Goal: Task Accomplishment & Management: Use online tool/utility

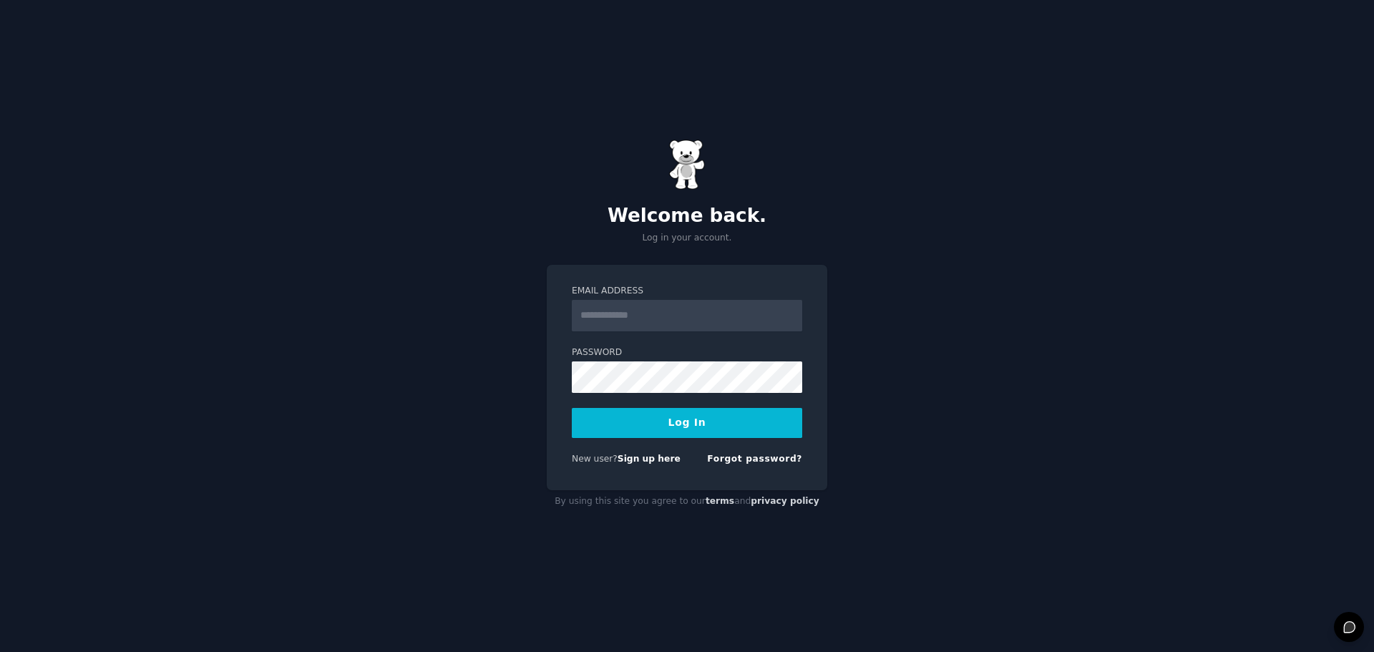
click at [658, 311] on input "Email Address" at bounding box center [687, 315] width 230 height 31
type input "**********"
click at [515, 436] on div "**********" at bounding box center [687, 326] width 1374 height 652
click at [734, 458] on link "Forgot password?" at bounding box center [754, 459] width 95 height 10
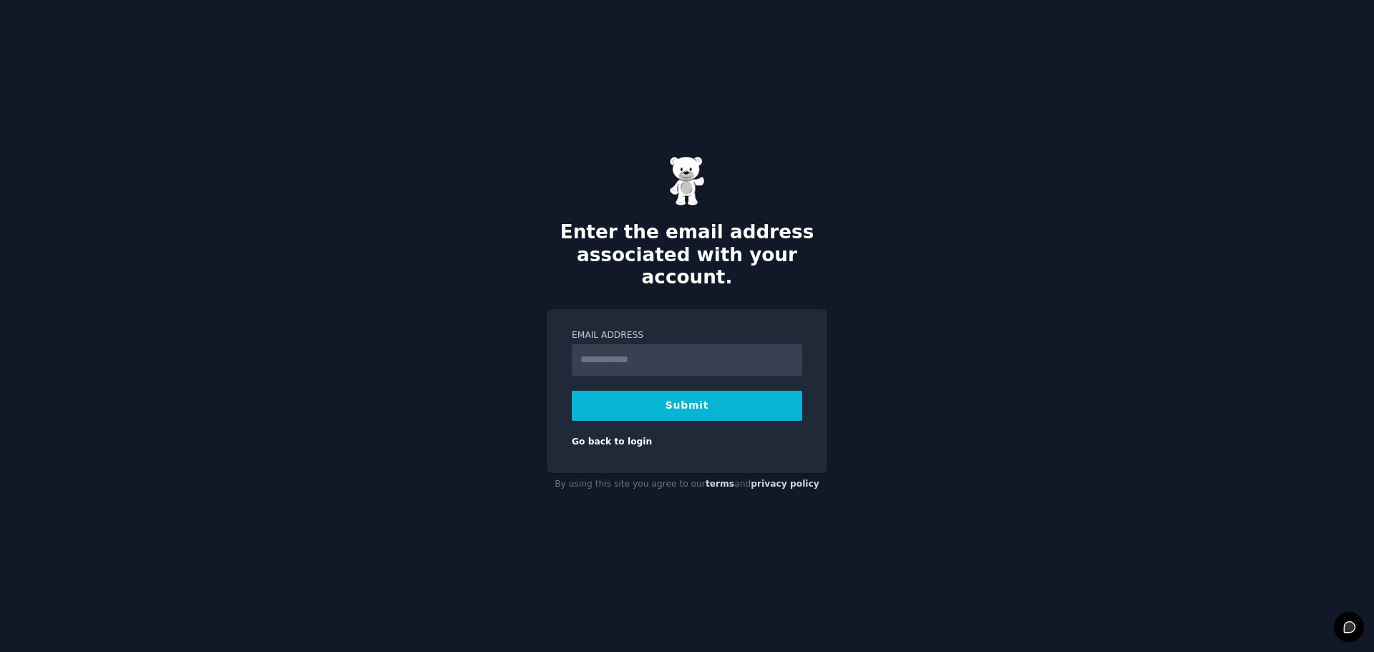
click at [627, 351] on input "Email Address" at bounding box center [687, 359] width 230 height 31
type input "**********"
click at [651, 391] on button "Submit" at bounding box center [687, 406] width 230 height 30
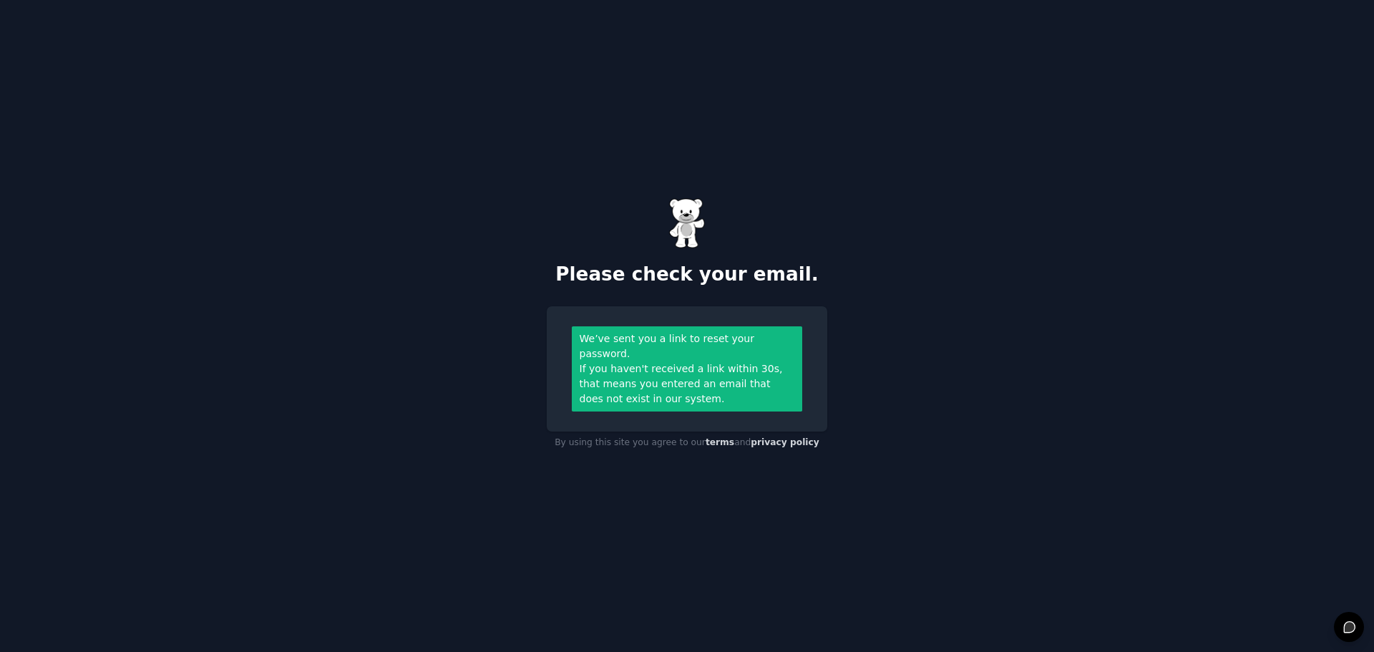
click at [722, 364] on div "If you haven't received a link within 30s, that means you entered an email that…" at bounding box center [687, 383] width 215 height 45
click at [696, 383] on div "If you haven't received a link within 30s, that means you entered an email that…" at bounding box center [687, 383] width 215 height 45
click at [692, 389] on div "If you haven't received a link within 30s, that means you entered an email that…" at bounding box center [687, 383] width 215 height 45
click at [690, 352] on div "We’ve sent you a link to reset your password." at bounding box center [687, 346] width 215 height 30
click at [699, 347] on div "We’ve sent you a link to reset your password." at bounding box center [687, 346] width 215 height 30
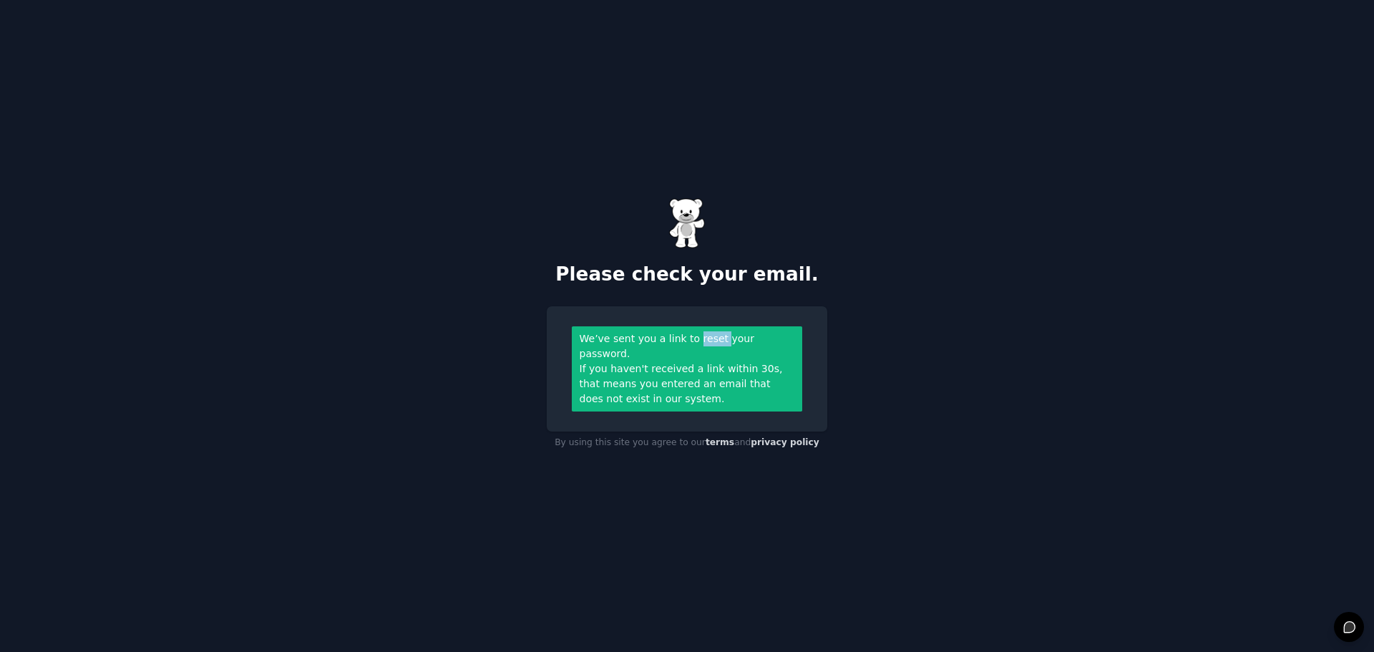
click at [699, 347] on div "We’ve sent you a link to reset your password." at bounding box center [687, 346] width 215 height 30
click at [675, 390] on div "If you haven't received a link within 30s, that means you entered an email that…" at bounding box center [687, 383] width 215 height 45
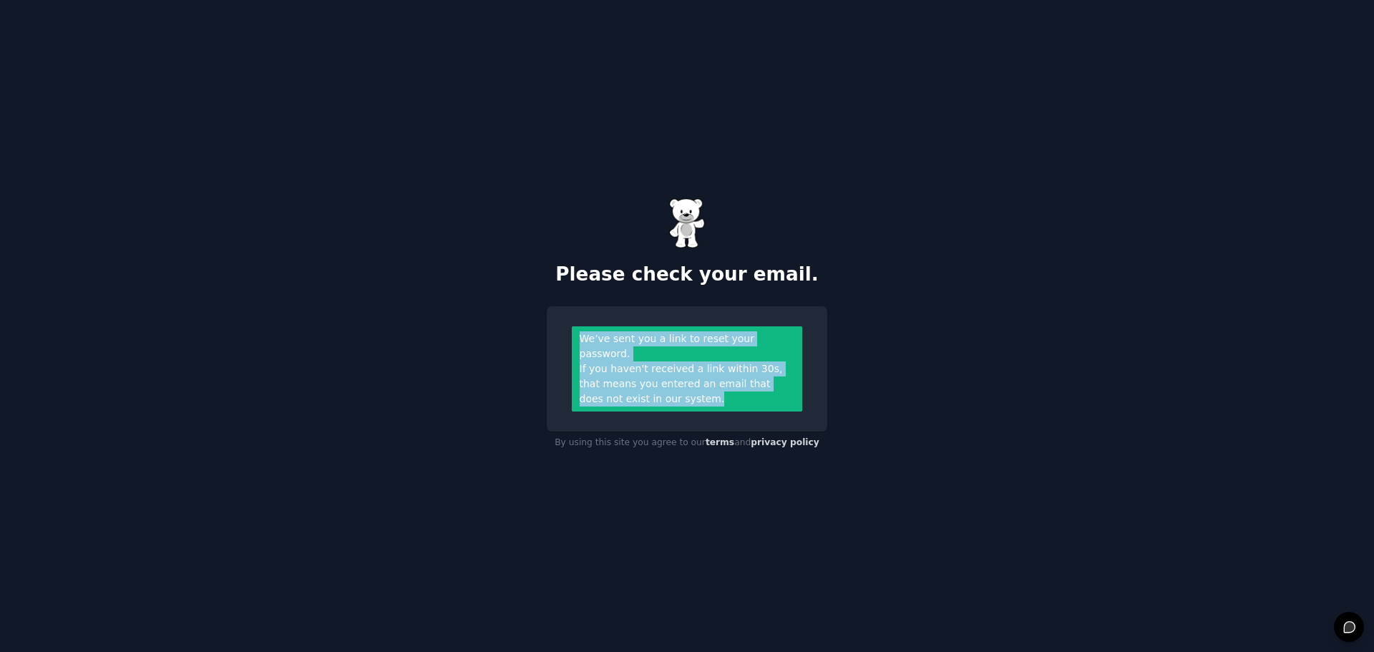
drag, startPoint x: 676, startPoint y: 386, endPoint x: 590, endPoint y: 354, distance: 91.7
click at [575, 351] on div "We’ve sent you a link to reset your password. If you haven't received a link wi…" at bounding box center [687, 368] width 230 height 85
click at [711, 366] on div "If you haven't received a link within 30s, that means you entered an email that…" at bounding box center [687, 383] width 215 height 45
click at [686, 378] on div "If you haven't received a link within 30s, that means you entered an email that…" at bounding box center [687, 383] width 215 height 45
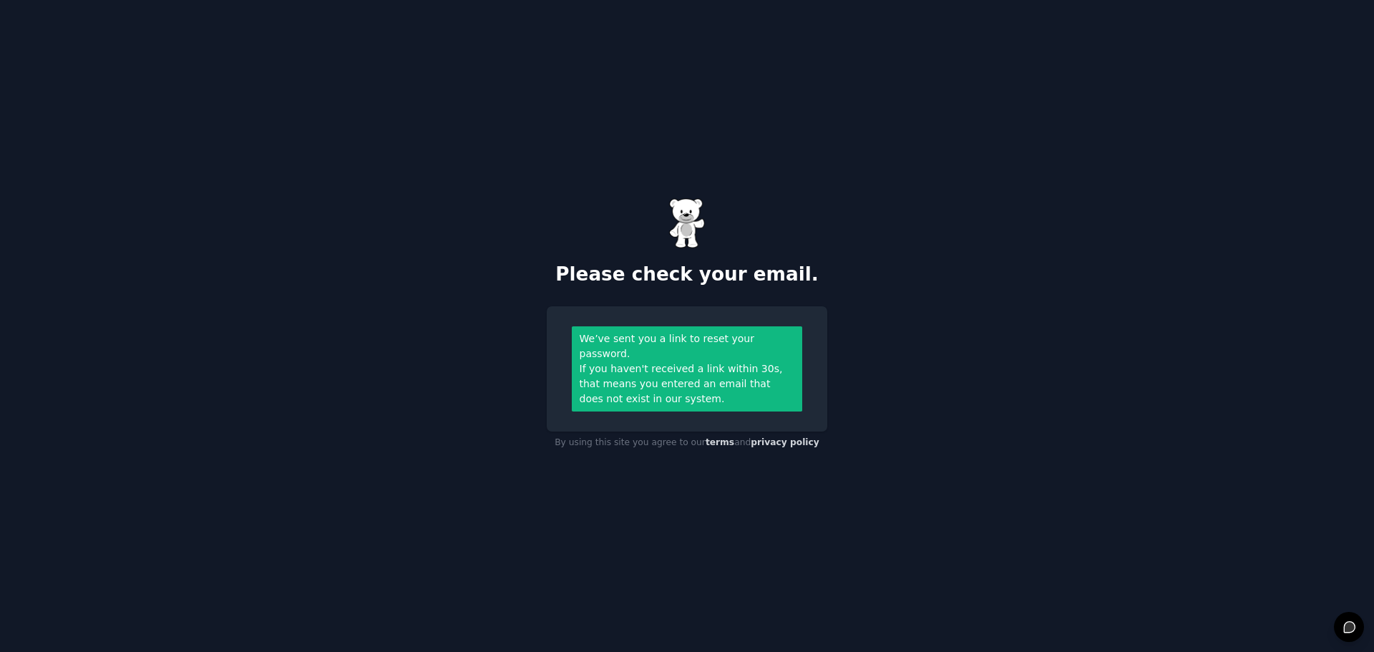
click at [681, 390] on div "If you haven't received a link within 30s, that means you entered an email that…" at bounding box center [687, 383] width 215 height 45
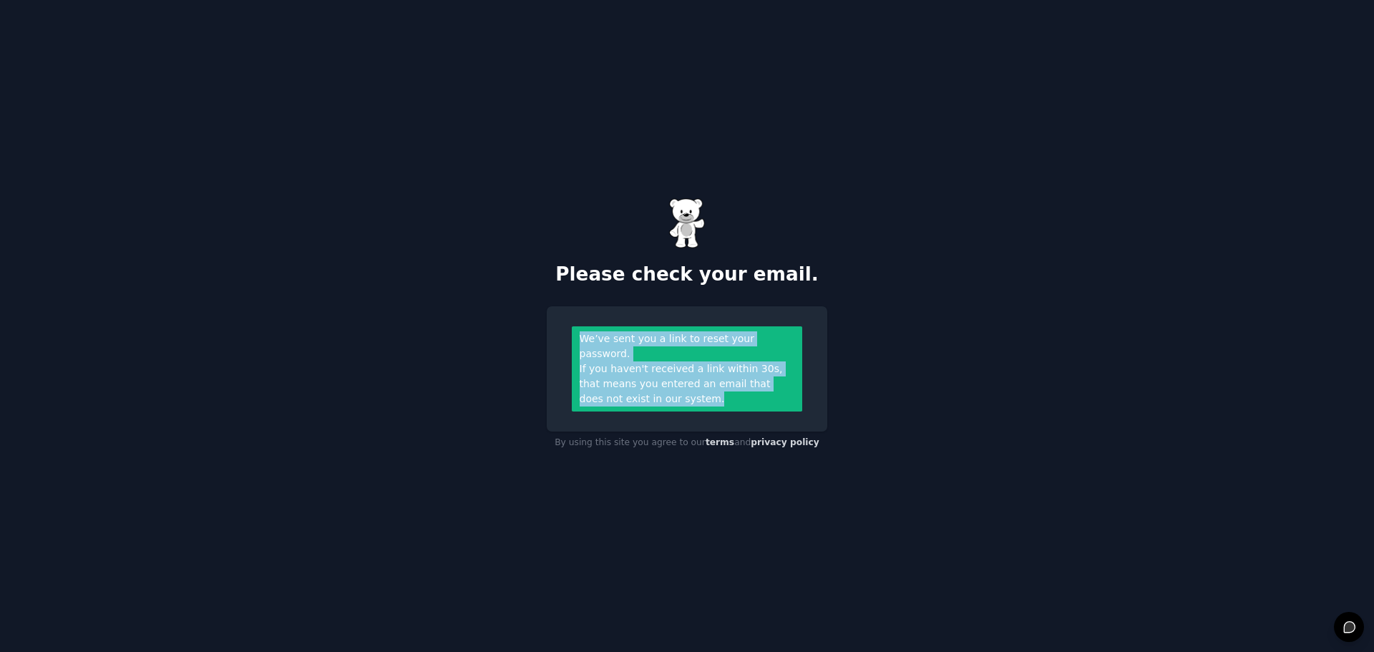
drag, startPoint x: 681, startPoint y: 390, endPoint x: 542, endPoint y: 344, distance: 146.2
click at [542, 344] on div "Please check your email. We’ve sent you a link to reset your password. If you h…" at bounding box center [687, 326] width 1374 height 652
click at [644, 378] on div "If you haven't received a link within 30s, that means you entered an email that…" at bounding box center [687, 383] width 215 height 45
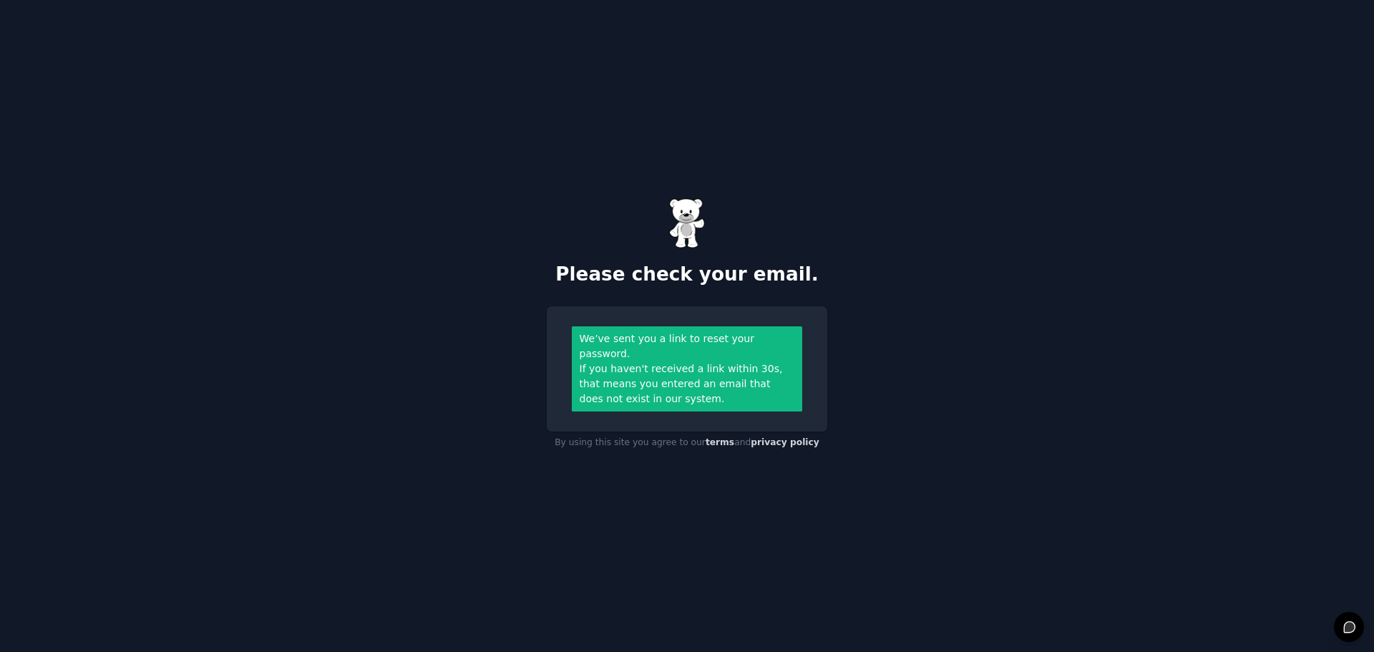
click at [689, 389] on div "If you haven't received a link within 30s, that means you entered an email that…" at bounding box center [687, 383] width 215 height 45
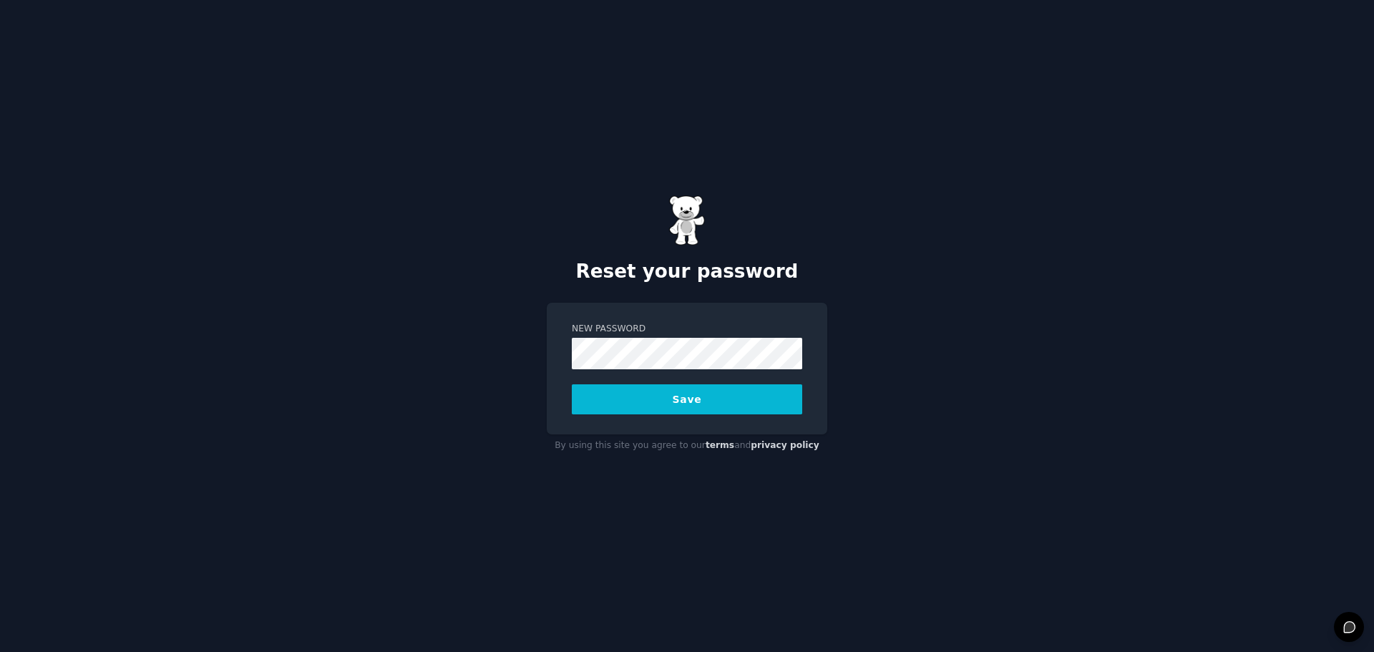
click at [572, 384] on button "Save" at bounding box center [687, 399] width 230 height 30
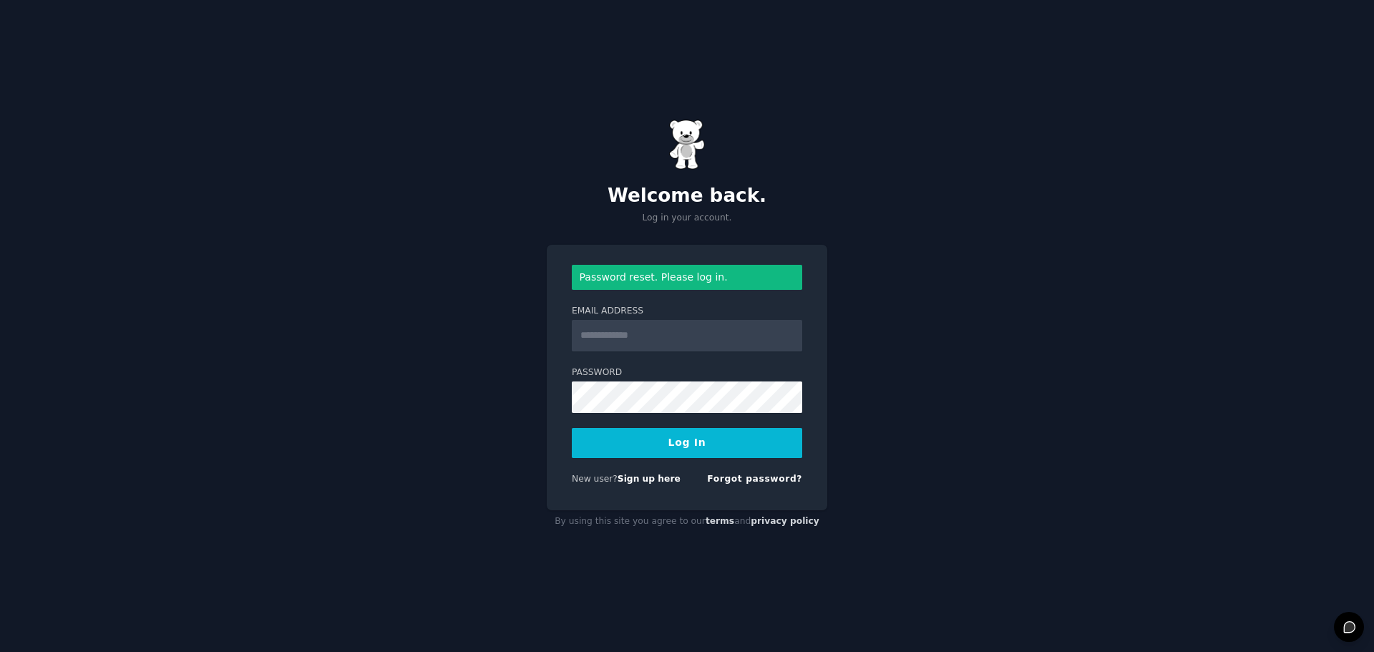
click at [640, 344] on input "Email Address" at bounding box center [687, 335] width 230 height 31
click at [634, 339] on input "Email Address" at bounding box center [687, 335] width 230 height 31
type input "**********"
click at [572, 428] on button "Log In" at bounding box center [687, 443] width 230 height 30
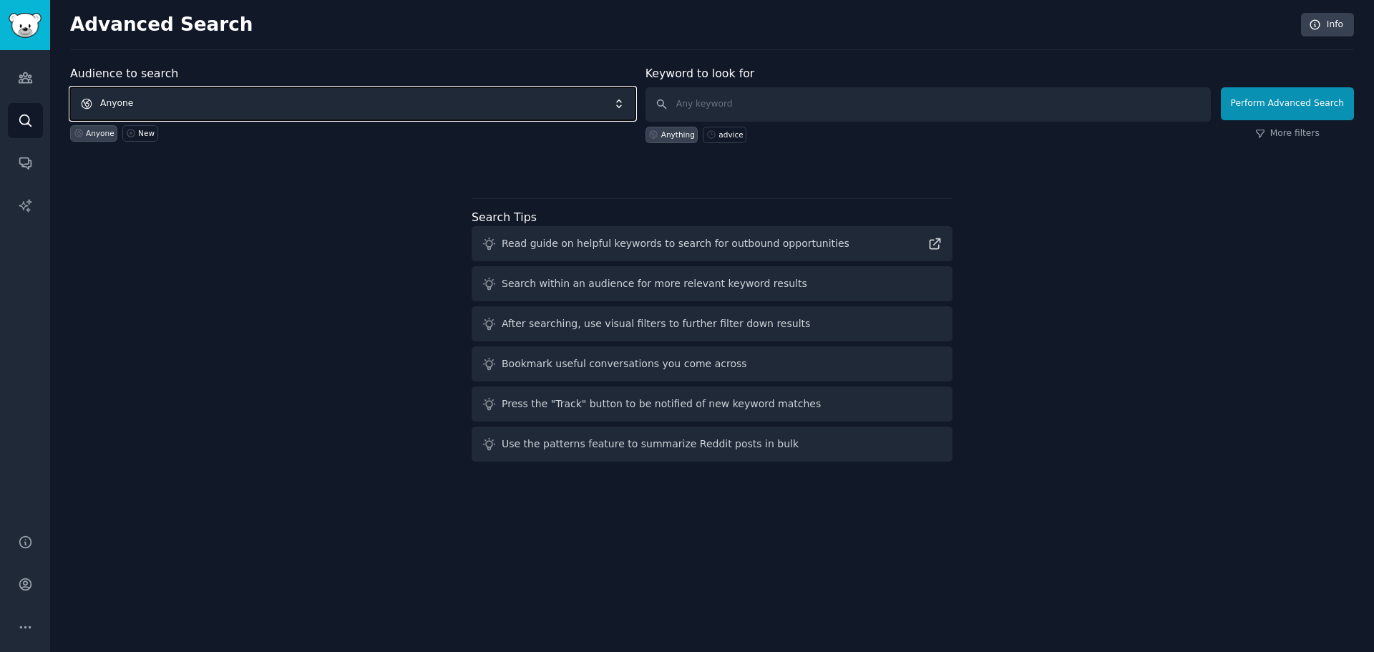
click at [290, 106] on span "Anyone" at bounding box center [352, 103] width 565 height 33
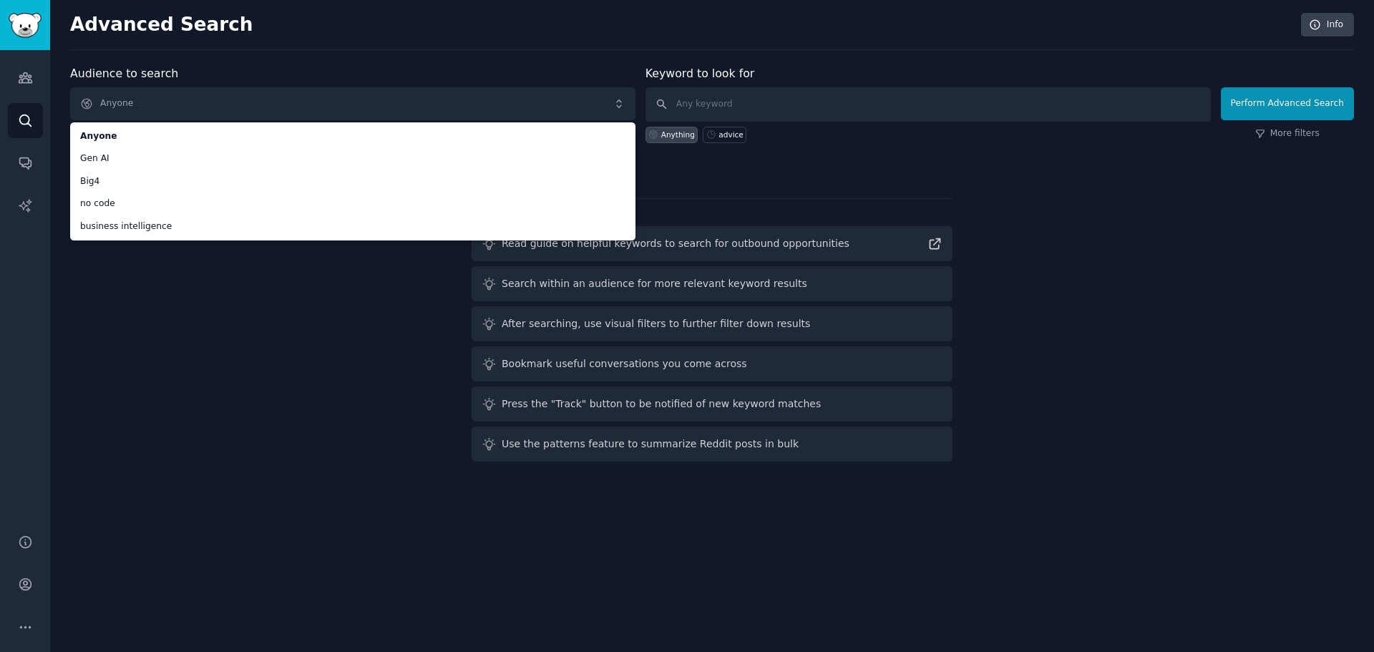
click at [216, 313] on div "Audience to search Anyone Anyone Gen AI Big4 no code business intelligence Anyo…" at bounding box center [712, 266] width 1284 height 402
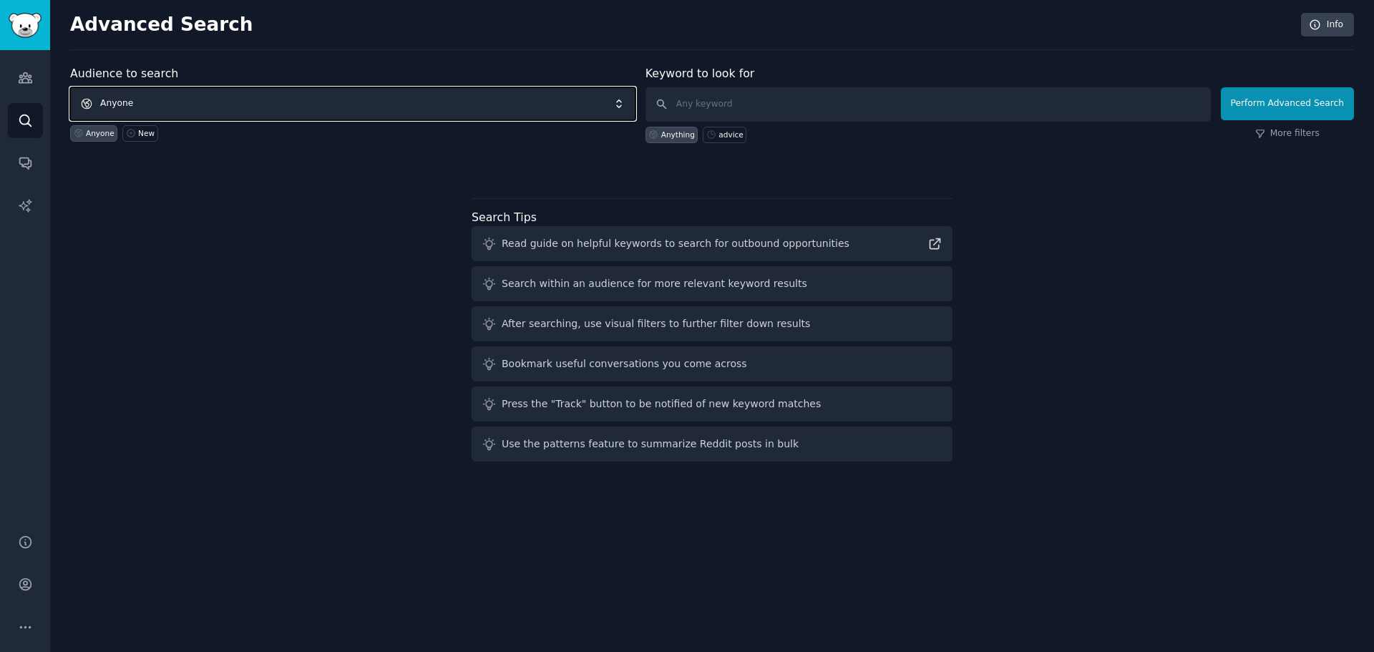
click at [145, 104] on span "Anyone" at bounding box center [352, 103] width 565 height 33
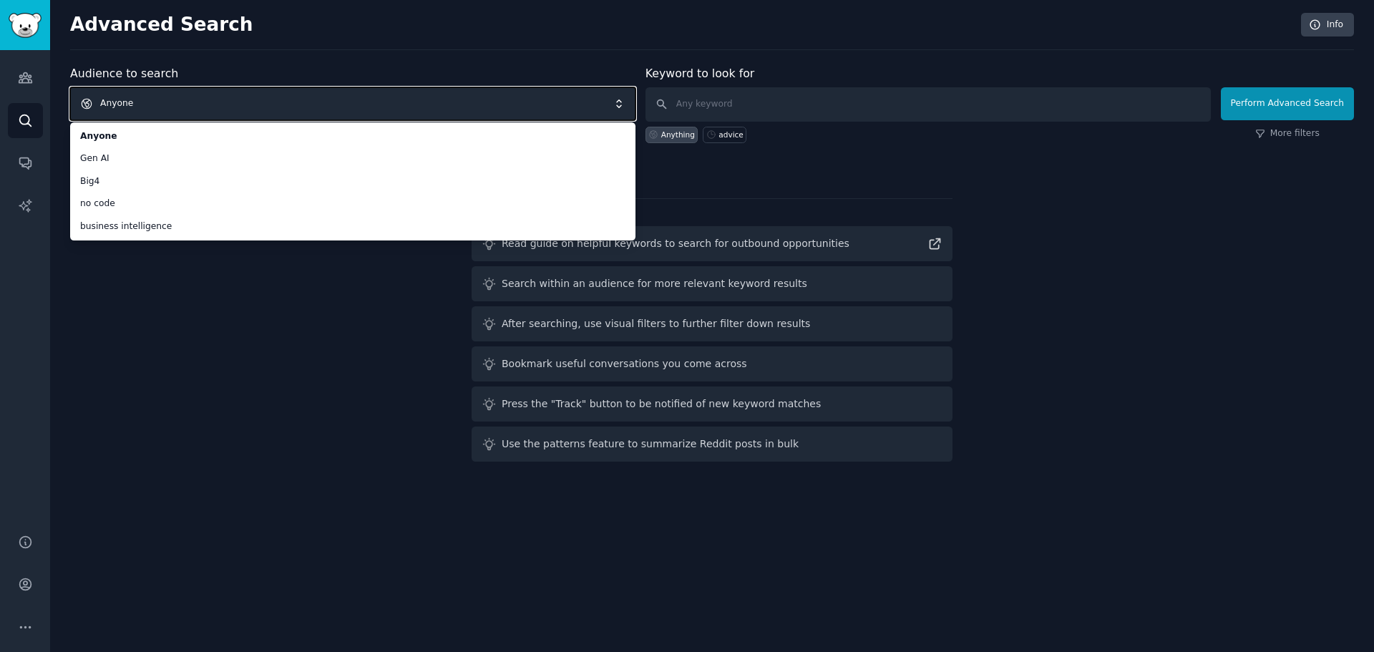
click at [202, 361] on div "Audience to search Anyone Anyone Gen AI Big4 no code business intelligence Anyo…" at bounding box center [712, 266] width 1284 height 402
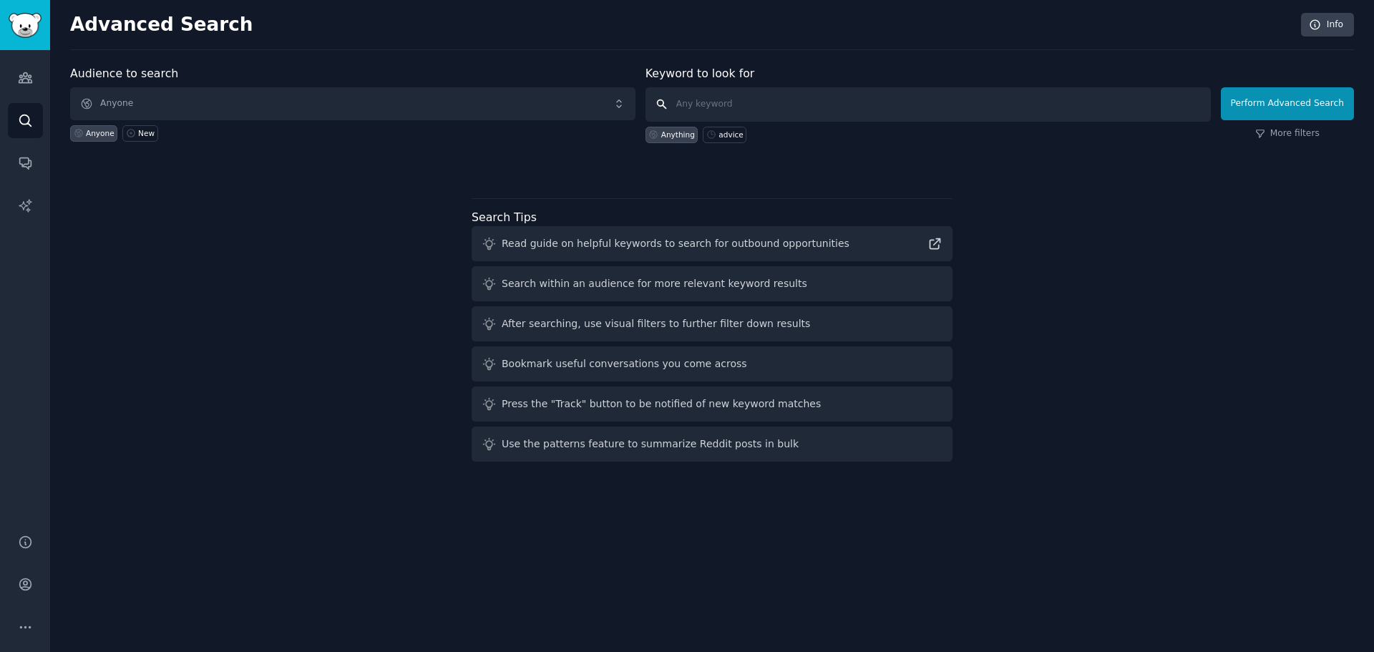
click at [749, 105] on input "text" at bounding box center [928, 104] width 565 height 34
click at [139, 130] on div "New" at bounding box center [146, 133] width 16 height 10
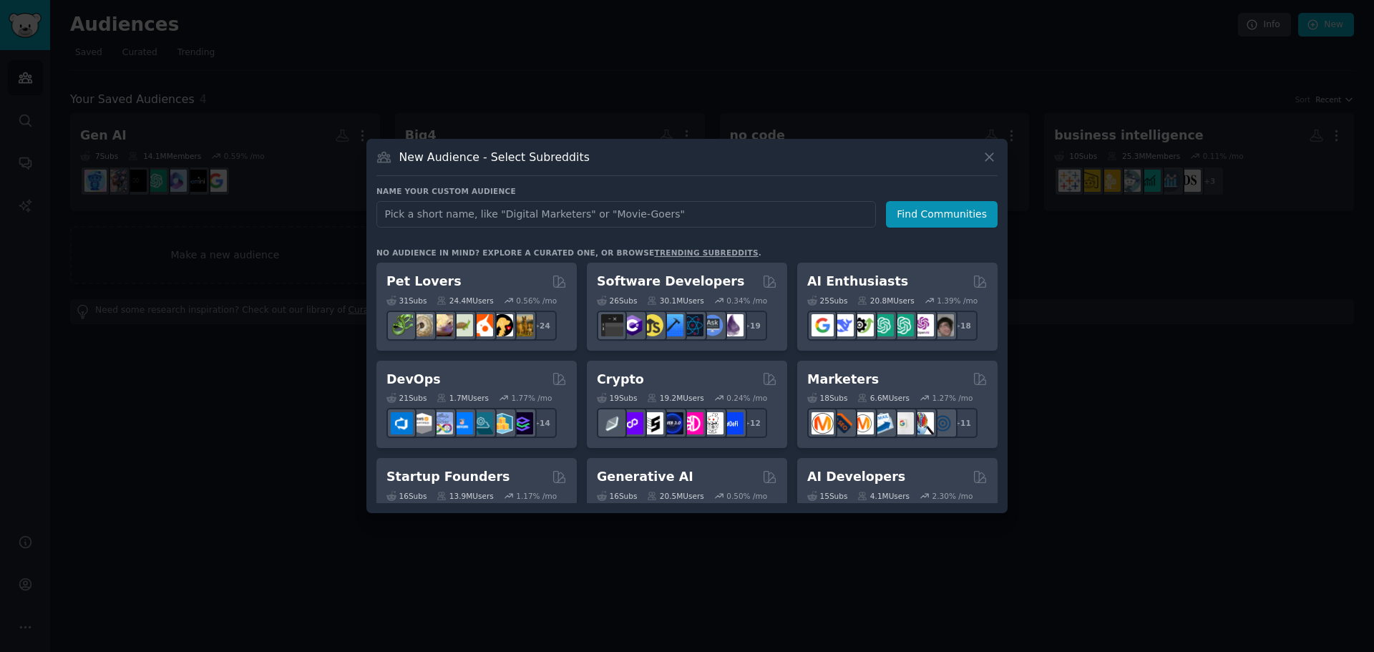
click at [470, 213] on input "text" at bounding box center [626, 214] width 500 height 26
type input "Mental Health"
click button "Find Communities" at bounding box center [942, 214] width 112 height 26
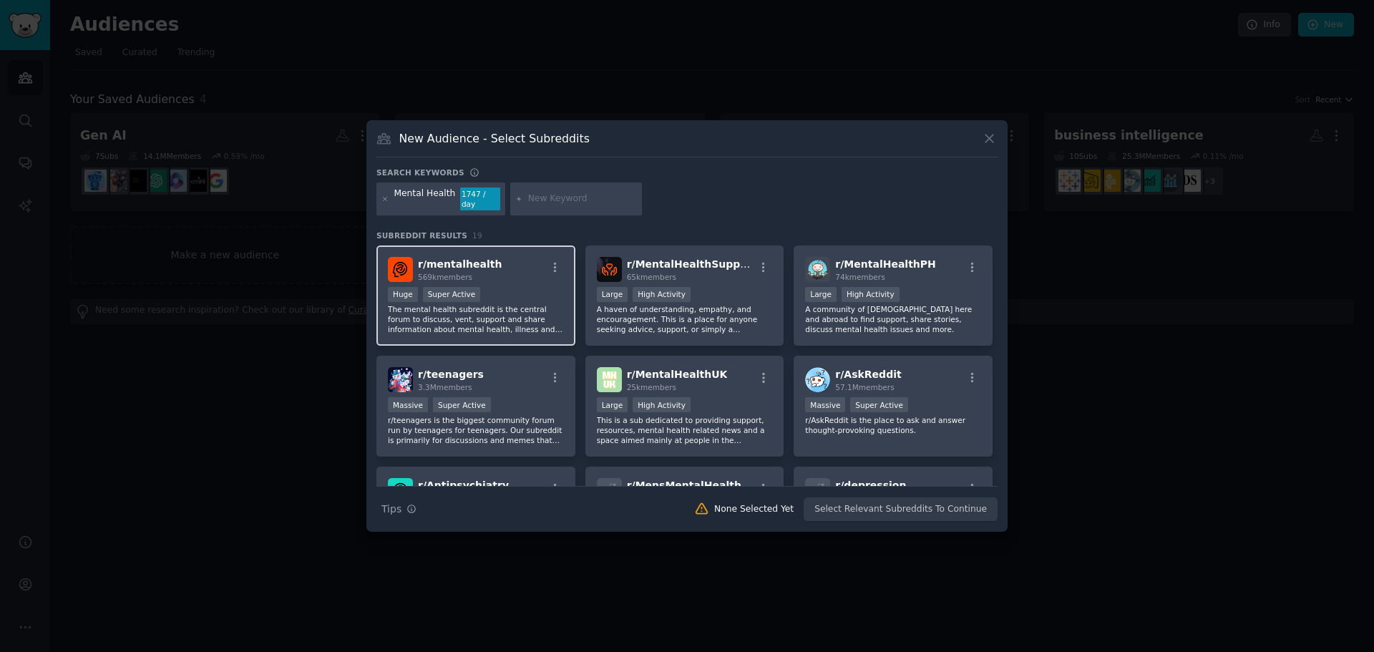
click at [533, 261] on div "r/ mentalhealth 569k members" at bounding box center [476, 269] width 176 height 25
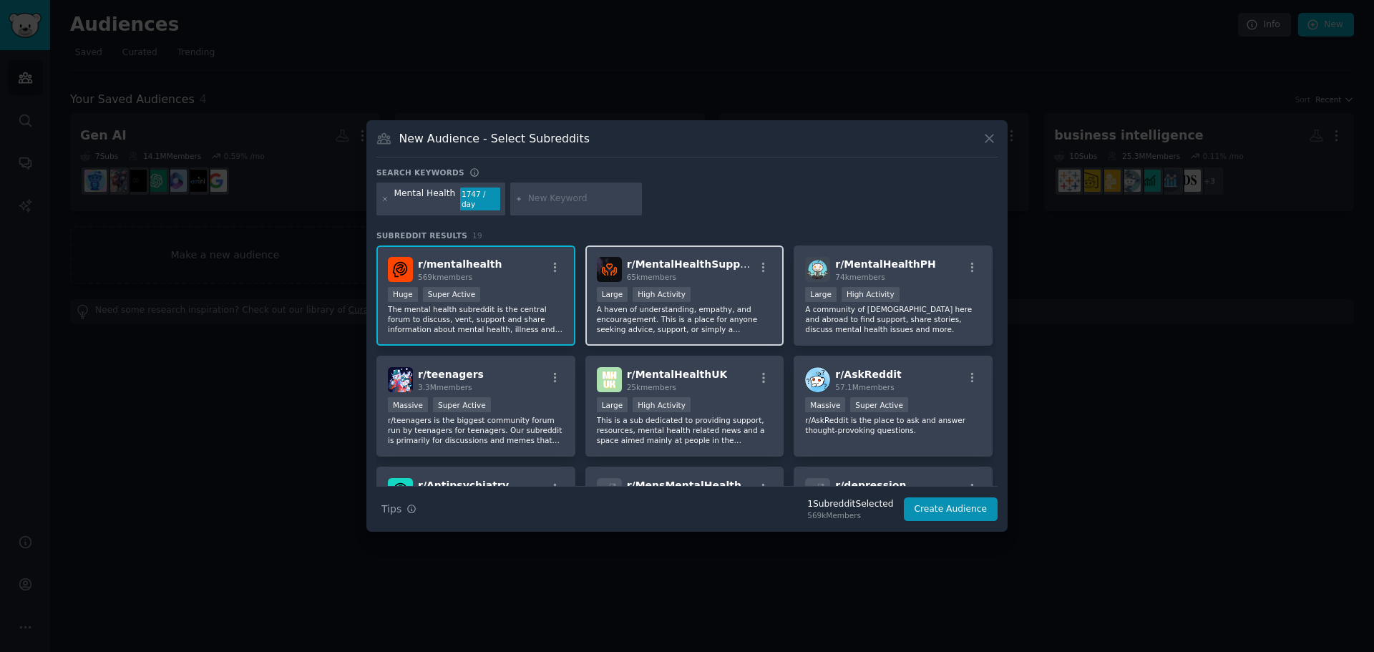
click at [726, 280] on div "r/ MentalHealthSupport 65k members >= 80th percentile for submissions / day Lar…" at bounding box center [684, 295] width 199 height 101
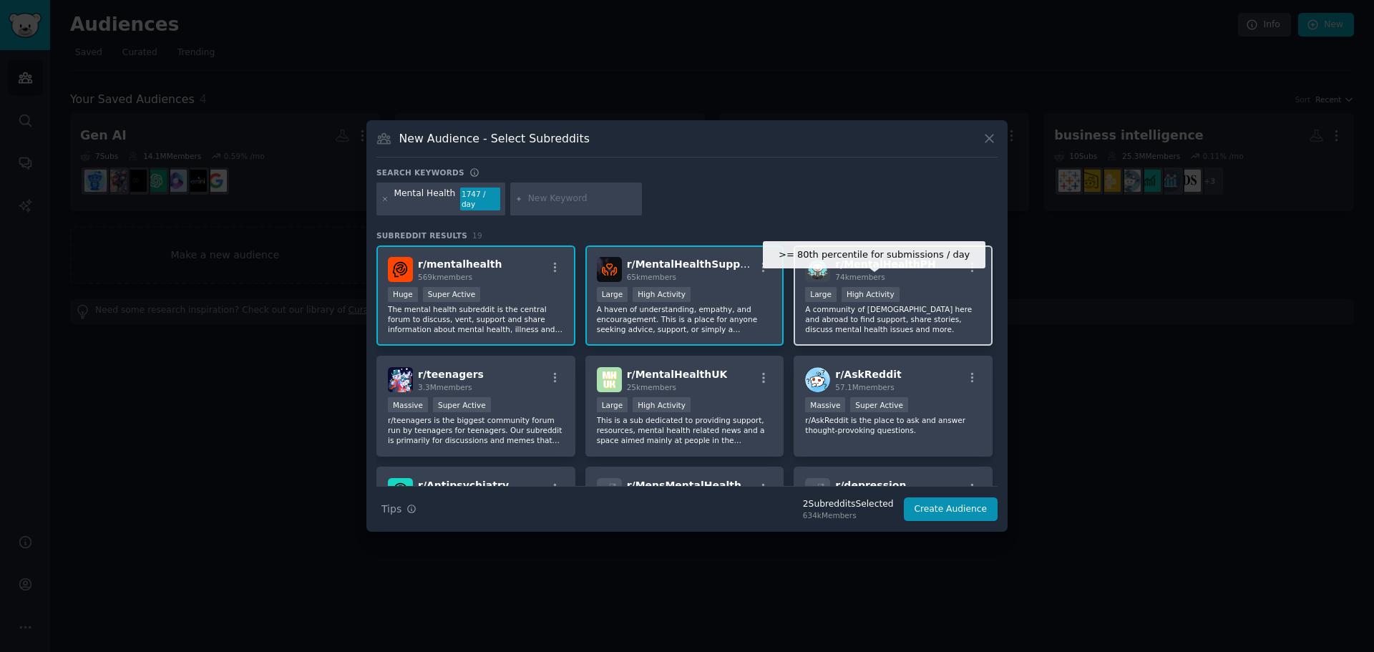
click at [864, 287] on div "High Activity" at bounding box center [871, 294] width 58 height 15
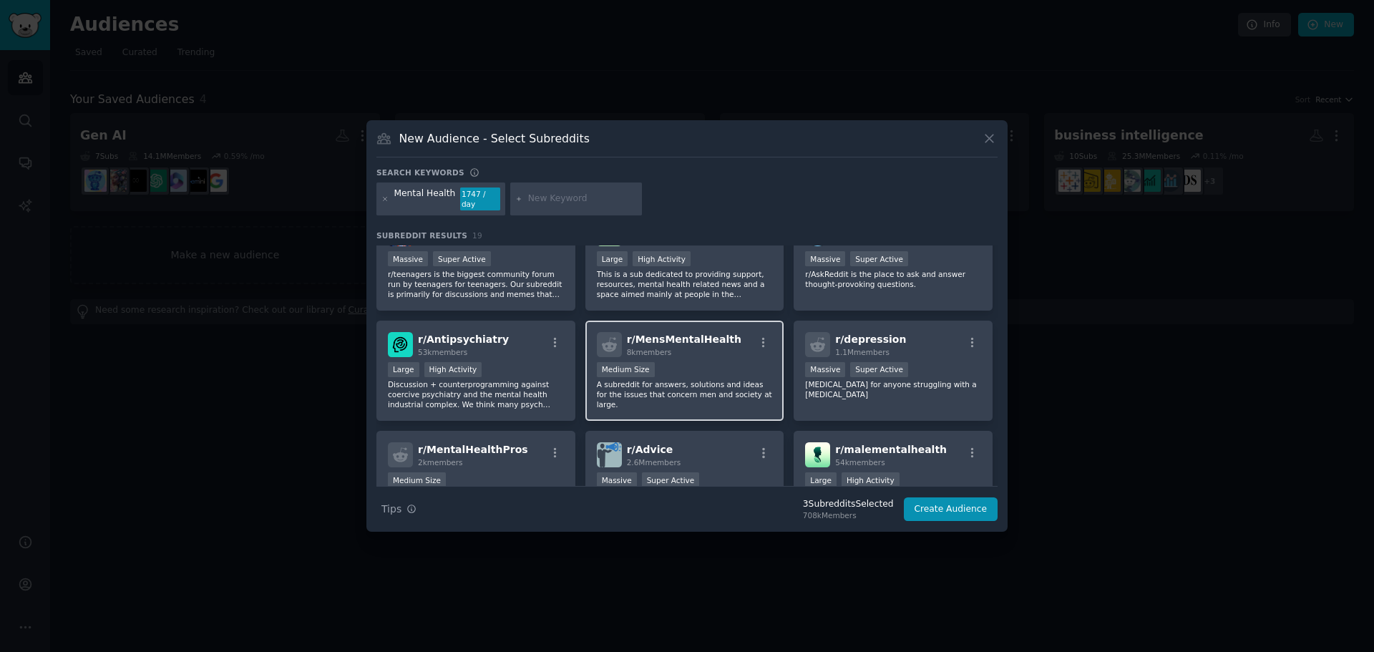
scroll to position [191, 0]
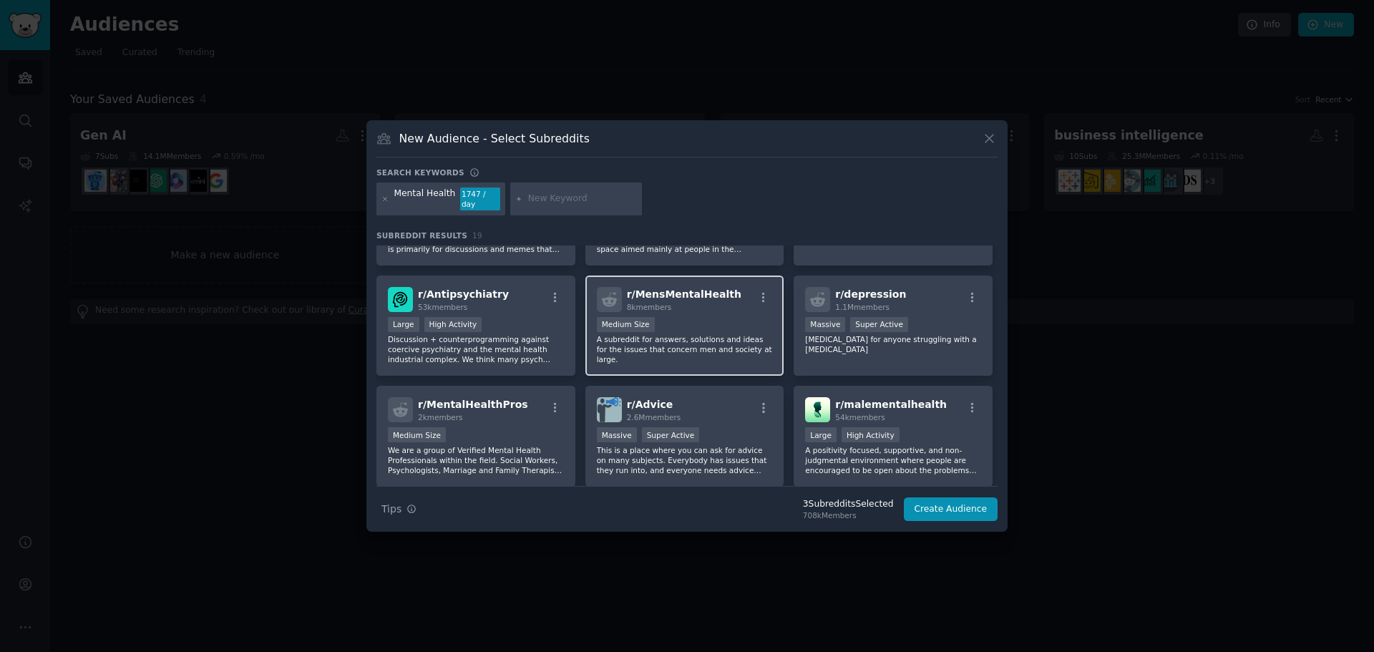
click at [691, 319] on div "1000 - 10,000 members Medium Size" at bounding box center [685, 326] width 176 height 18
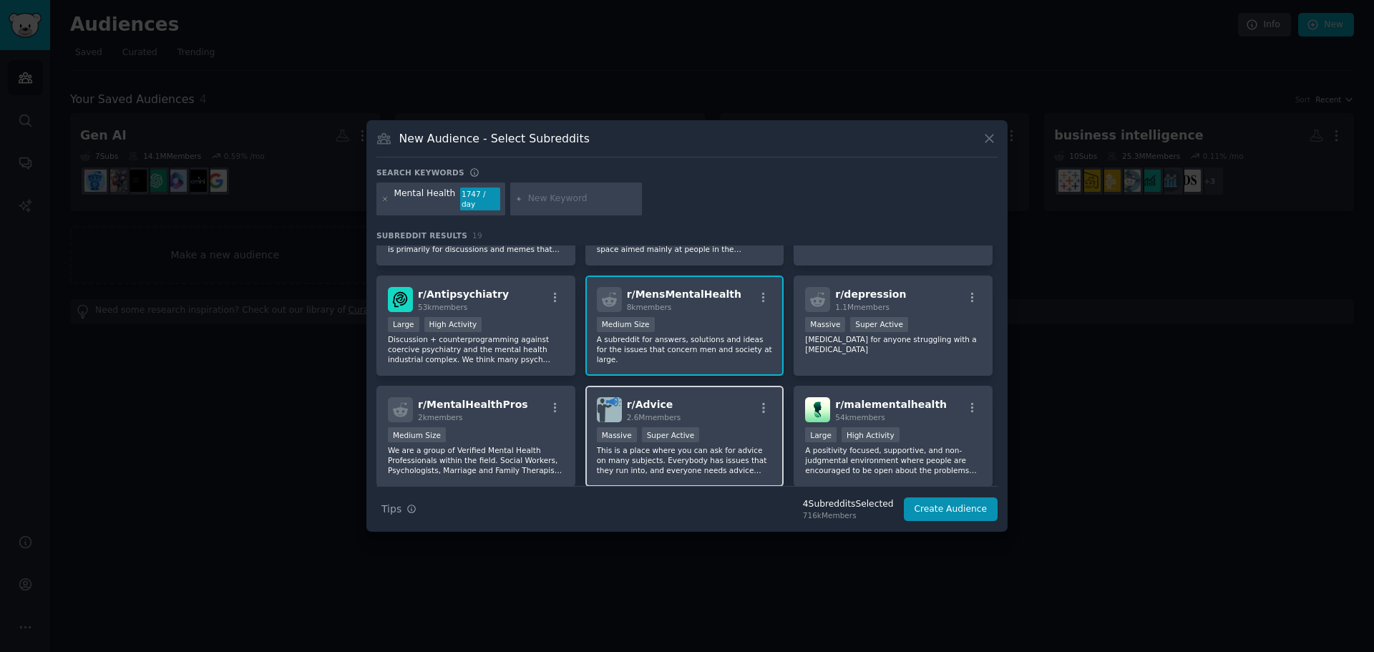
click at [729, 414] on div "r/ Advice 2.6M members" at bounding box center [685, 409] width 176 height 25
click at [936, 433] on div ">= 80th percentile for submissions / day Large High Activity" at bounding box center [893, 436] width 176 height 18
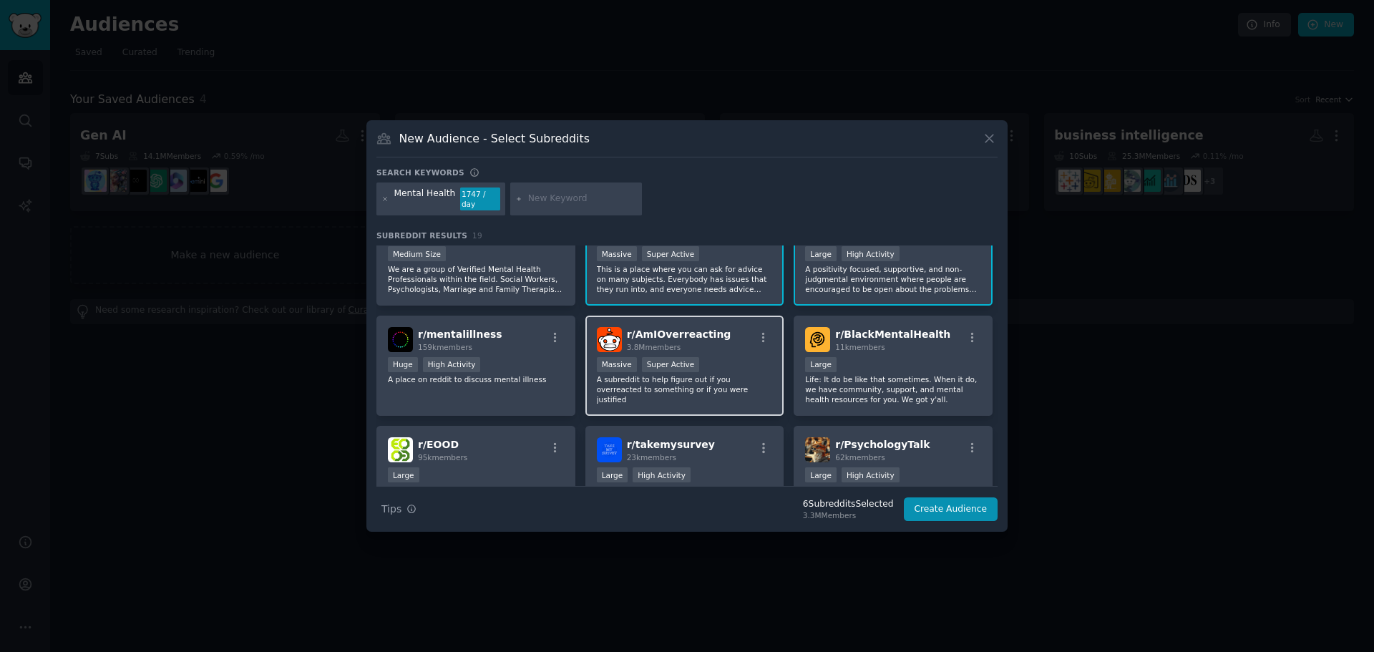
scroll to position [381, 0]
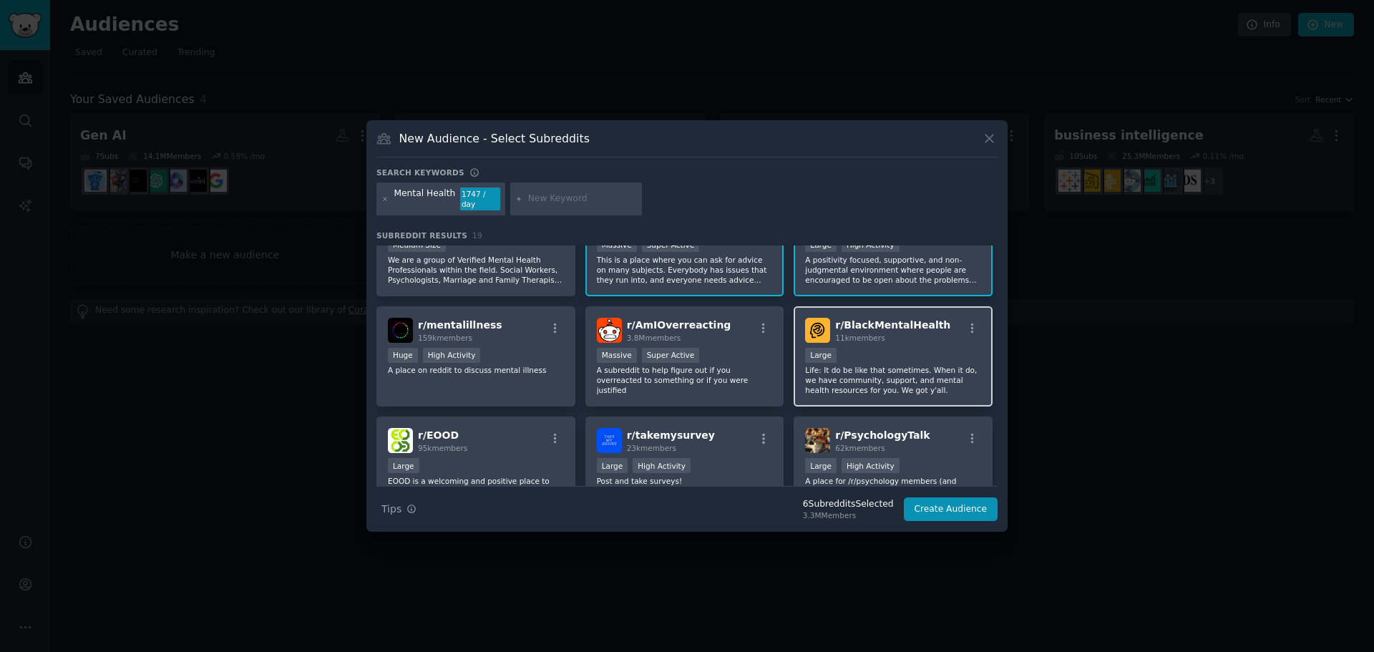
click at [879, 382] on p "Life: It do be like that sometimes. When it do, we have community, support, and…" at bounding box center [893, 380] width 176 height 30
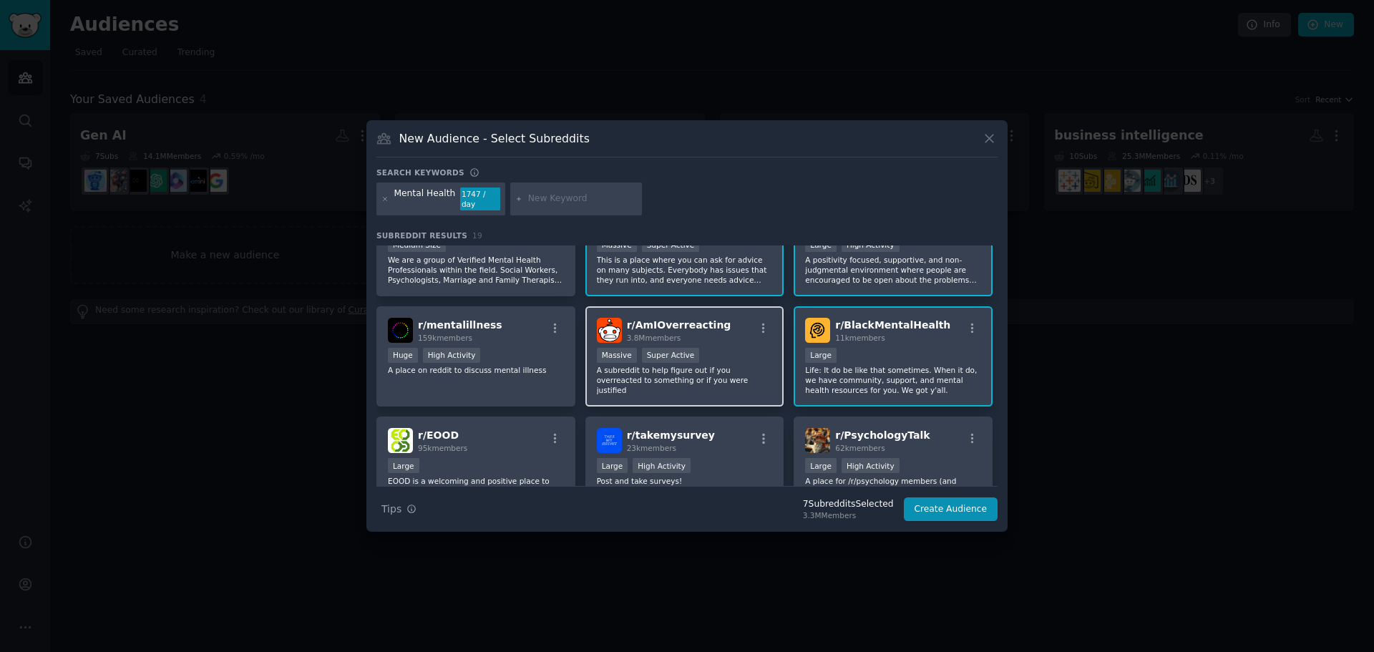
click at [716, 367] on p "A subreddit to help figure out if you overreacted to something or if you were j…" at bounding box center [685, 380] width 176 height 30
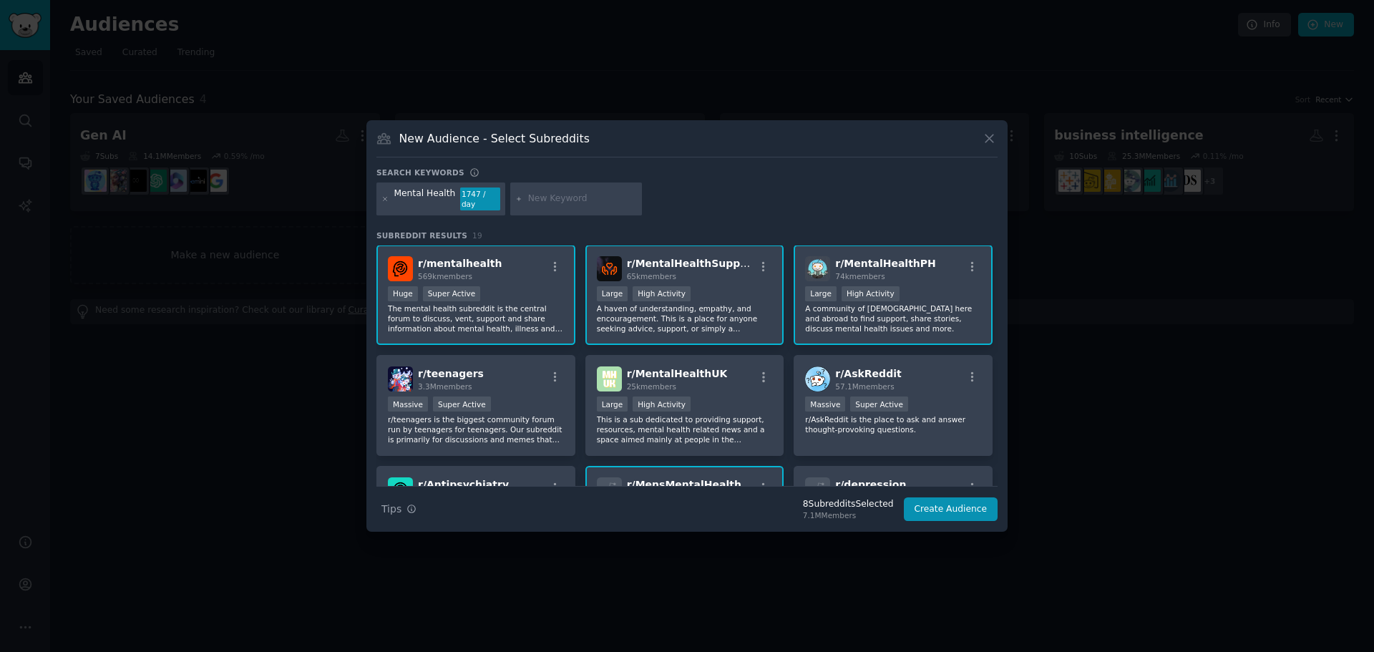
scroll to position [0, 0]
click at [958, 501] on button "Create Audience" at bounding box center [951, 509] width 94 height 24
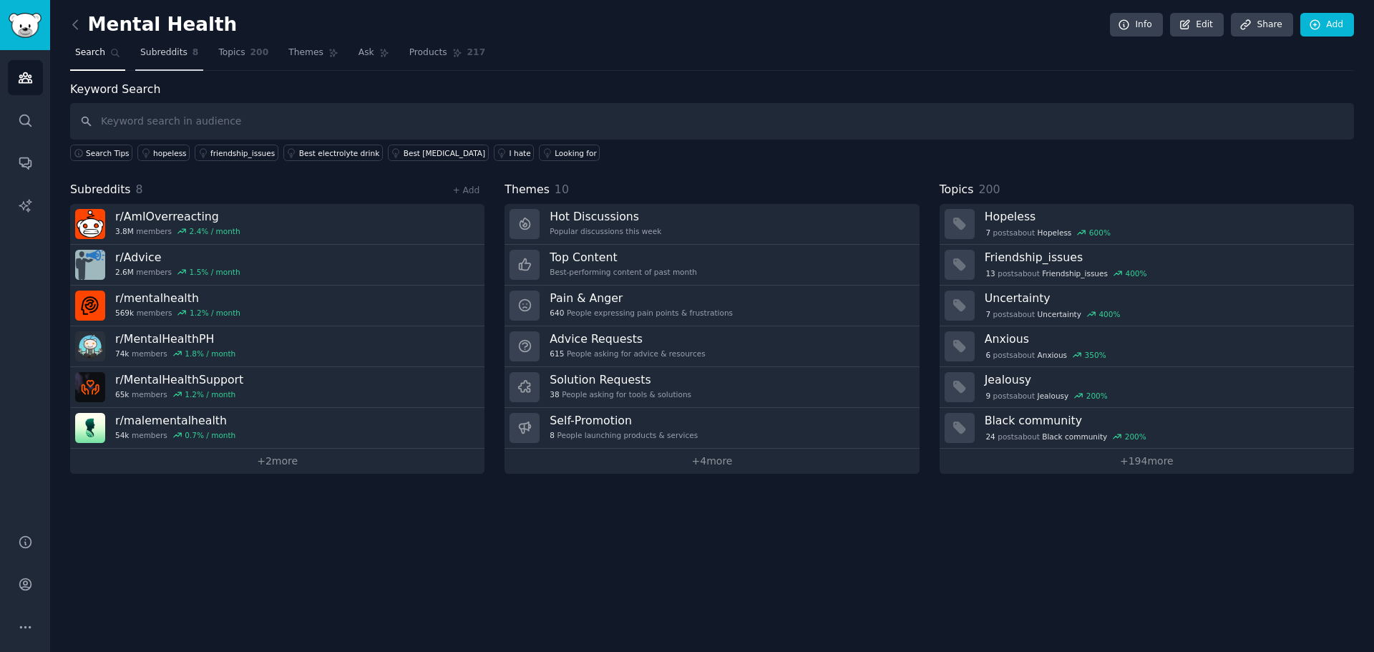
click at [165, 43] on link "Subreddits 8" at bounding box center [169, 56] width 68 height 29
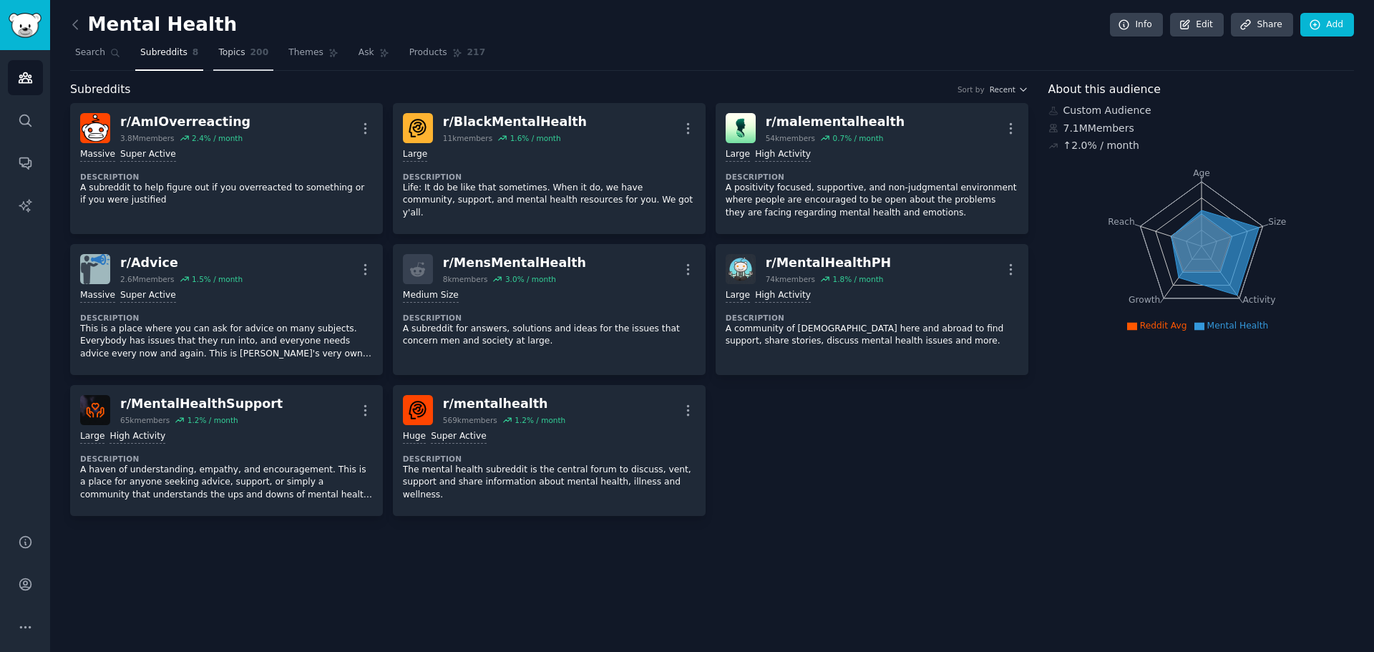
click at [220, 52] on span "Topics" at bounding box center [231, 53] width 26 height 13
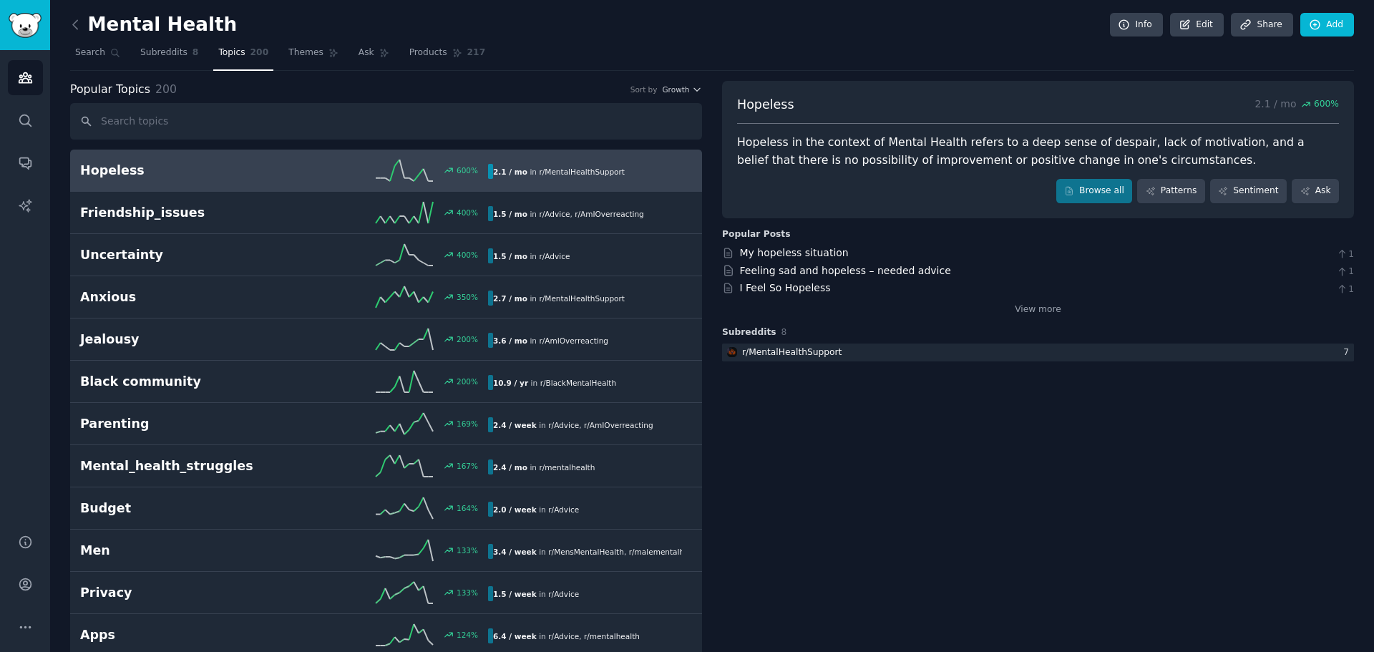
click at [107, 170] on h2 "Hopeless" at bounding box center [182, 171] width 204 height 18
click at [1038, 303] on link "View more" at bounding box center [1038, 309] width 47 height 13
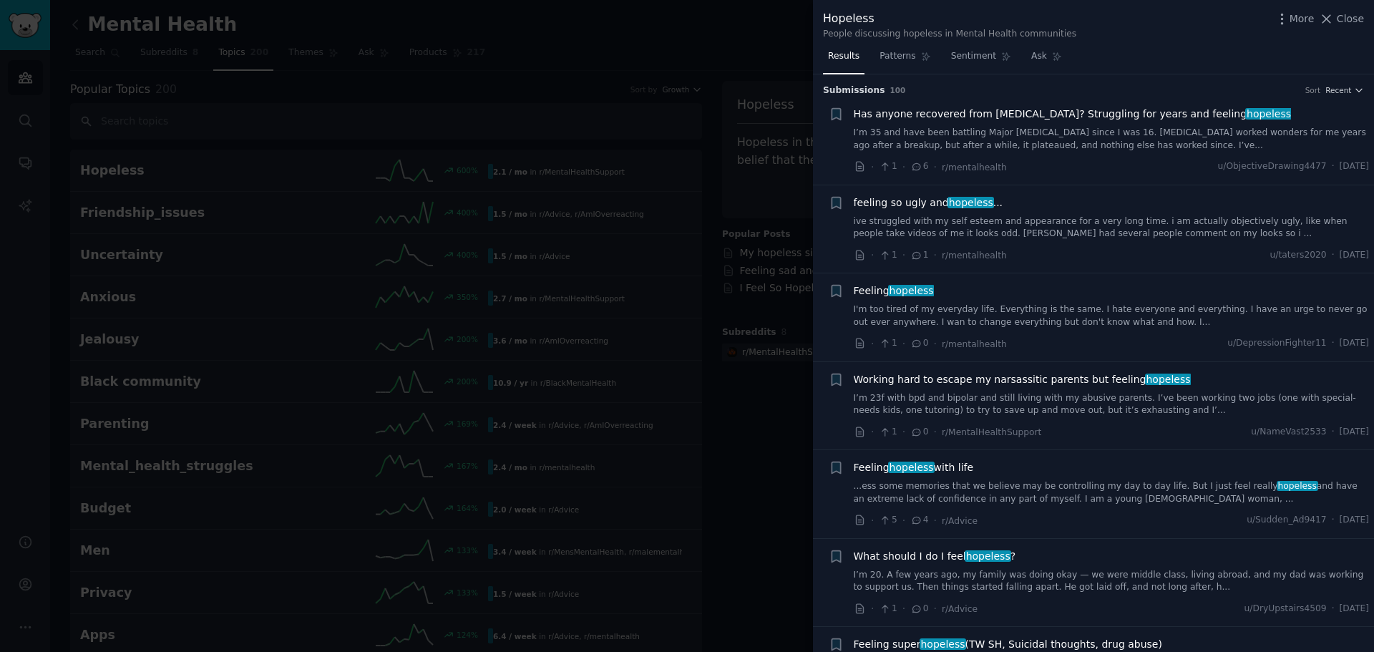
drag, startPoint x: 1345, startPoint y: 19, endPoint x: 1346, endPoint y: 38, distance: 19.3
click at [1345, 19] on span "Close" at bounding box center [1350, 18] width 27 height 15
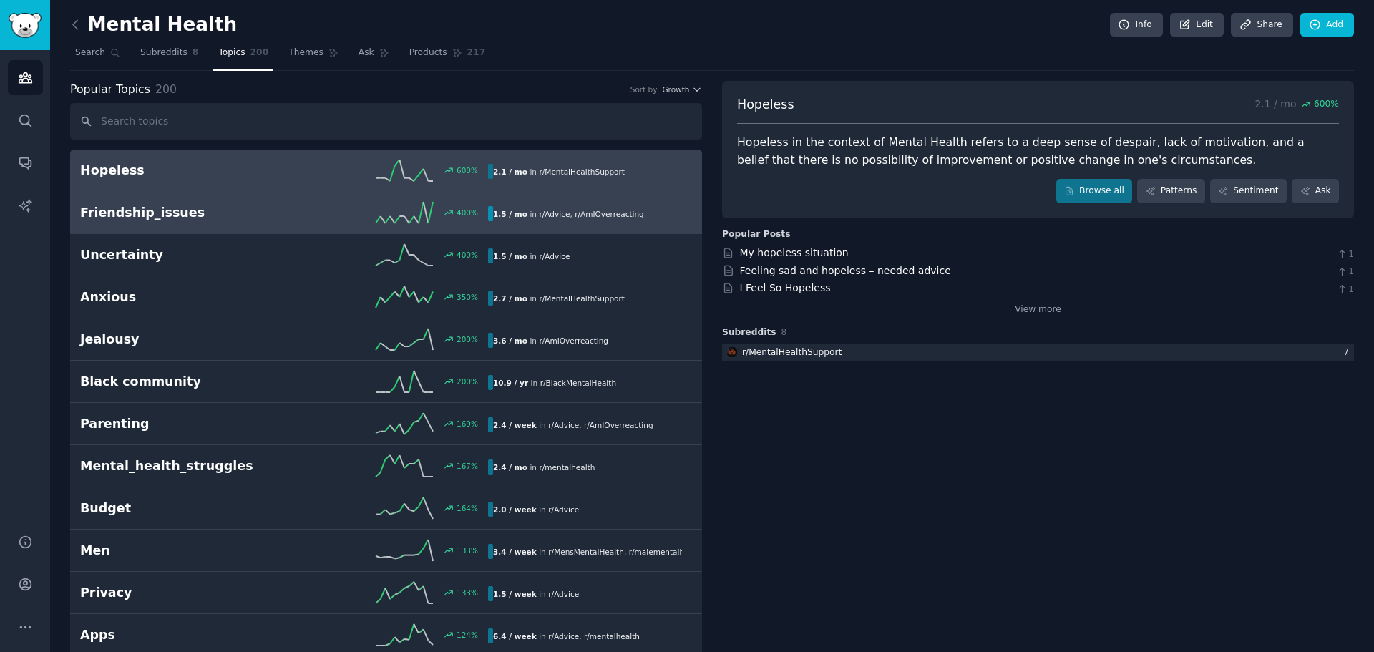
click at [175, 223] on div "Friendship_issues 400 % 1.5 / mo in r/ Advice , r/ AmIOverreacting" at bounding box center [386, 212] width 612 height 21
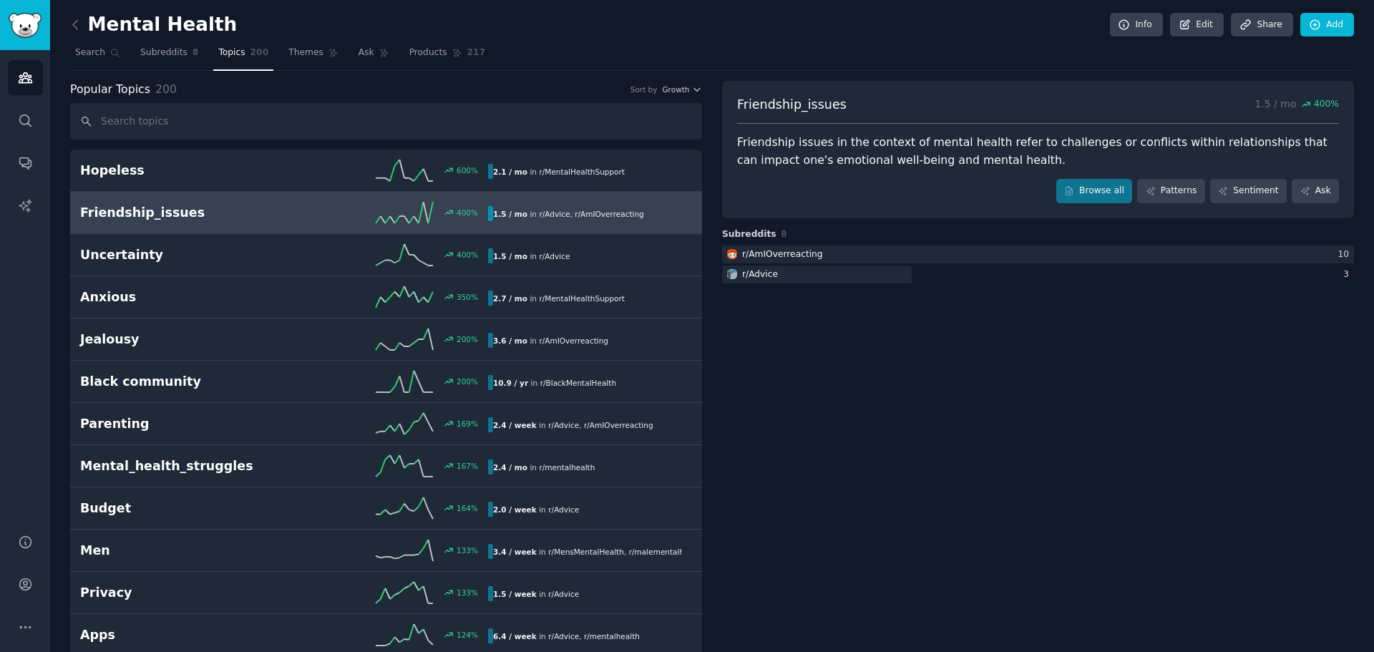
click at [139, 215] on h2 "Friendship_issues" at bounding box center [182, 213] width 204 height 18
click at [1189, 196] on link "Patterns" at bounding box center [1170, 191] width 67 height 24
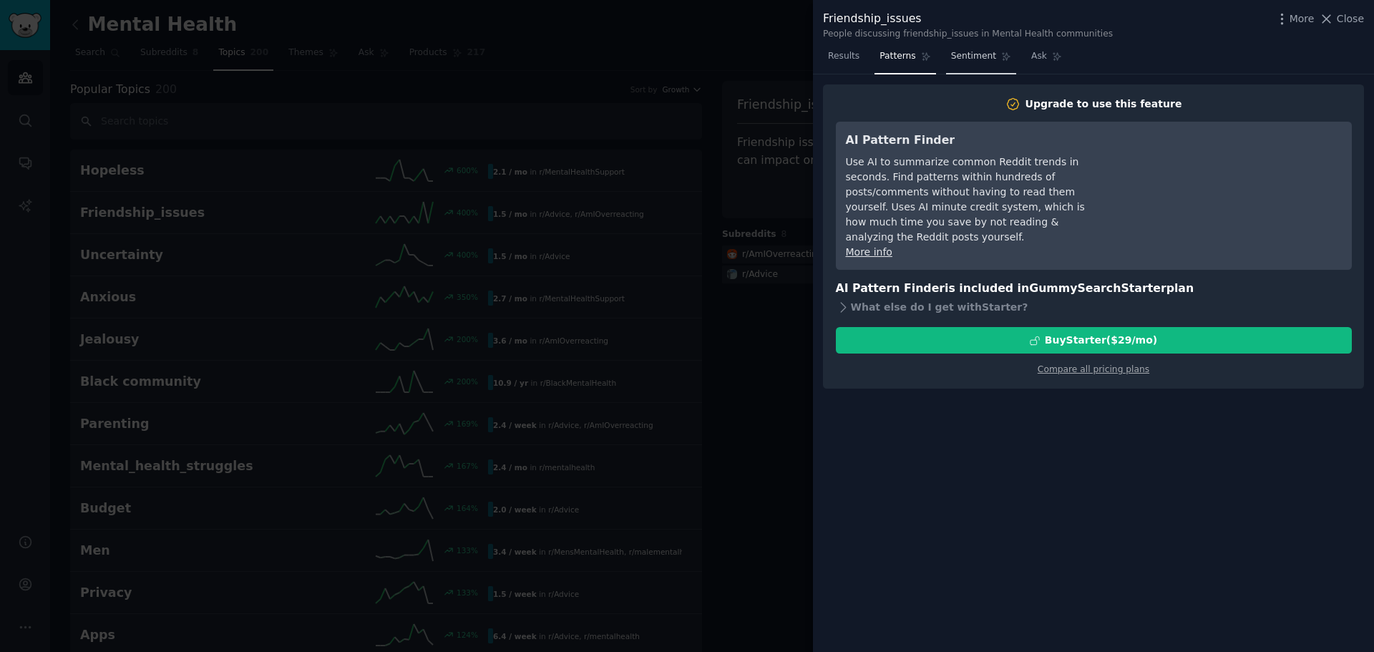
click at [964, 54] on span "Sentiment" at bounding box center [973, 56] width 45 height 13
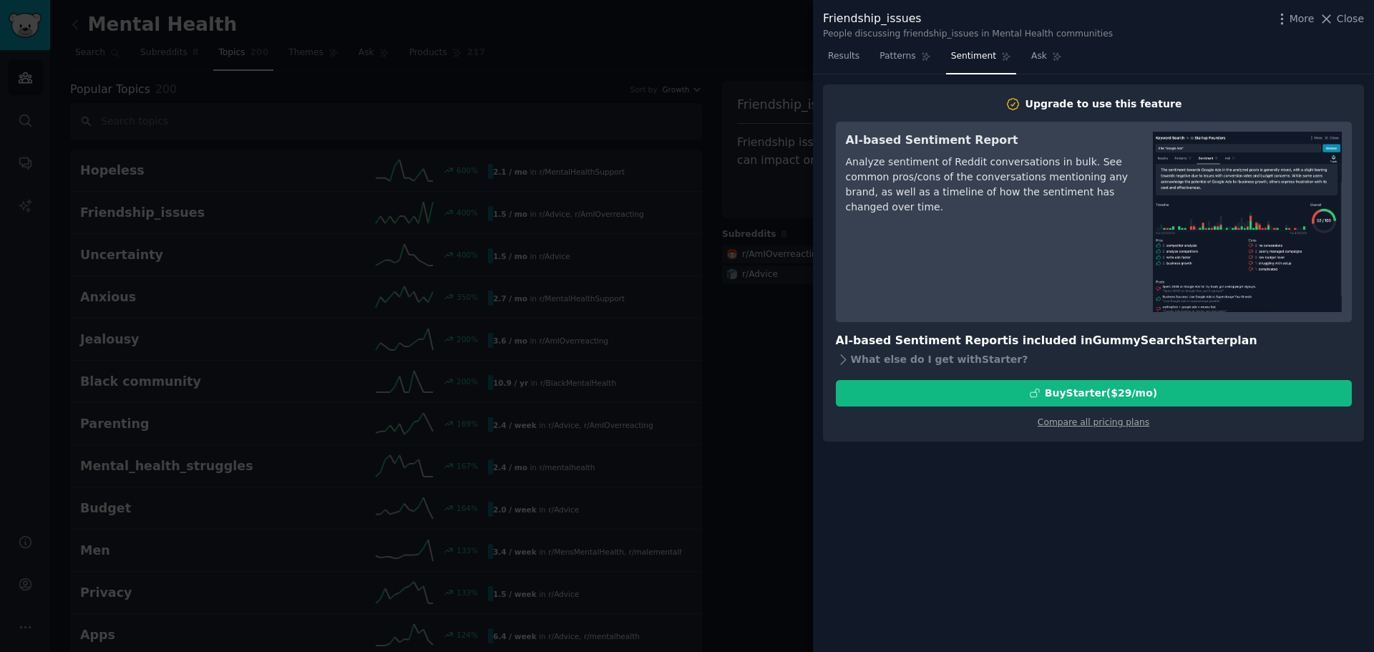
click at [1346, 15] on span "Close" at bounding box center [1350, 18] width 27 height 15
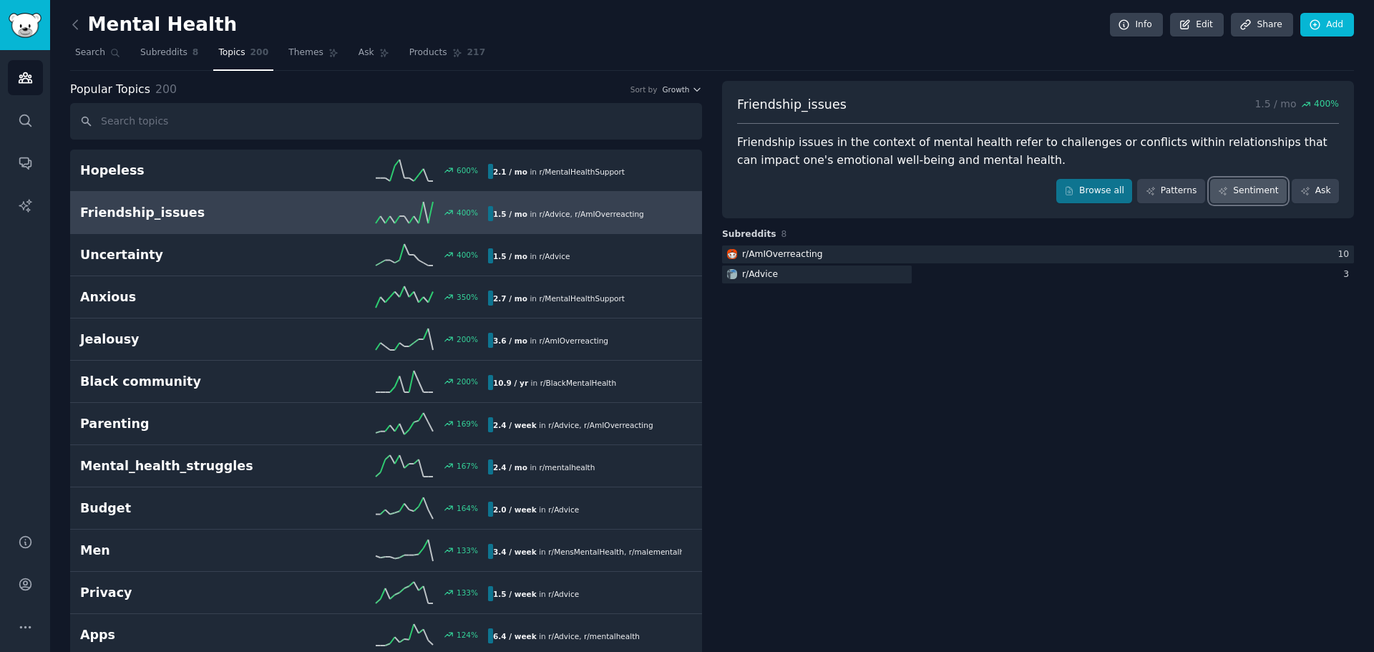
click at [1223, 188] on icon at bounding box center [1223, 191] width 10 height 10
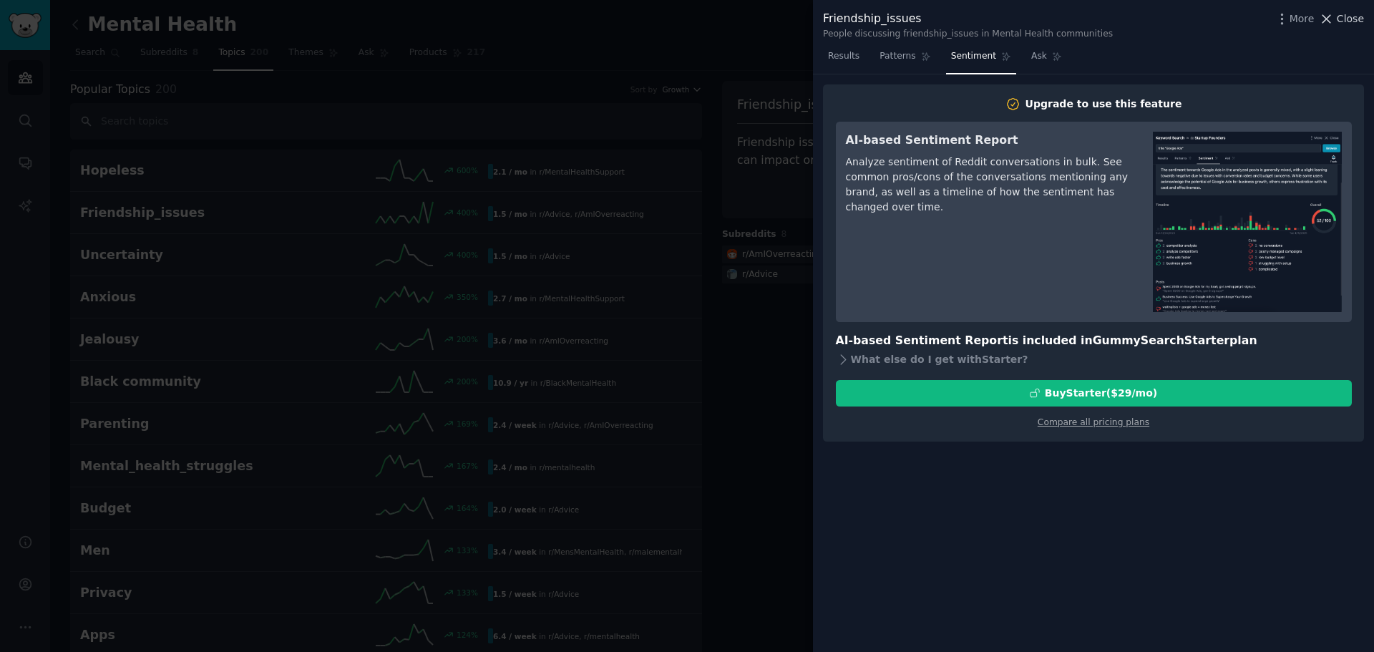
click at [1347, 18] on span "Close" at bounding box center [1350, 18] width 27 height 15
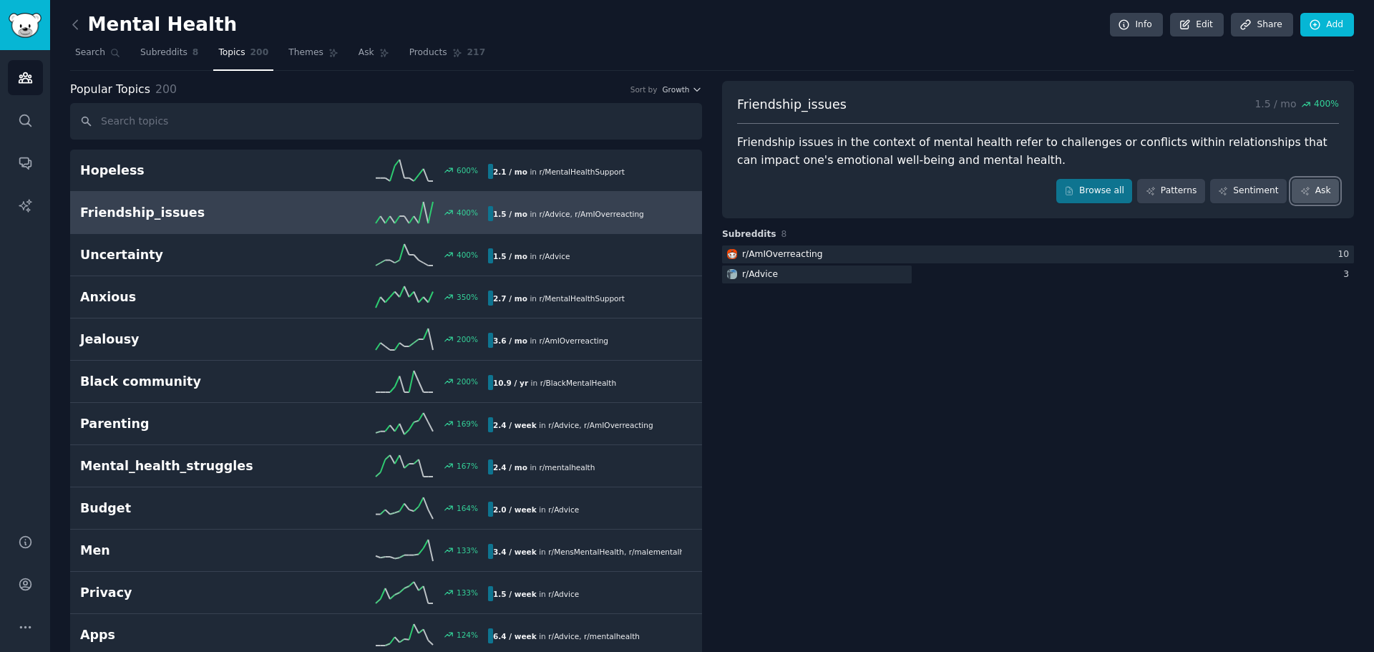
click at [1300, 188] on icon at bounding box center [1305, 191] width 10 height 10
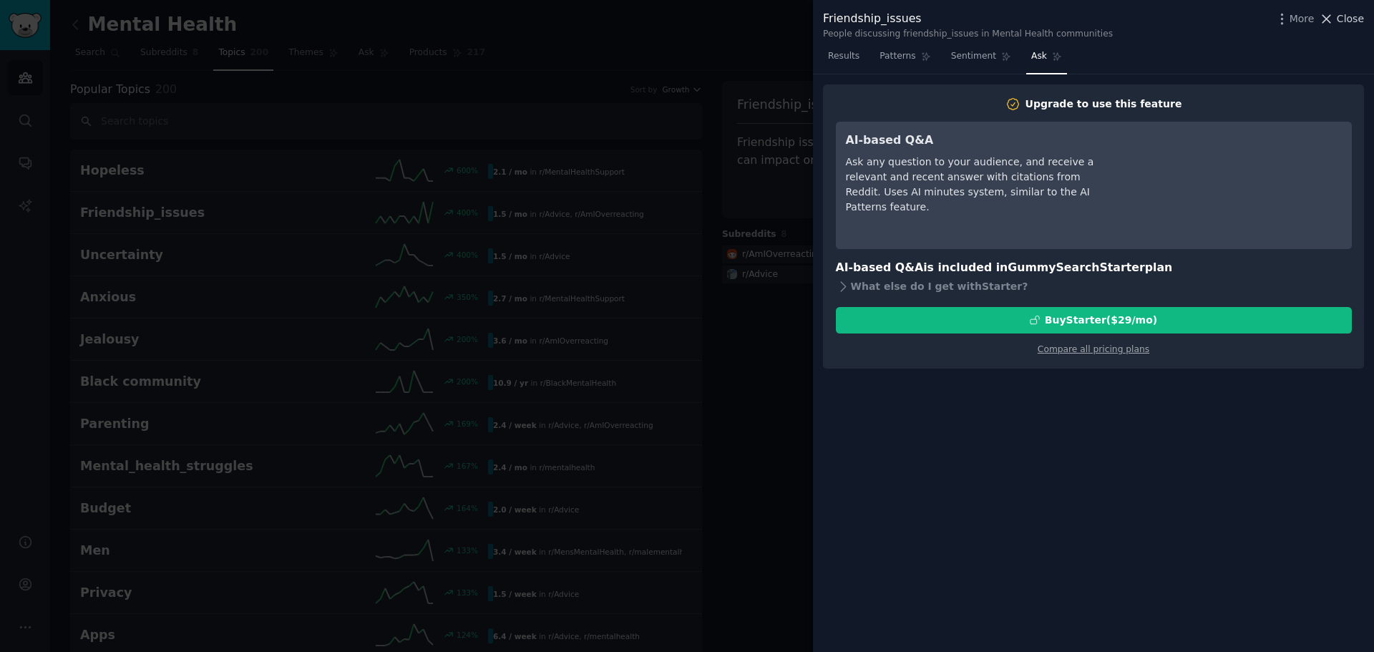
click at [1342, 11] on span "Close" at bounding box center [1350, 18] width 27 height 15
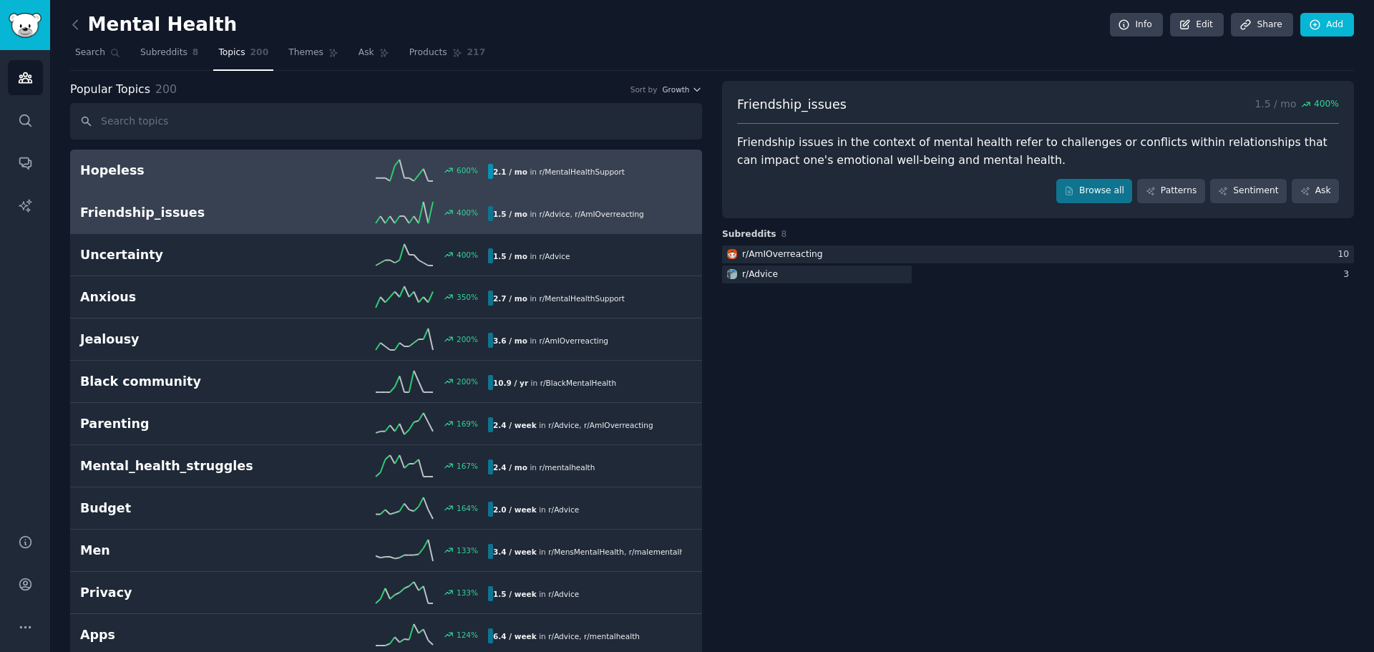
click at [163, 175] on h2 "Hopeless" at bounding box center [182, 171] width 204 height 18
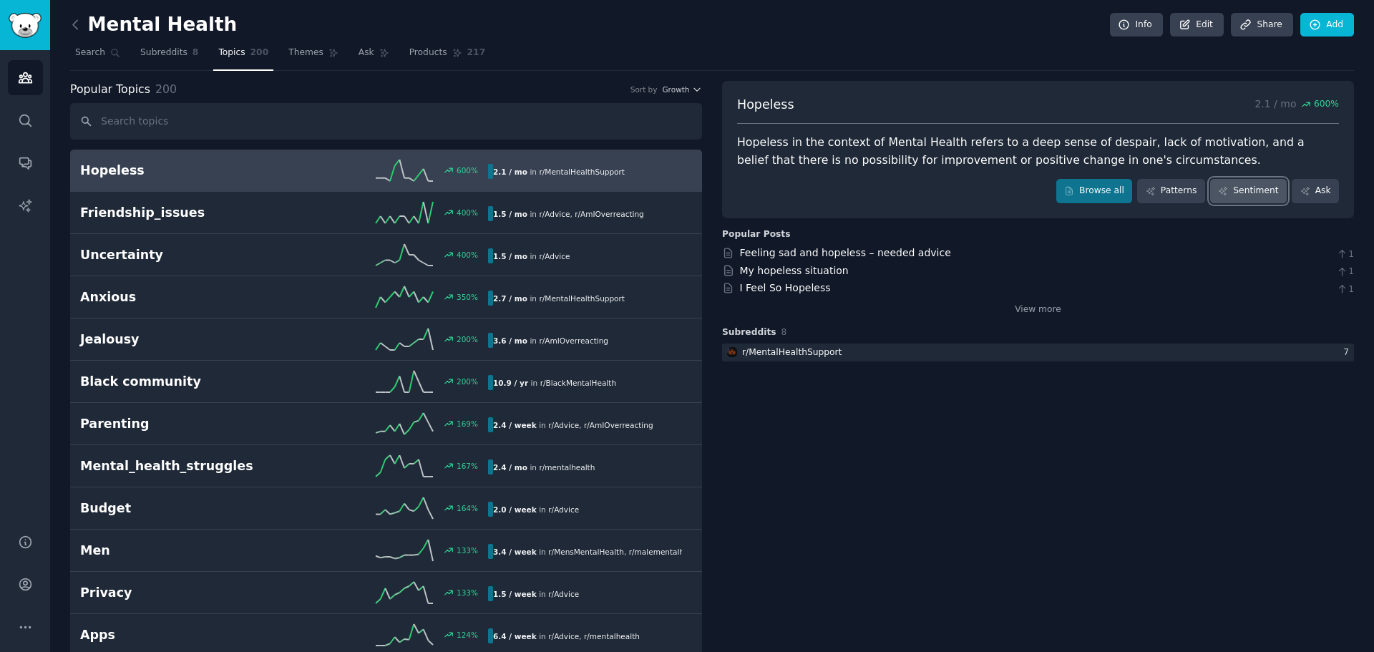
click at [1237, 193] on link "Sentiment" at bounding box center [1248, 191] width 77 height 24
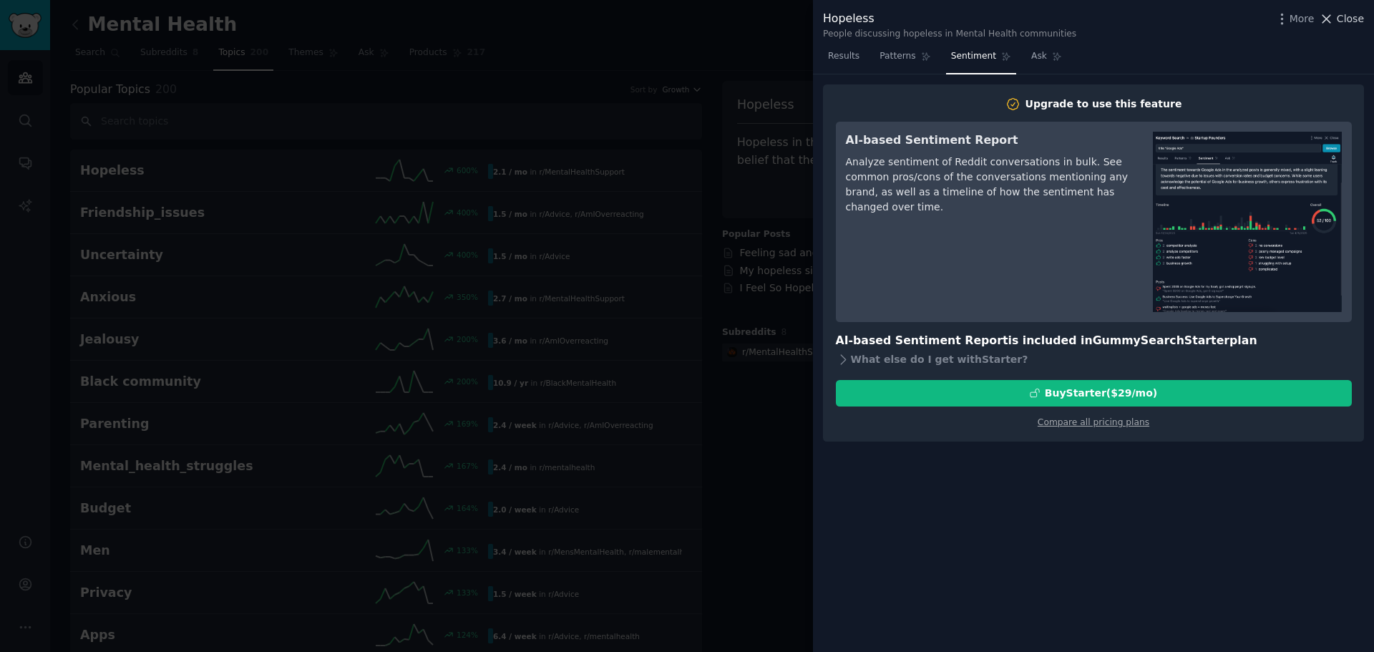
click at [1344, 18] on span "Close" at bounding box center [1350, 18] width 27 height 15
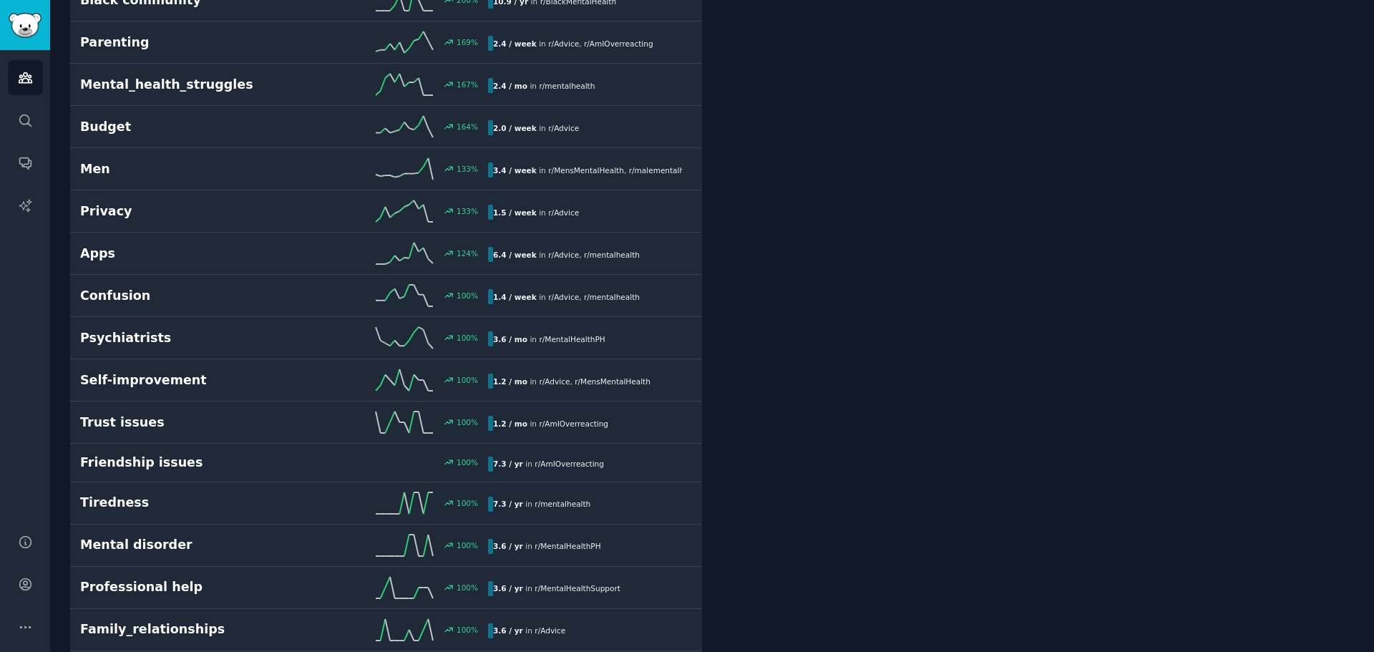
scroll to position [477, 0]
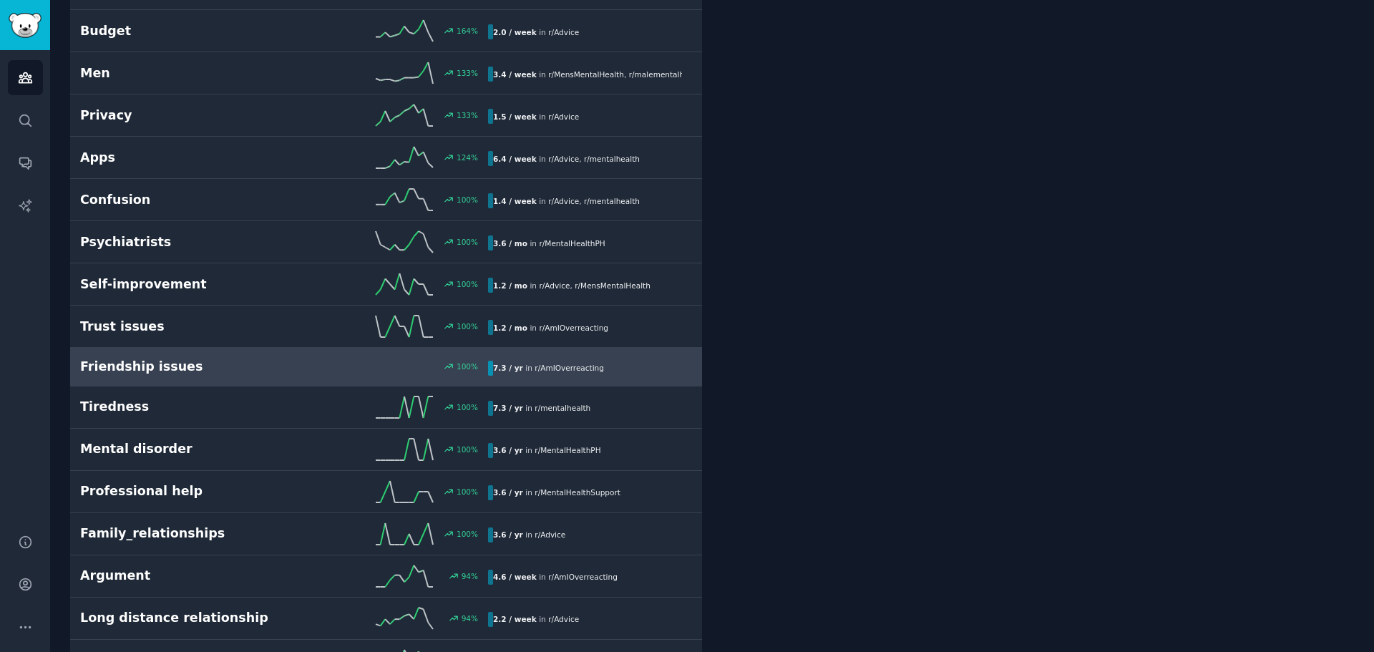
click at [509, 364] on b "7.3 / yr" at bounding box center [508, 368] width 30 height 9
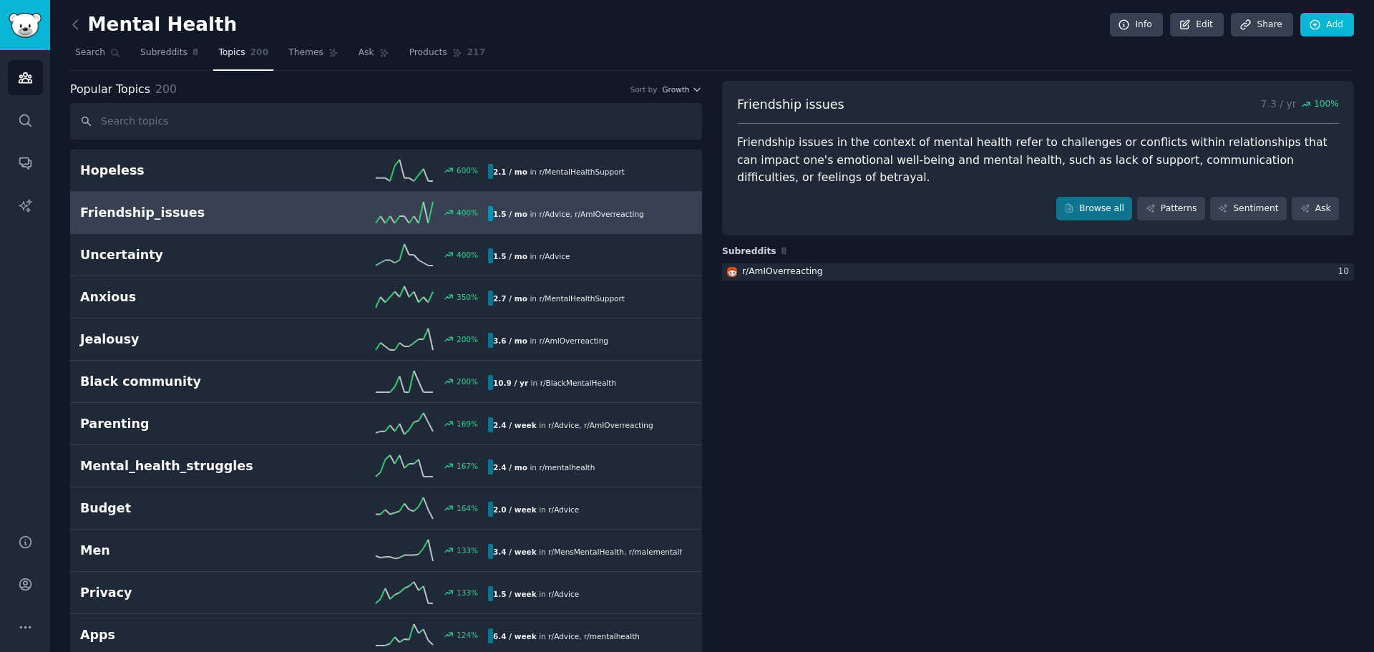
click at [525, 208] on div "1.5 / mo in r/ Advice , r/ AmIOverreacting" at bounding box center [568, 213] width 161 height 15
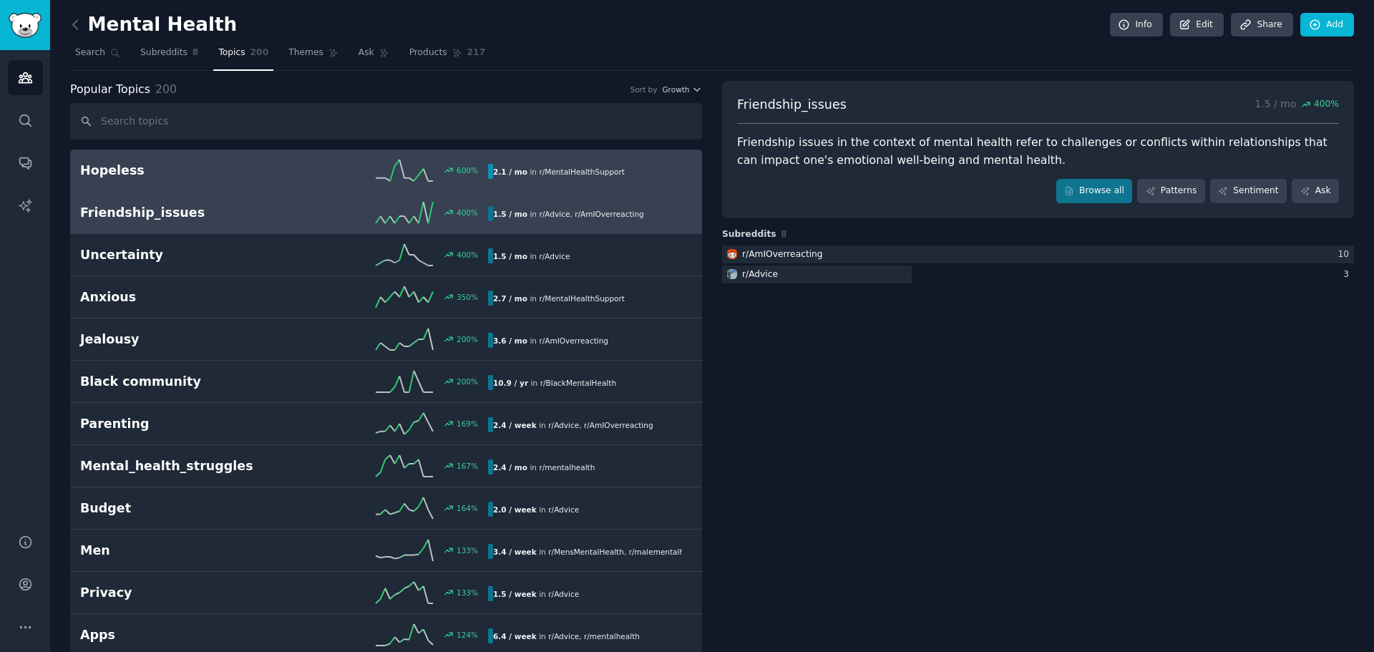
click at [575, 170] on span "r/ MentalHealthSupport" at bounding box center [582, 171] width 86 height 9
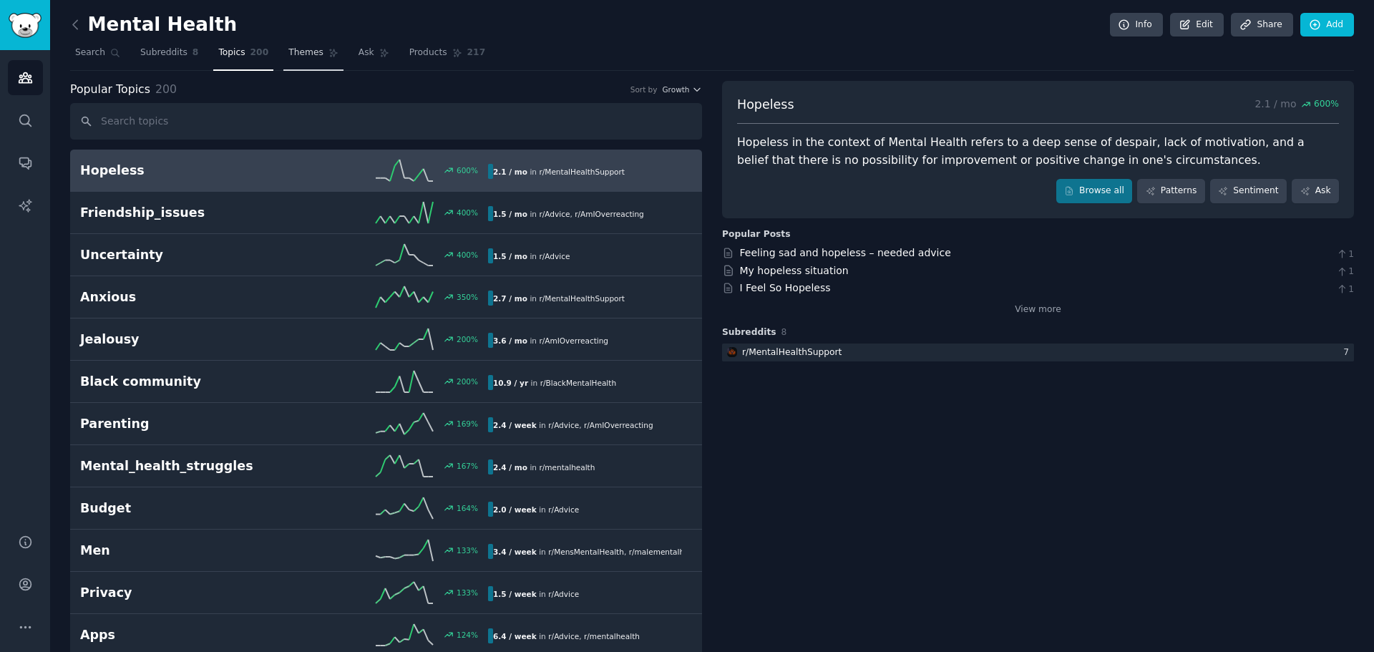
click at [288, 55] on span "Themes" at bounding box center [305, 53] width 35 height 13
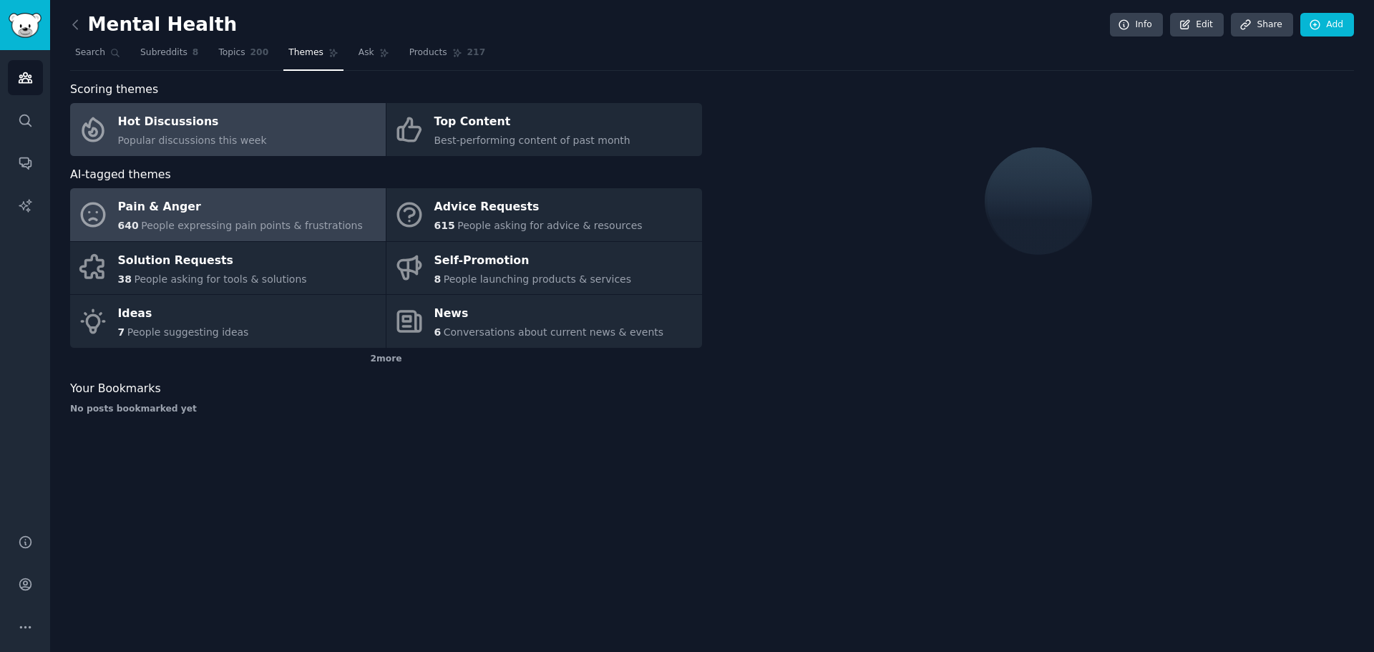
click at [249, 215] on div "Pain & Anger" at bounding box center [240, 207] width 245 height 23
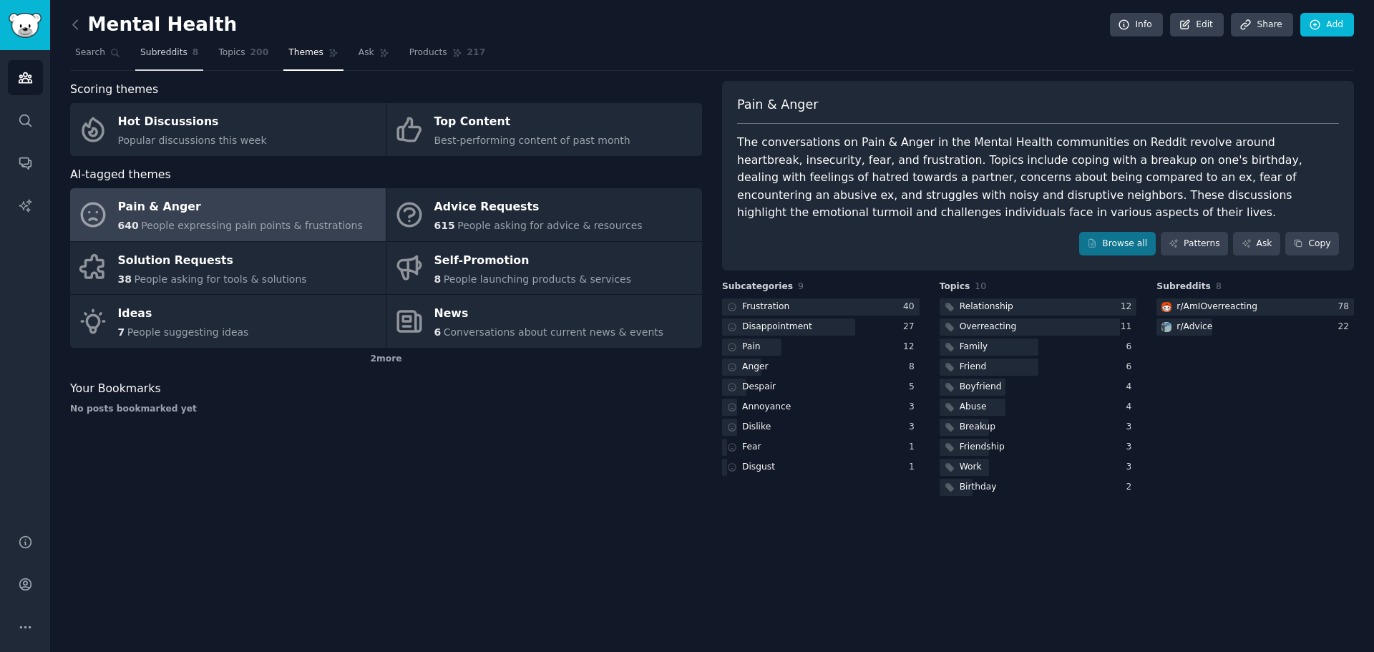
click at [176, 52] on span "Subreddits" at bounding box center [163, 53] width 47 height 13
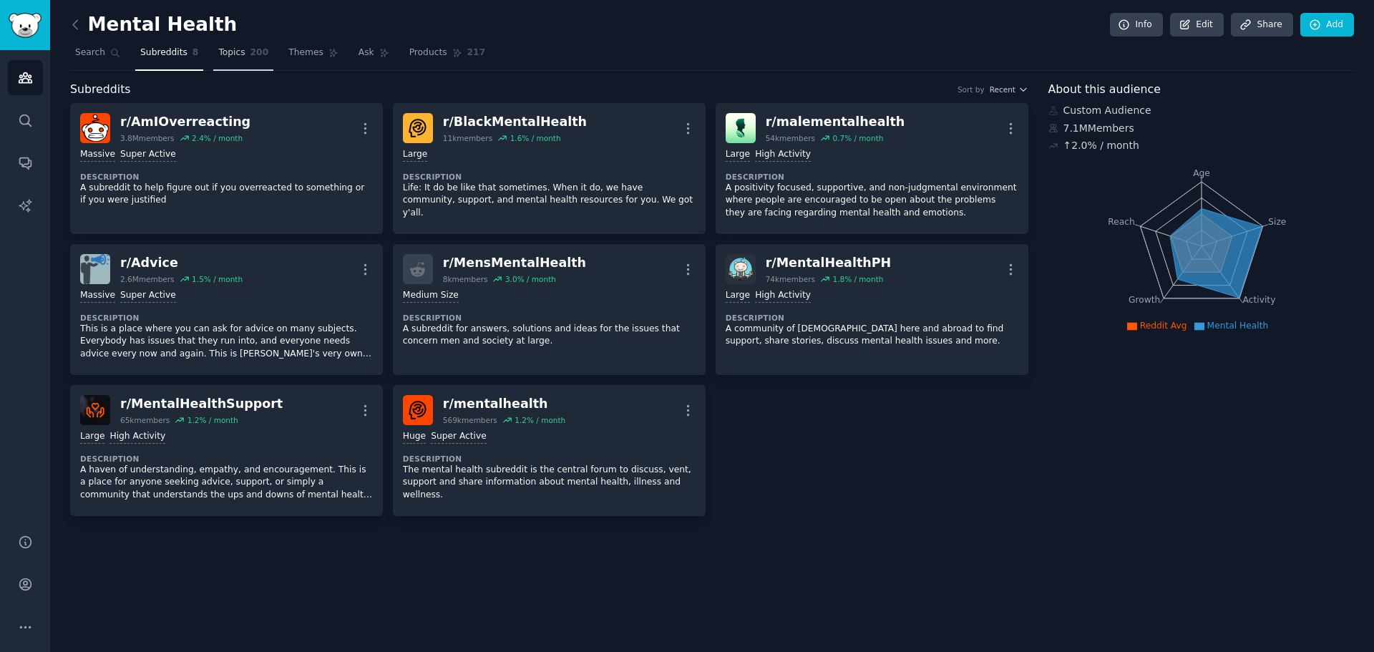
click at [231, 48] on span "Topics" at bounding box center [231, 53] width 26 height 13
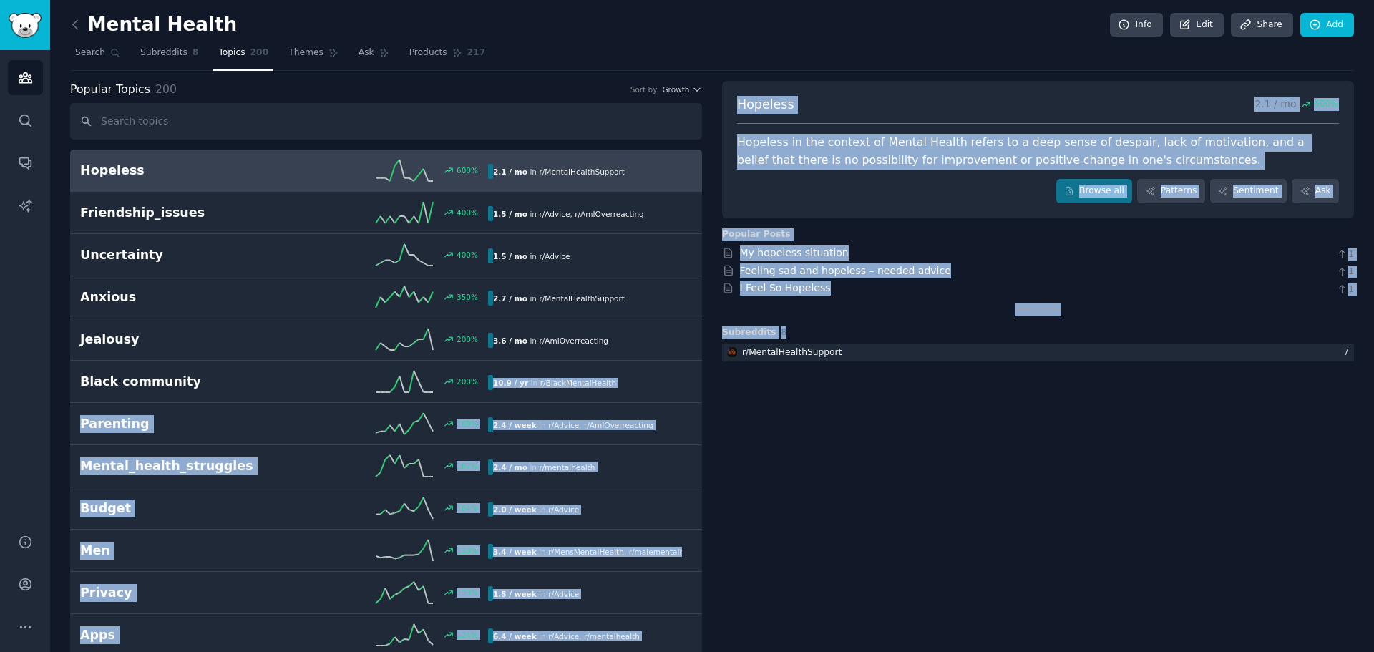
drag, startPoint x: 286, startPoint y: 57, endPoint x: 246, endPoint y: 54, distance: 39.5
click at [288, 57] on span "Themes" at bounding box center [305, 53] width 35 height 13
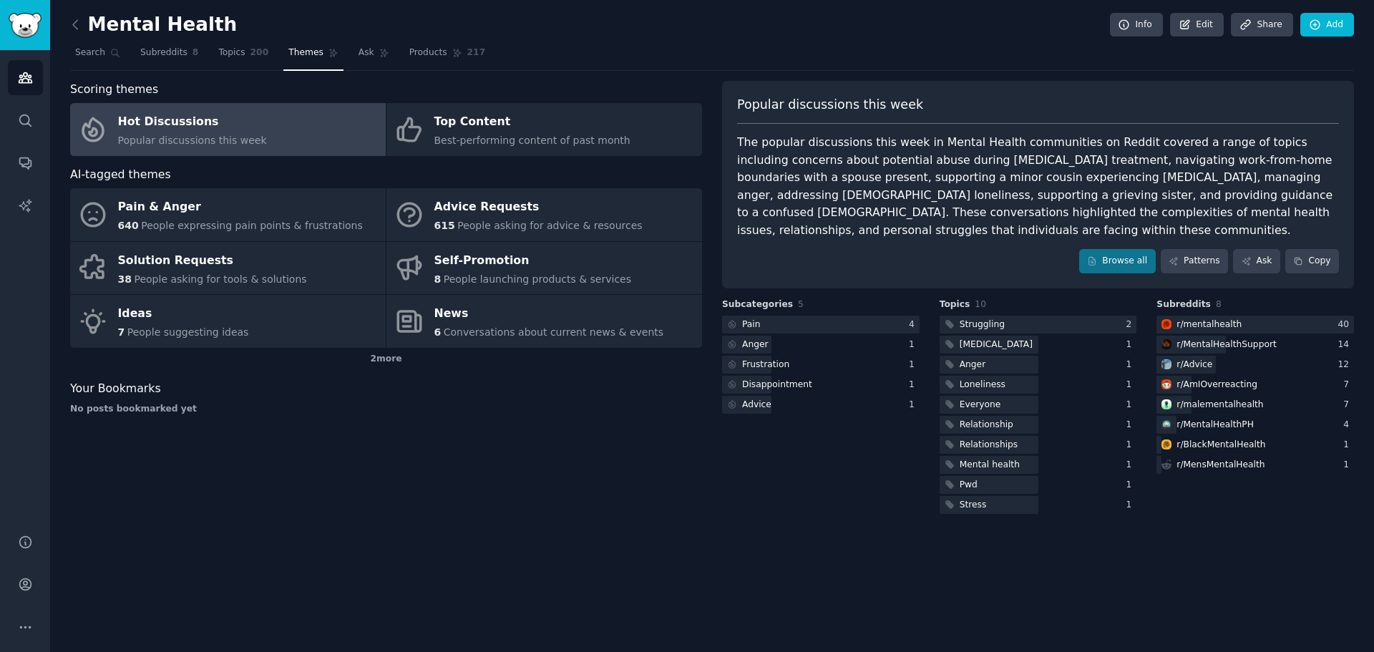
click at [336, 130] on link "Hot Discussions Popular discussions this week" at bounding box center [228, 129] width 316 height 53
click at [799, 316] on div at bounding box center [821, 325] width 198 height 18
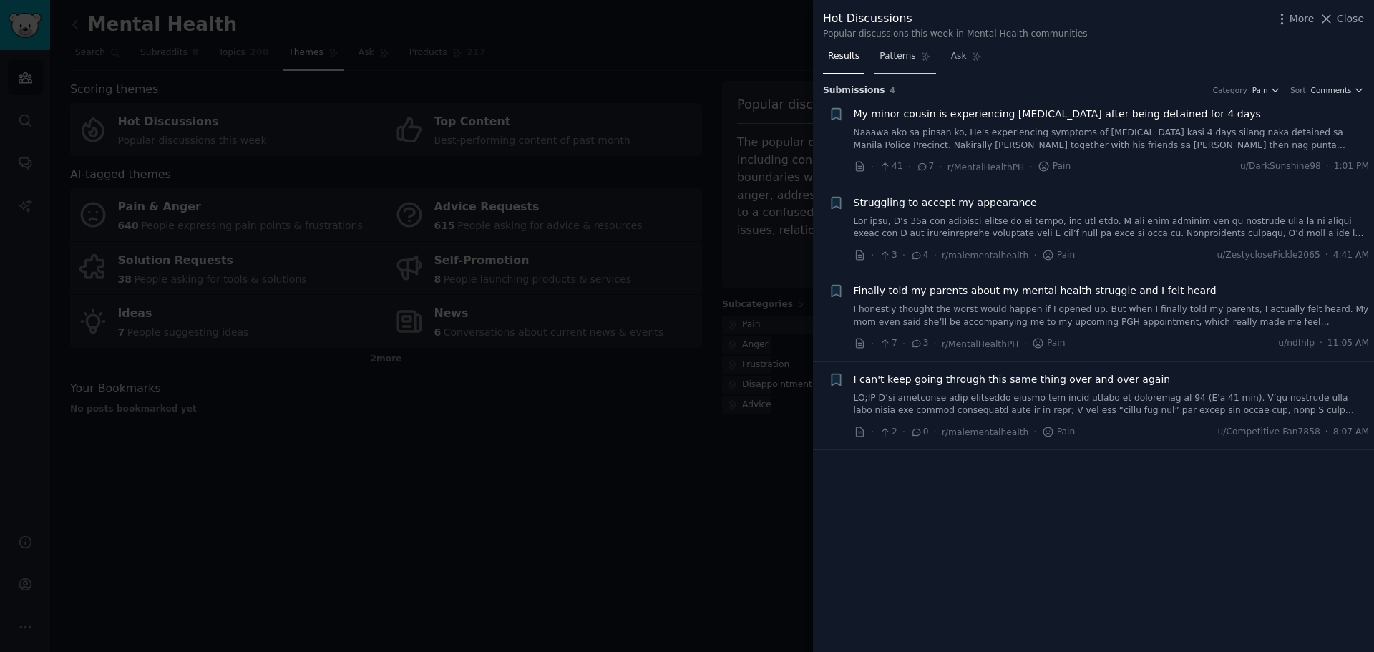
click at [893, 55] on span "Patterns" at bounding box center [898, 56] width 36 height 13
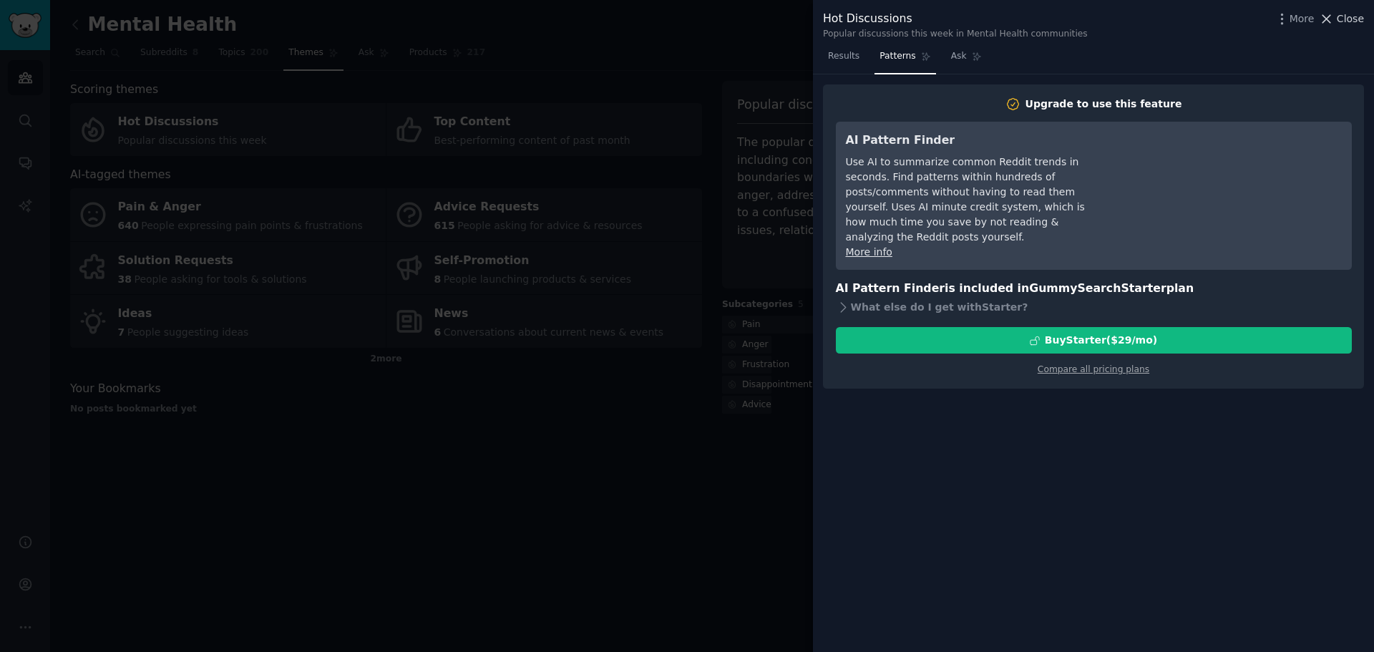
click at [1351, 19] on span "Close" at bounding box center [1350, 18] width 27 height 15
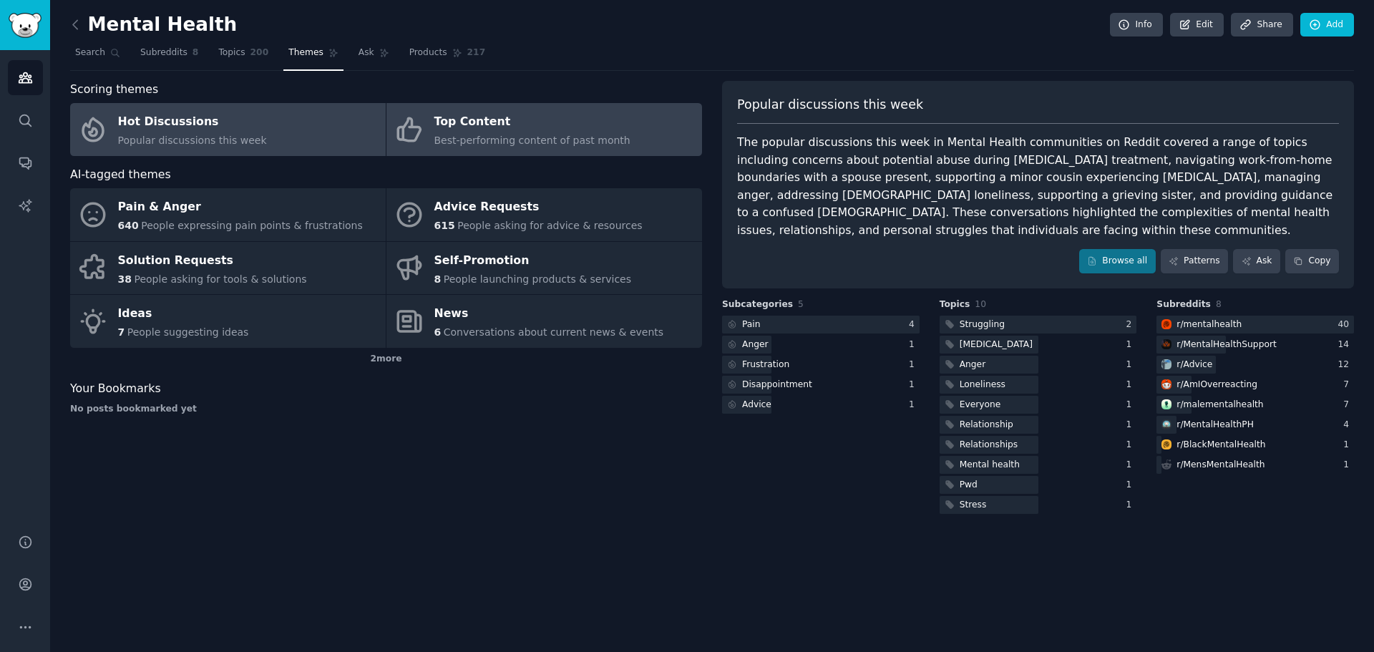
click at [490, 130] on div "Top Content" at bounding box center [532, 122] width 196 height 23
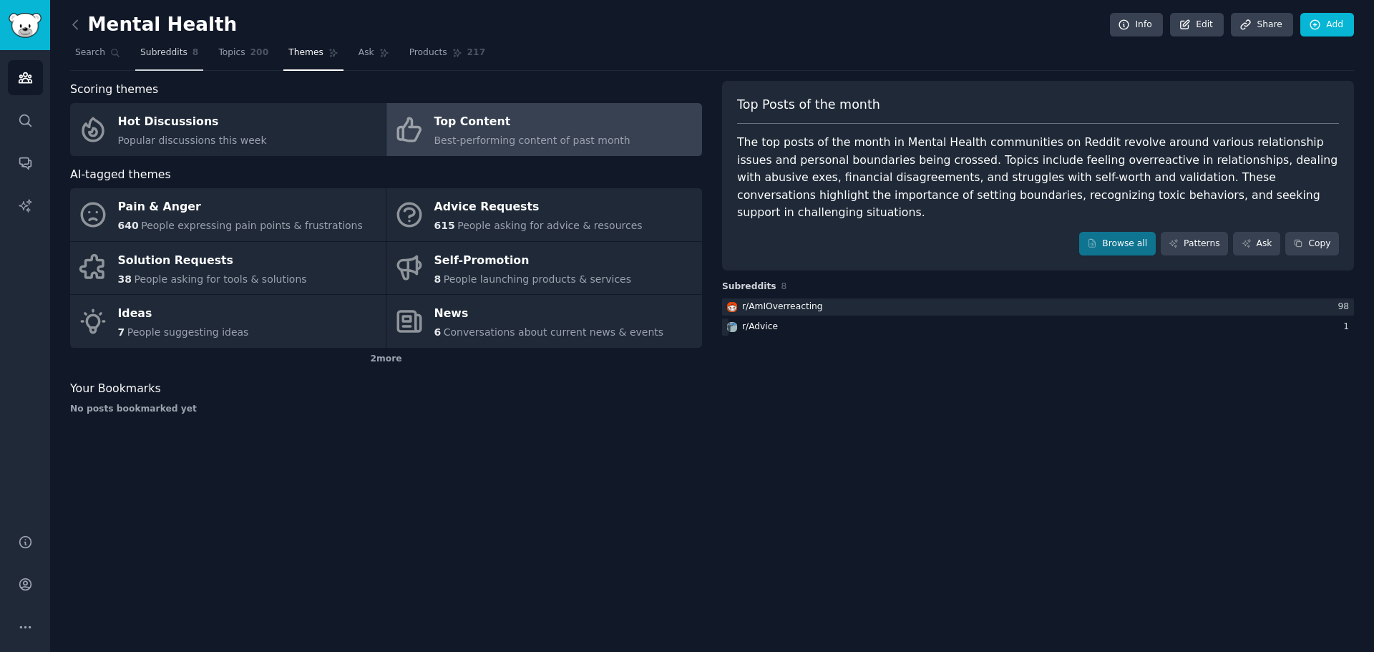
click at [135, 61] on link "Subreddits 8" at bounding box center [169, 56] width 68 height 29
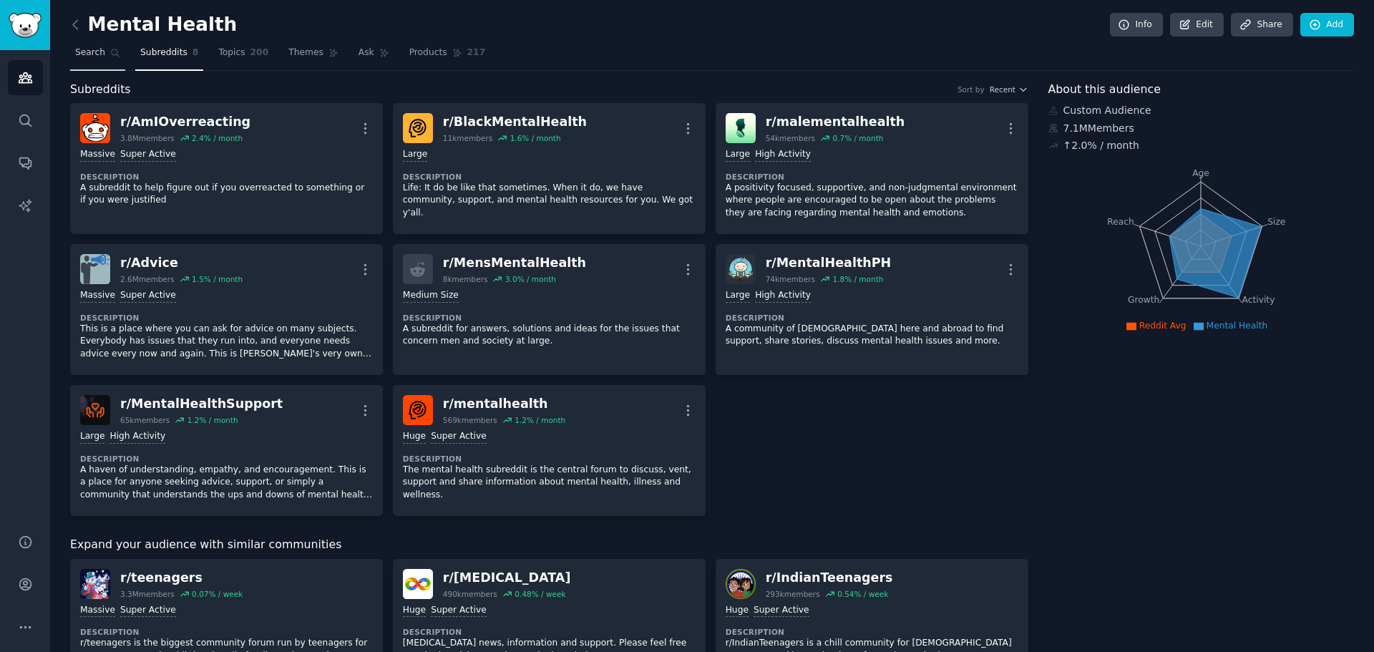
click at [92, 54] on span "Search" at bounding box center [90, 53] width 30 height 13
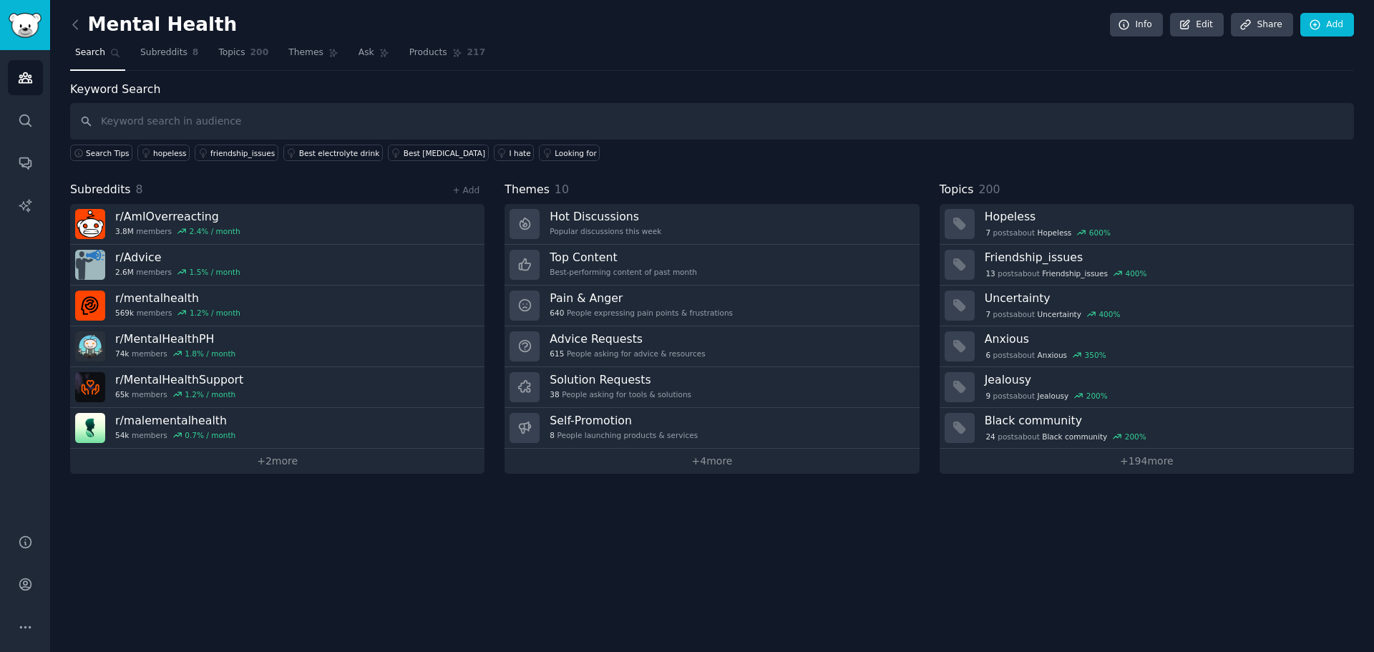
click at [123, 120] on input "text" at bounding box center [712, 121] width 1284 height 36
type input "r/depression"
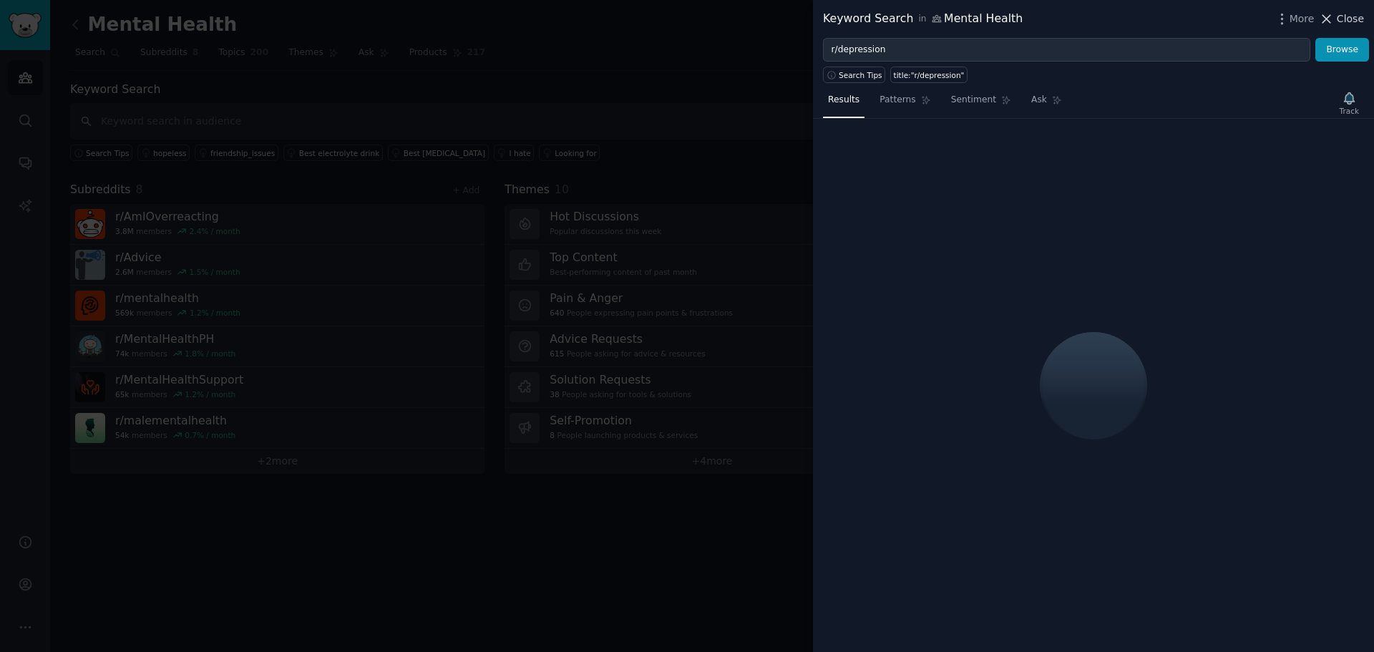
click at [1340, 16] on span "Close" at bounding box center [1350, 18] width 27 height 15
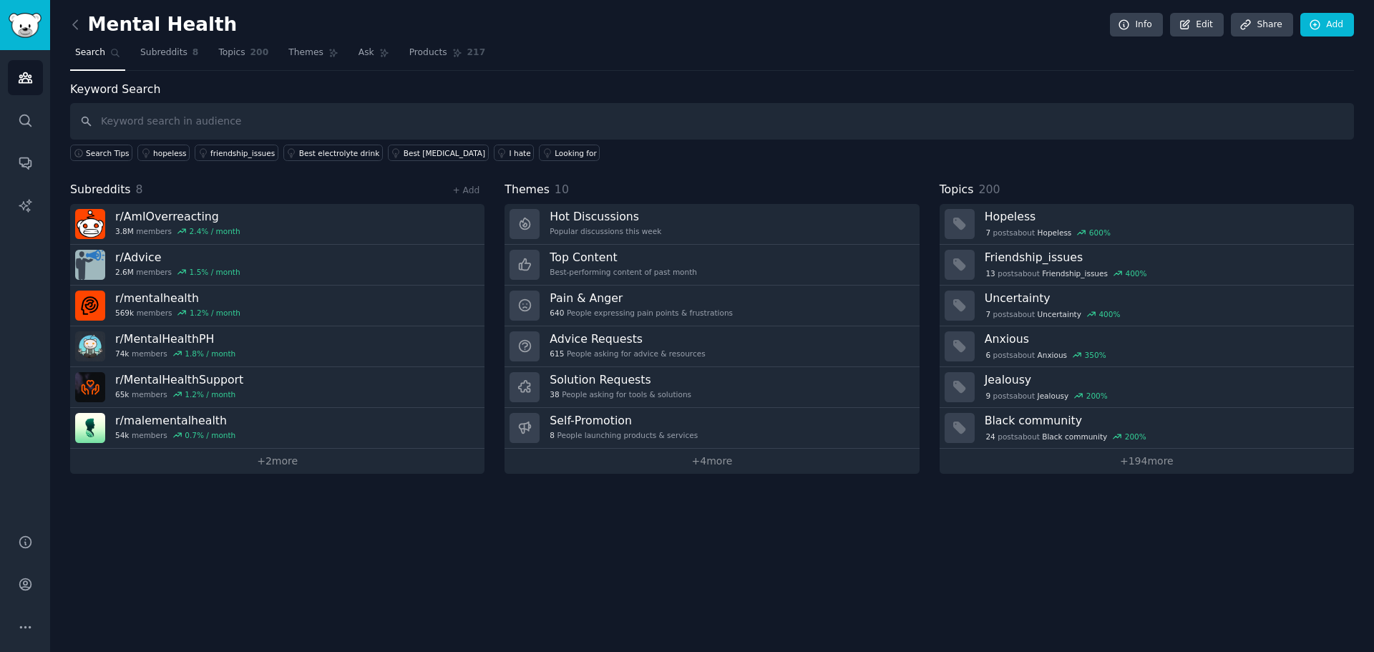
click at [94, 54] on span "Search" at bounding box center [90, 53] width 30 height 13
click at [115, 192] on span "Subreddits" at bounding box center [100, 190] width 61 height 18
click at [19, 78] on icon "Sidebar" at bounding box center [25, 77] width 15 height 15
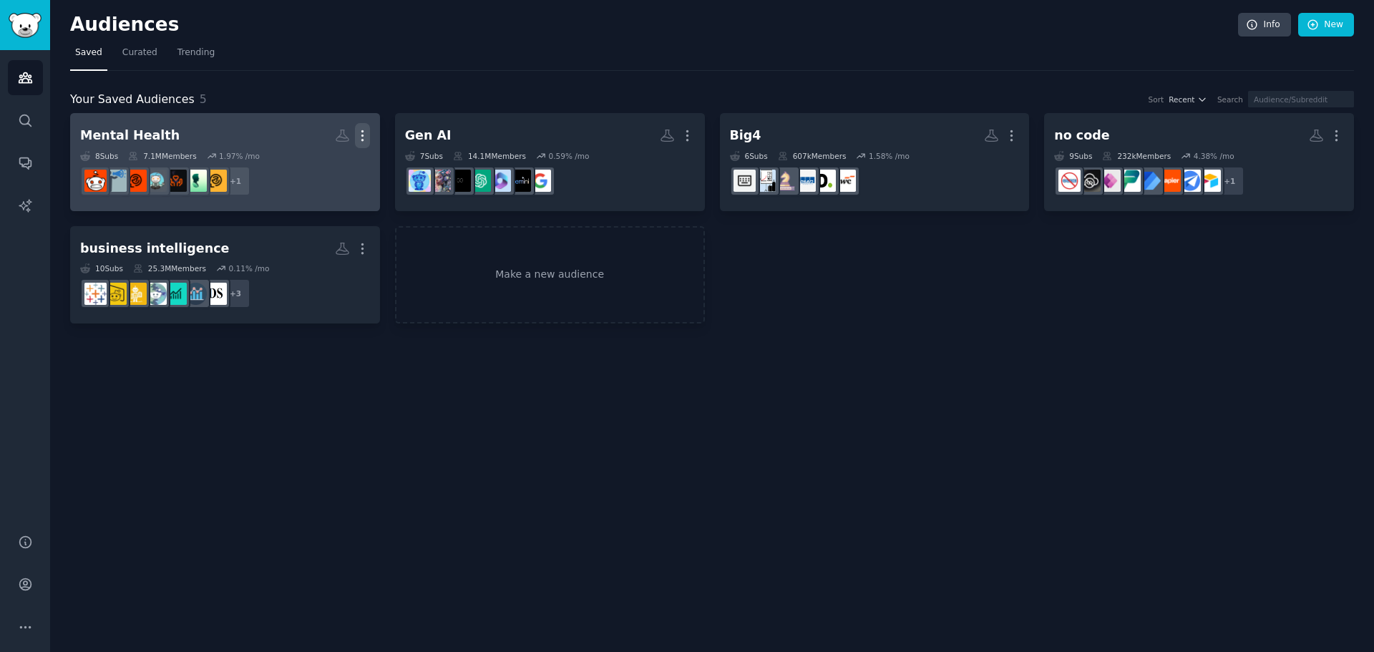
click at [358, 132] on icon "button" at bounding box center [362, 135] width 15 height 15
click at [325, 140] on p "View" at bounding box center [319, 140] width 24 height 15
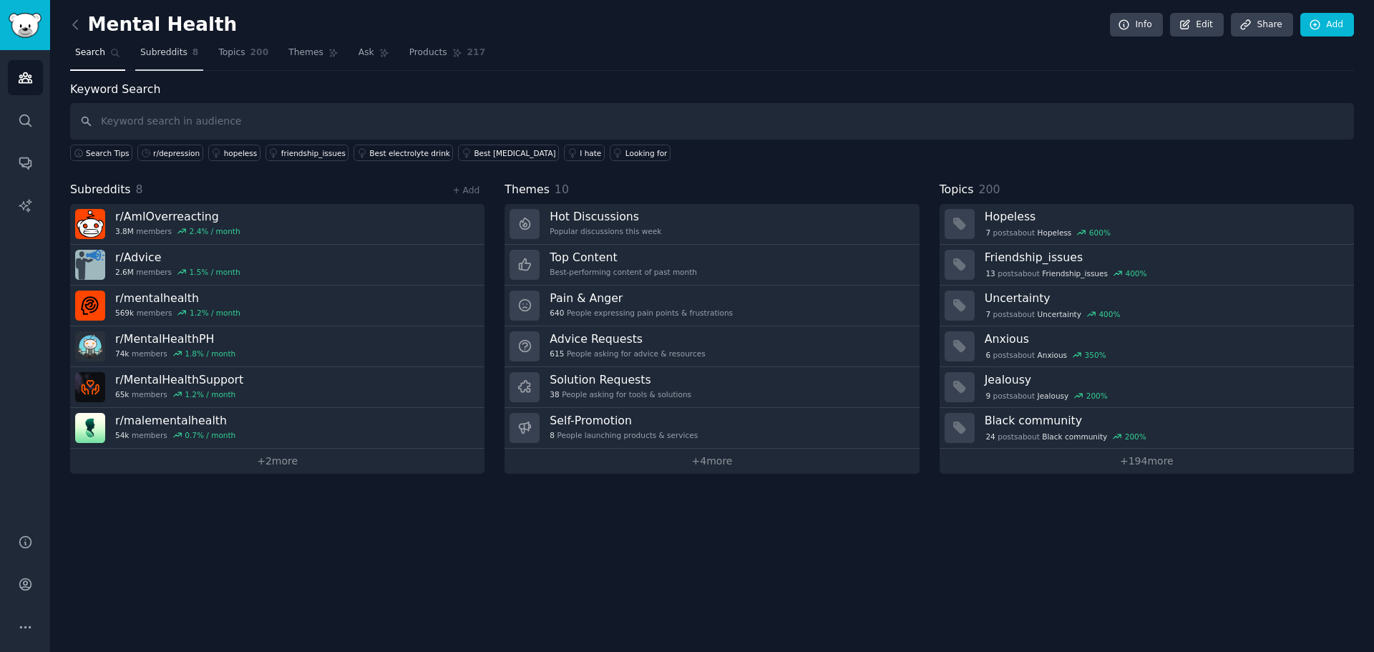
click at [158, 59] on link "Subreddits 8" at bounding box center [169, 56] width 68 height 29
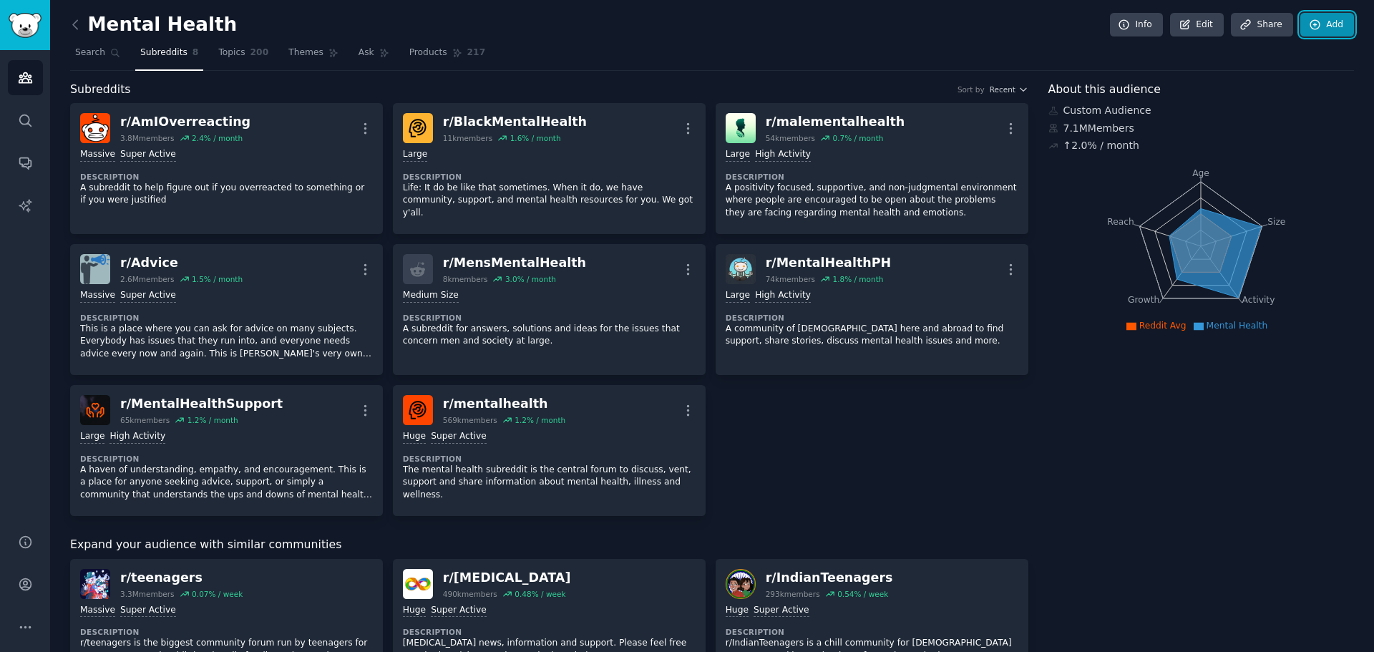
click at [1324, 22] on link "Add" at bounding box center [1327, 25] width 54 height 24
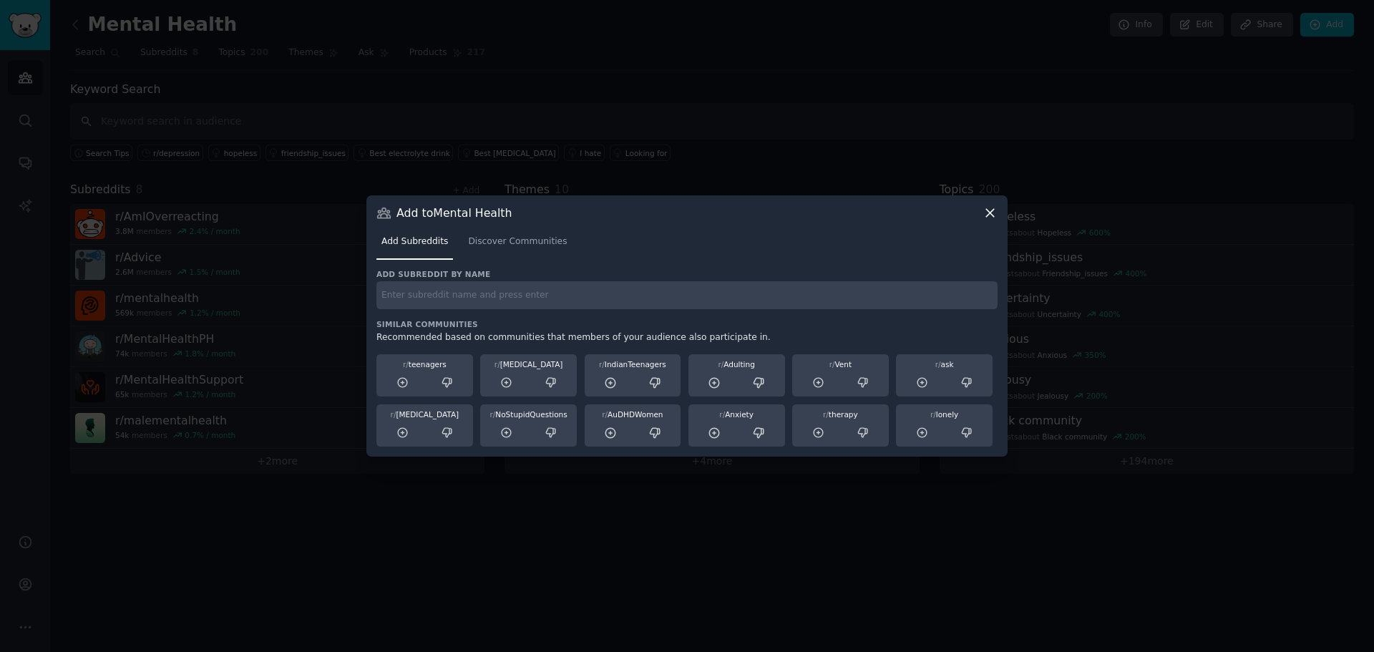
click at [444, 298] on input "text" at bounding box center [686, 295] width 621 height 28
type input "depression"
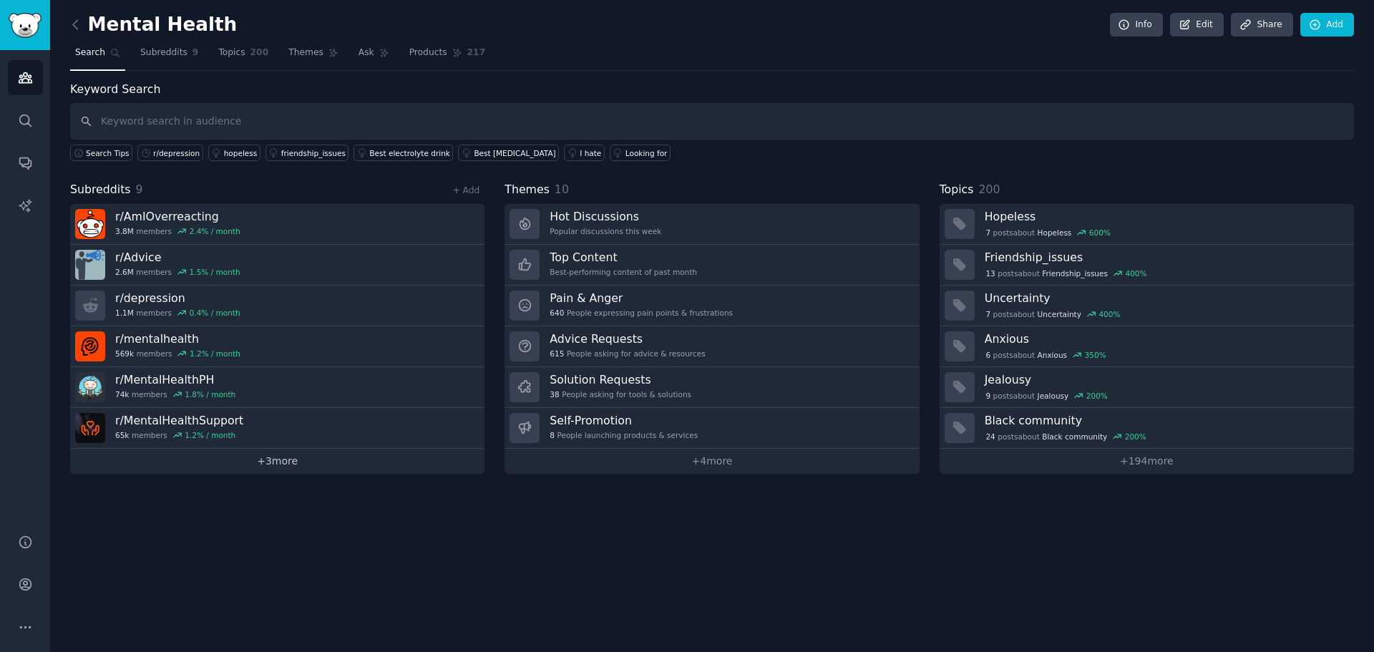
click at [286, 464] on link "+ 3 more" at bounding box center [277, 461] width 414 height 25
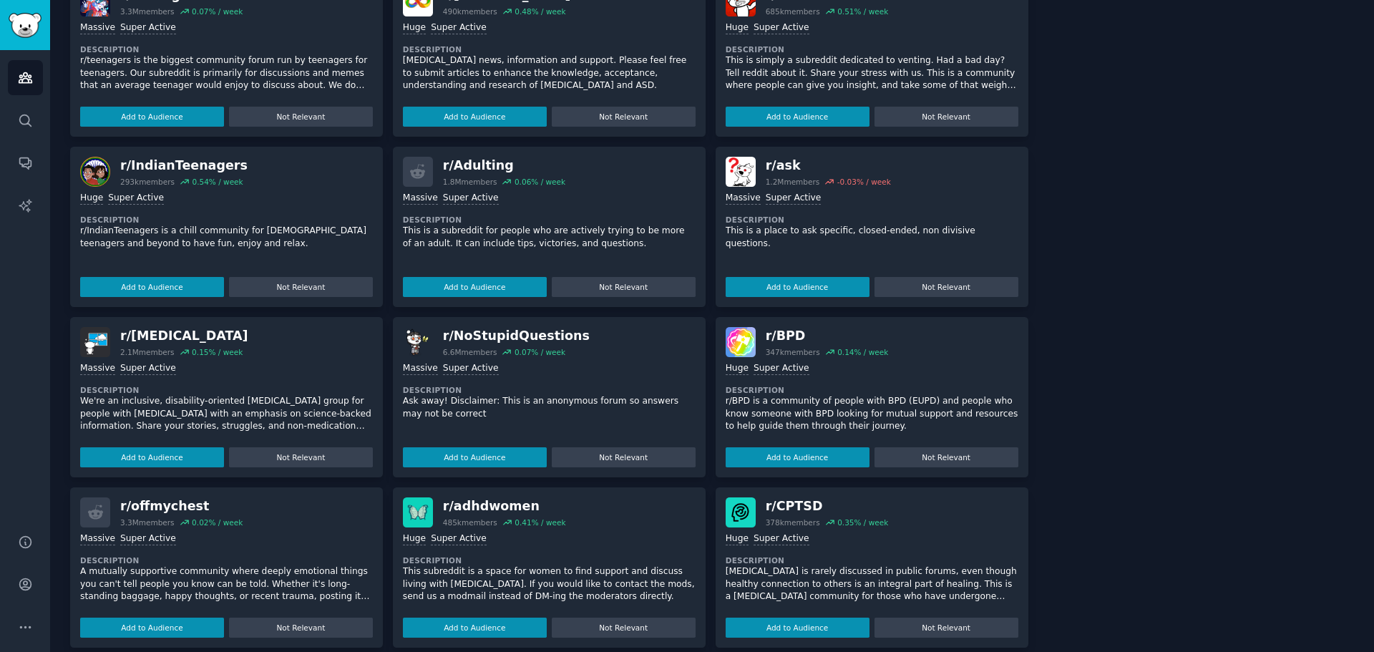
scroll to position [585, 0]
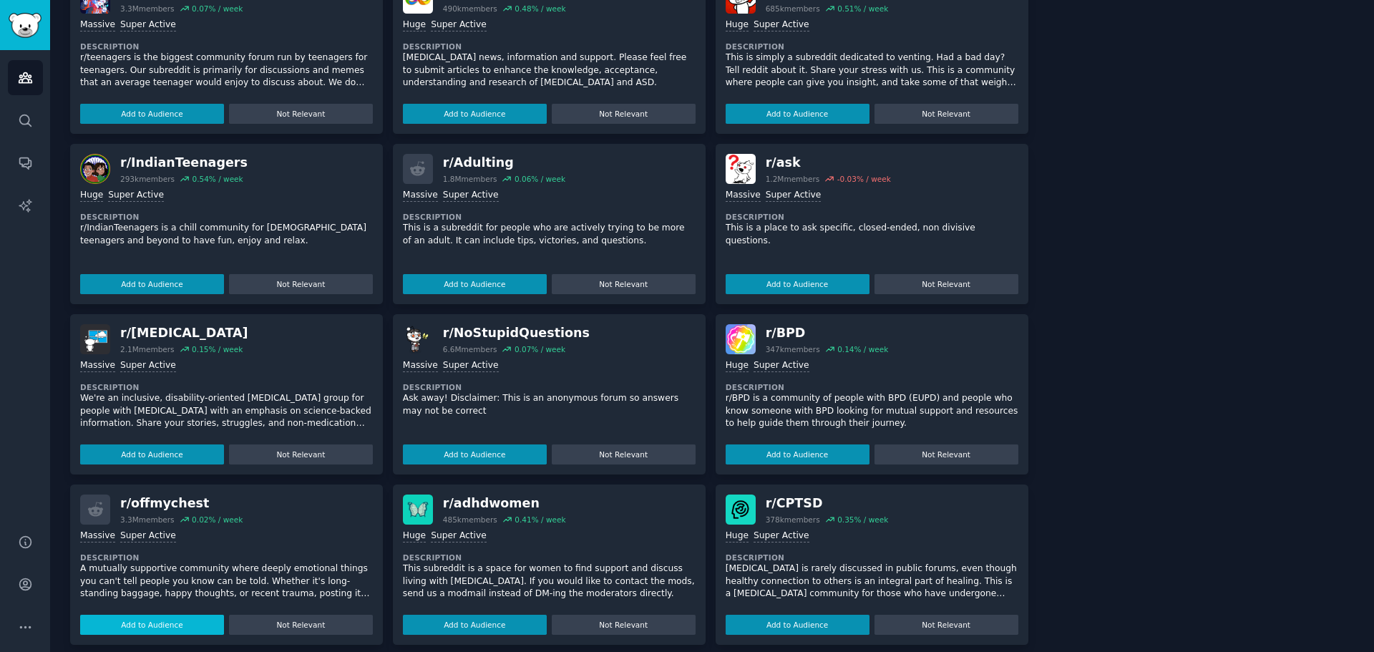
click at [153, 615] on button "Add to Audience" at bounding box center [152, 625] width 144 height 20
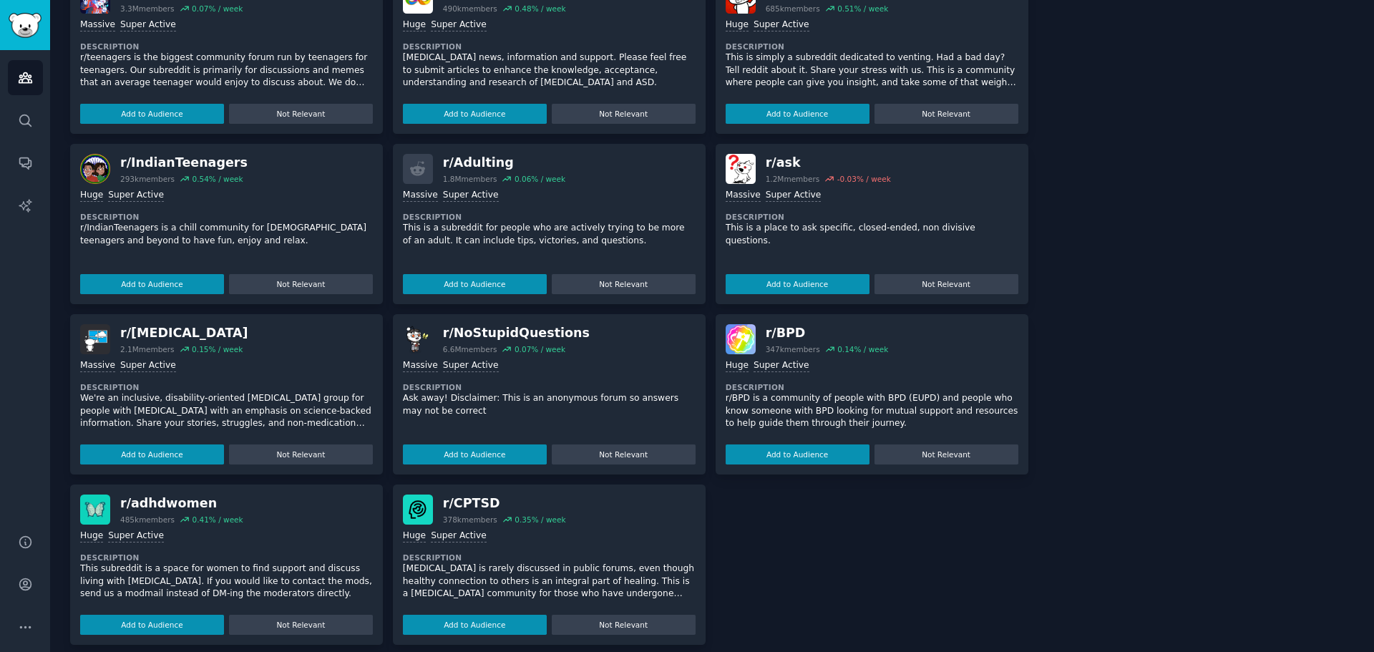
scroll to position [726, 0]
click at [497, 615] on button "Add to Audience" at bounding box center [475, 625] width 144 height 20
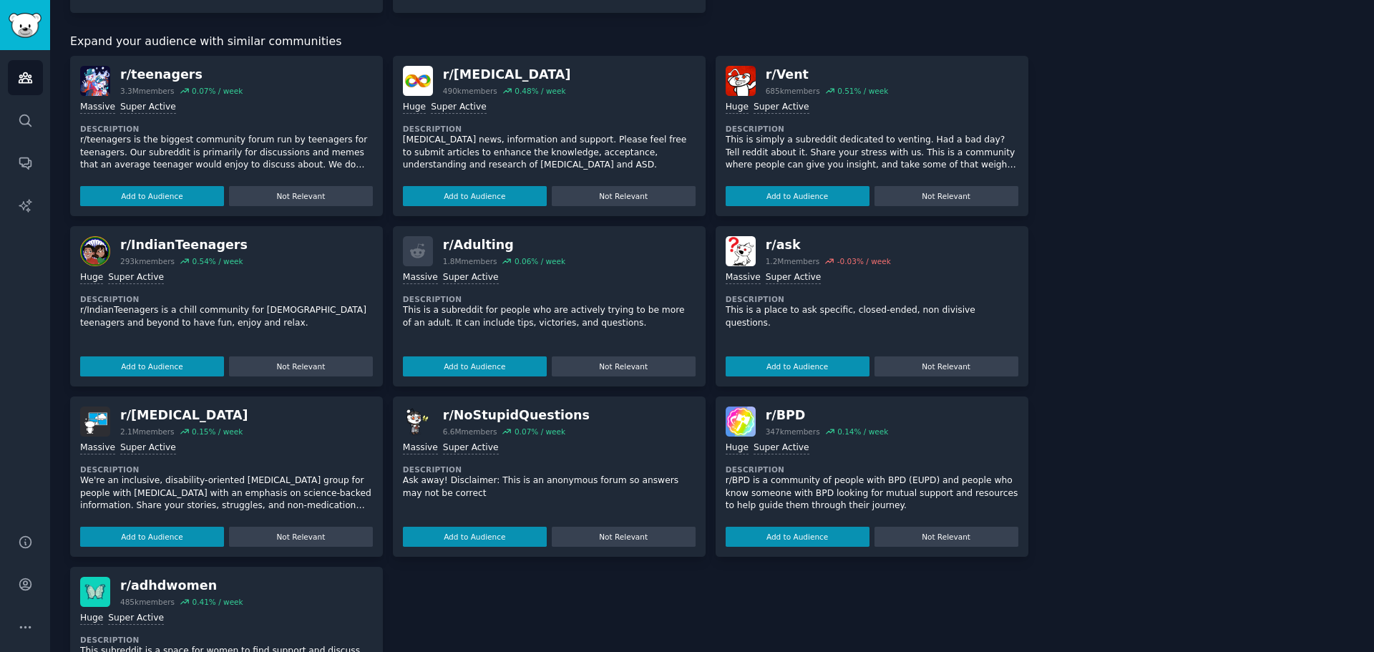
scroll to position [548, 0]
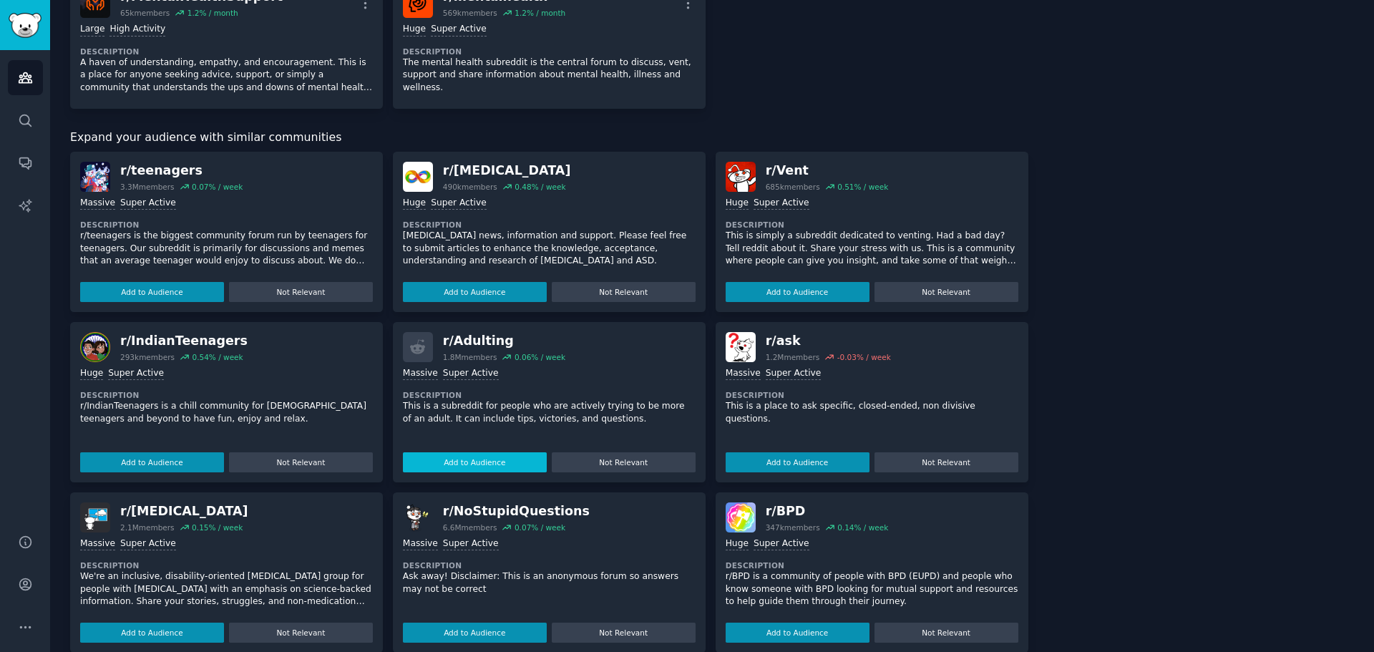
click at [501, 459] on button "Add to Audience" at bounding box center [475, 462] width 144 height 20
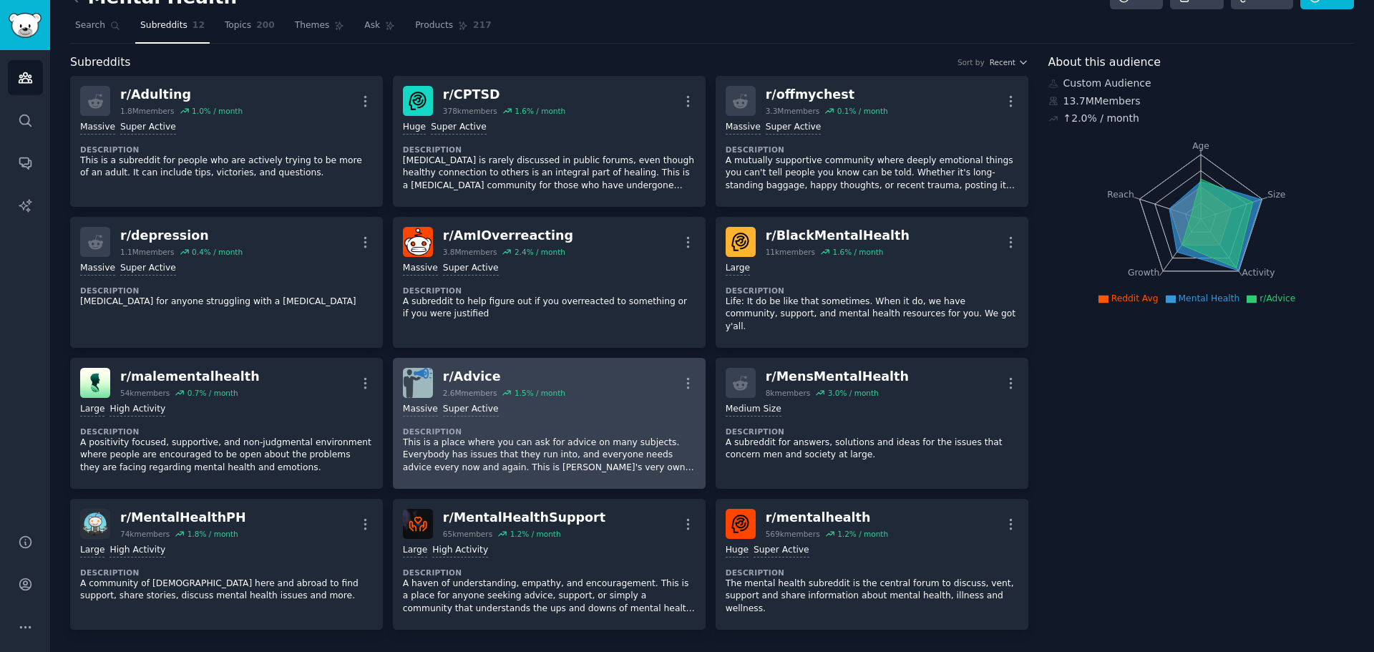
scroll to position [0, 0]
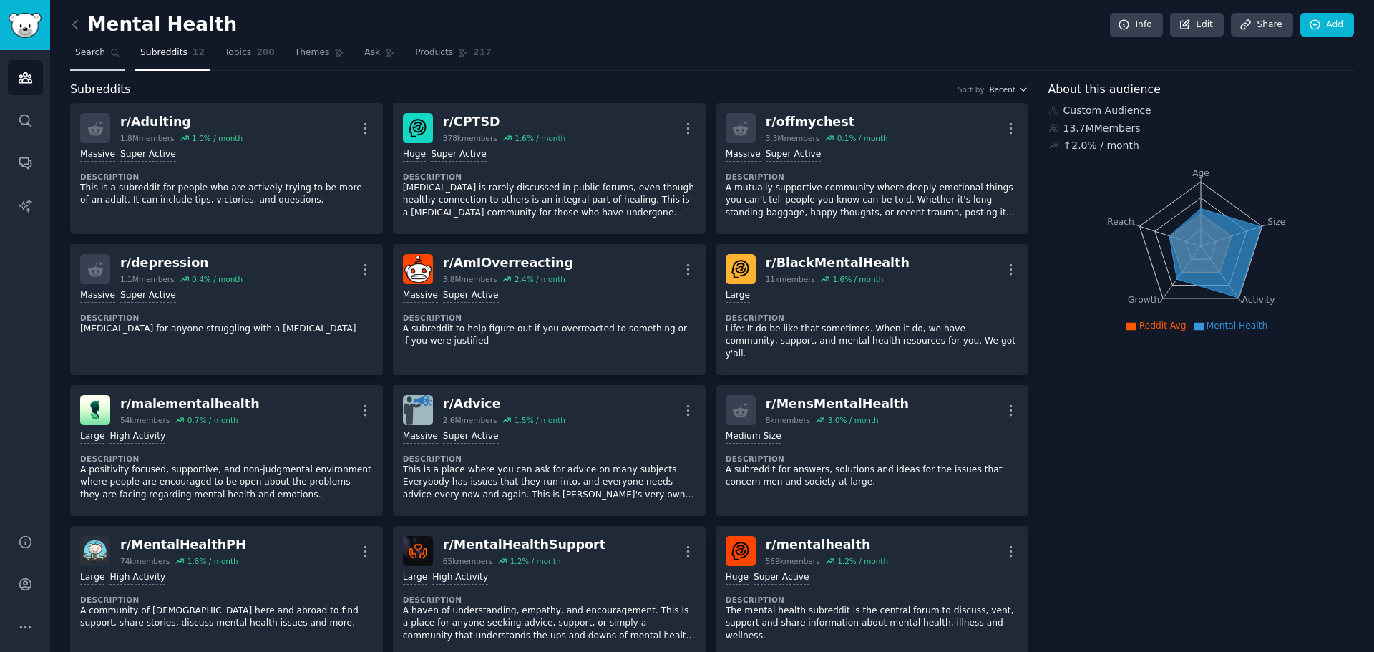
click at [88, 47] on span "Search" at bounding box center [90, 53] width 30 height 13
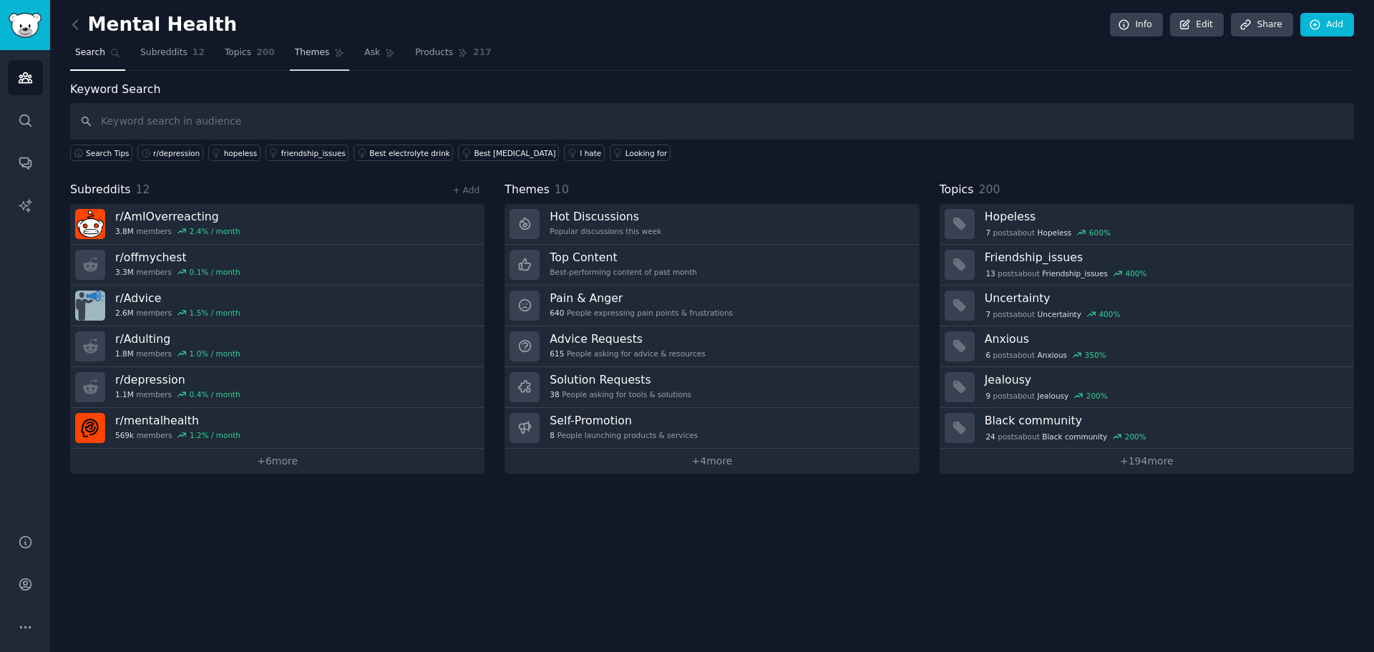
click at [291, 44] on link "Themes" at bounding box center [320, 56] width 60 height 29
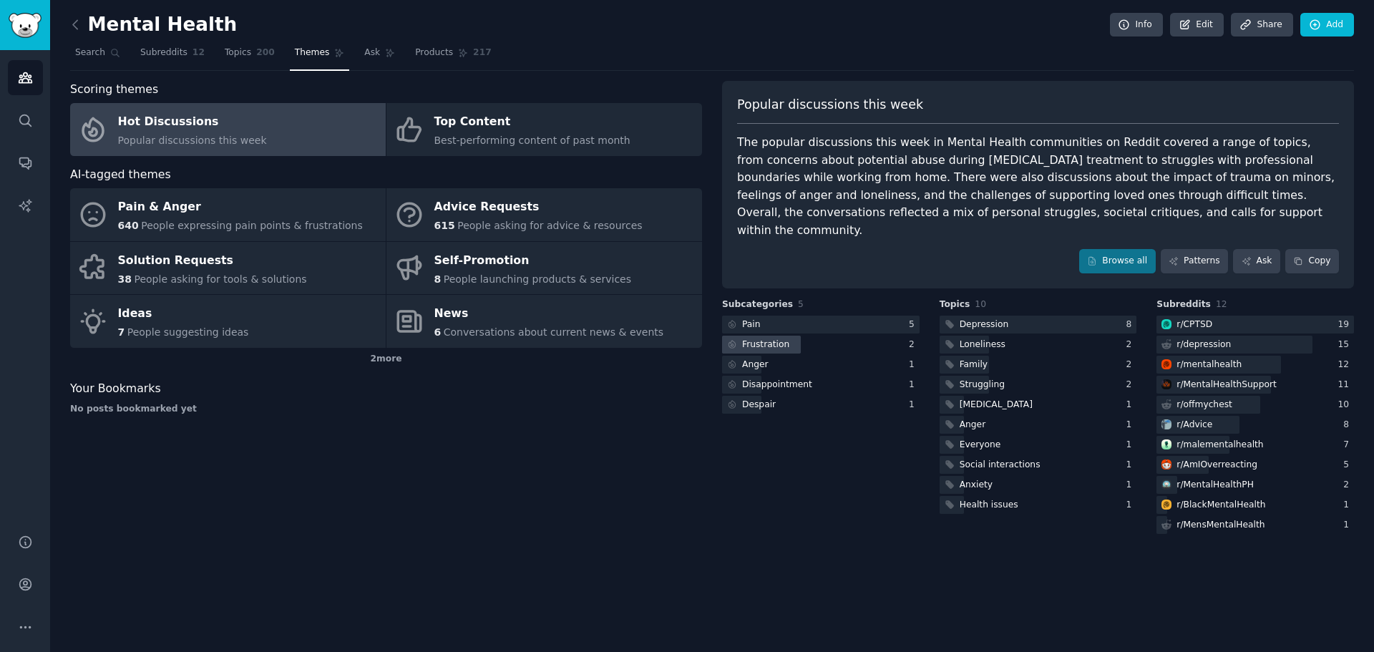
click at [744, 336] on div "Frustration" at bounding box center [757, 345] width 70 height 18
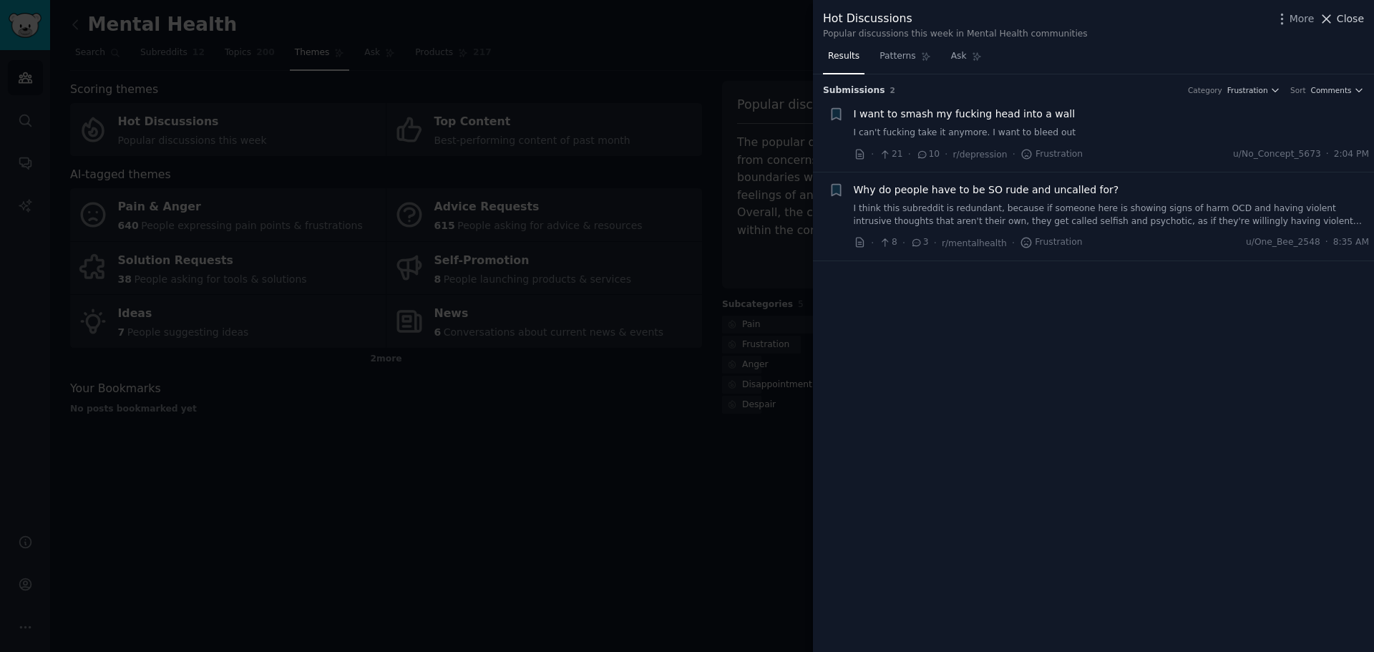
click at [1353, 21] on span "Close" at bounding box center [1350, 18] width 27 height 15
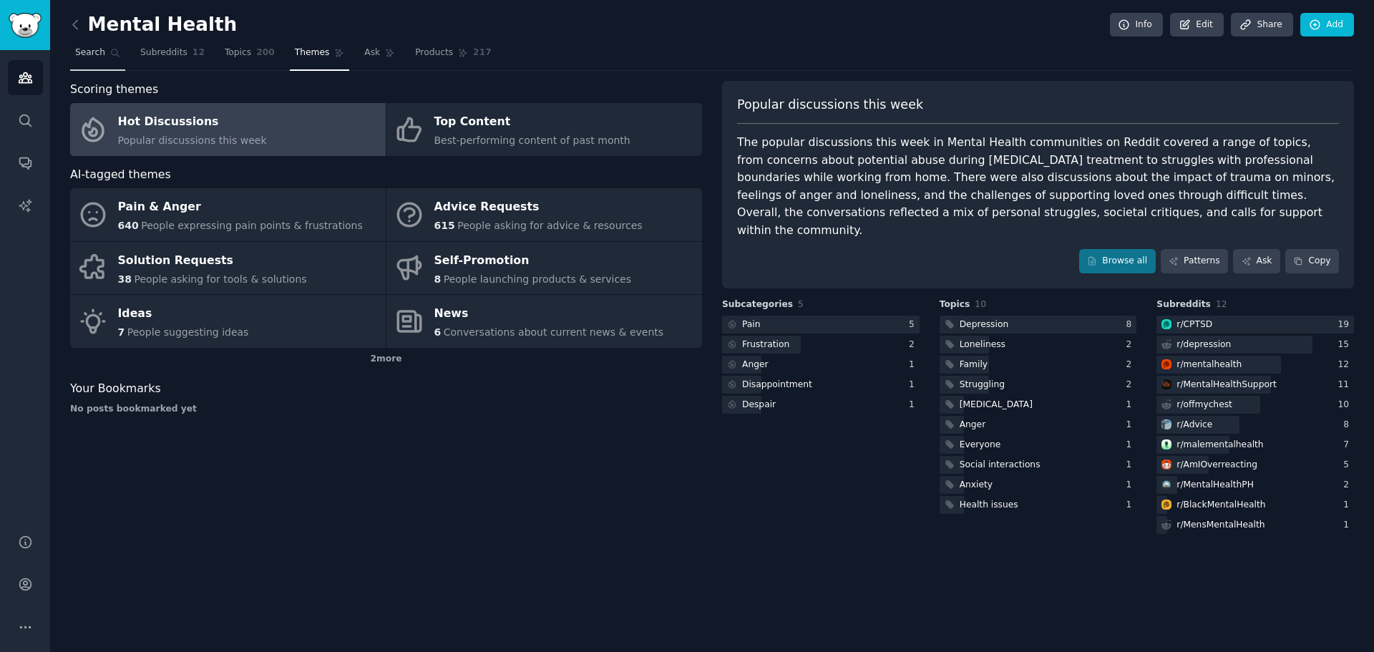
click at [96, 54] on span "Search" at bounding box center [90, 53] width 30 height 13
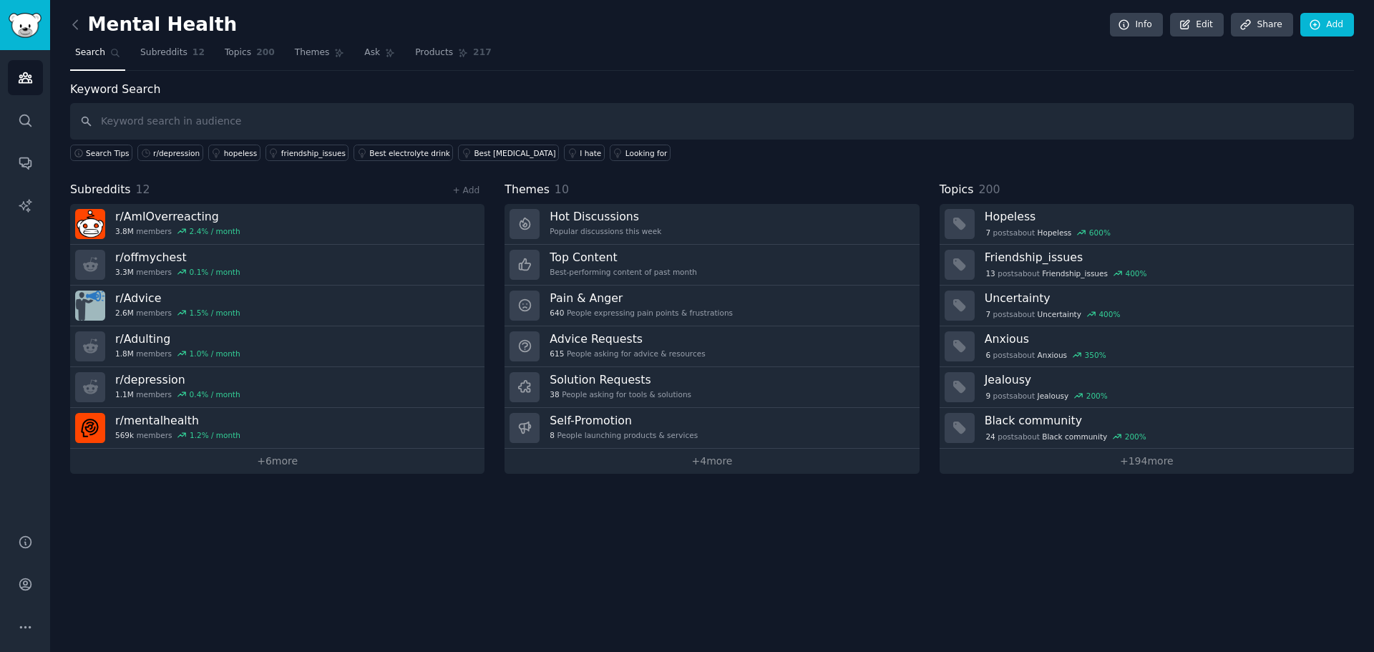
click at [149, 127] on input "text" at bounding box center [712, 121] width 1284 height 36
type input "anxiety, therapy, [MEDICAL_DATA], panic, stress, burnout"
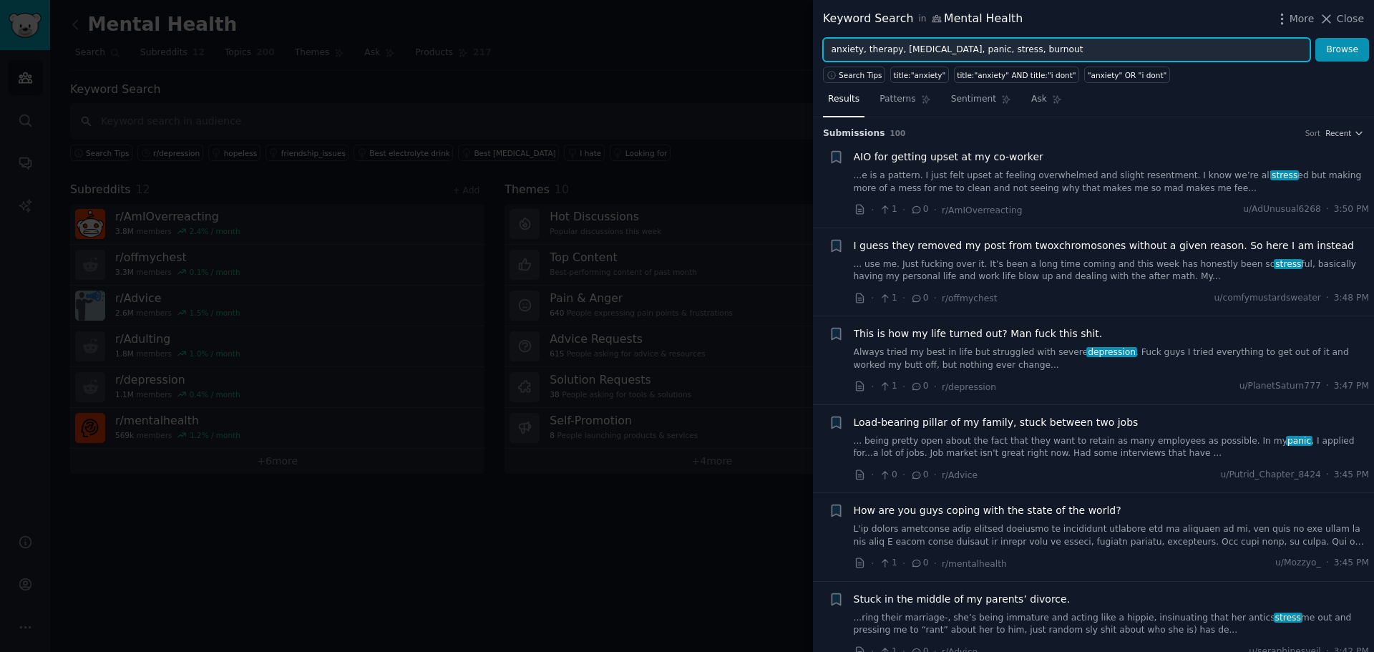
click at [1076, 51] on input "anxiety, therapy, [MEDICAL_DATA], panic, stress, burnout" at bounding box center [1066, 50] width 487 height 24
click at [1315, 38] on button "Browse" at bounding box center [1342, 50] width 54 height 24
drag, startPoint x: 1076, startPoint y: 47, endPoint x: 820, endPoint y: 49, distance: 256.2
click at [820, 49] on div "anxiety, therapy, [MEDICAL_DATA], panic, stress, burnout "[GEOGRAPHIC_DATA]" Br…" at bounding box center [1093, 50] width 561 height 24
type input "s"
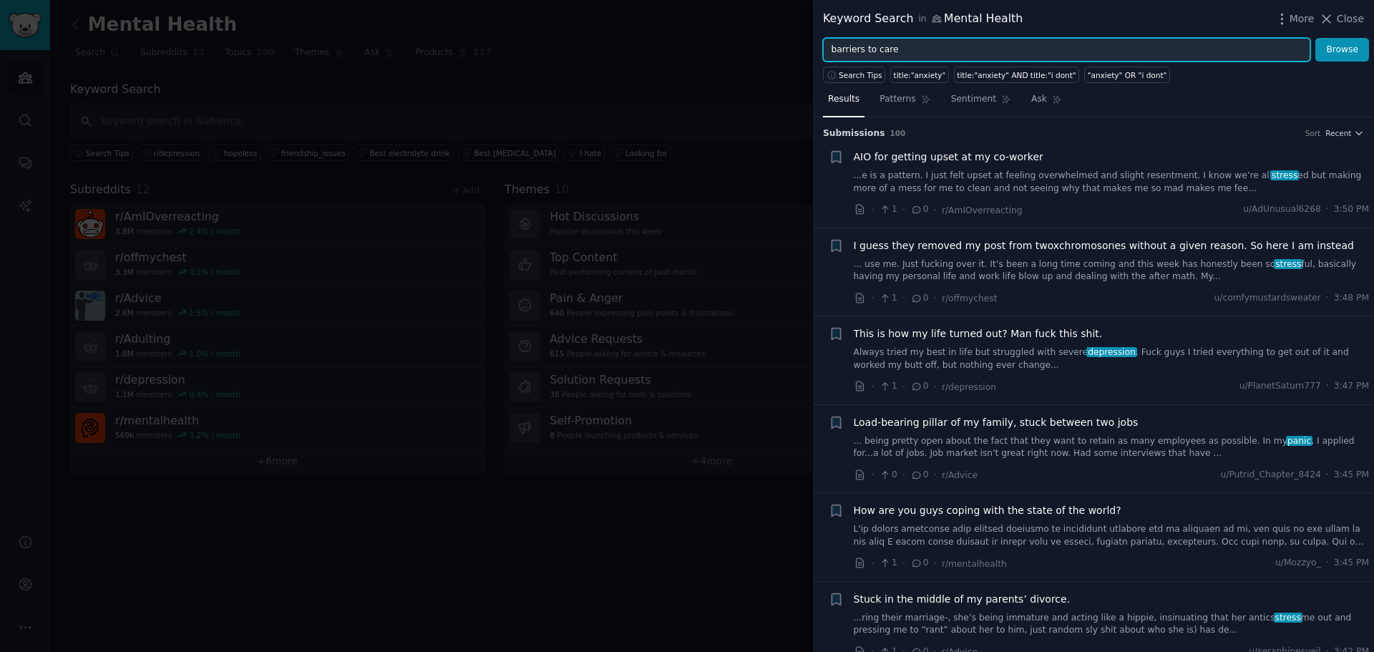
type input "barriers to care"
click at [1315, 38] on button "Browse" at bounding box center [1342, 50] width 54 height 24
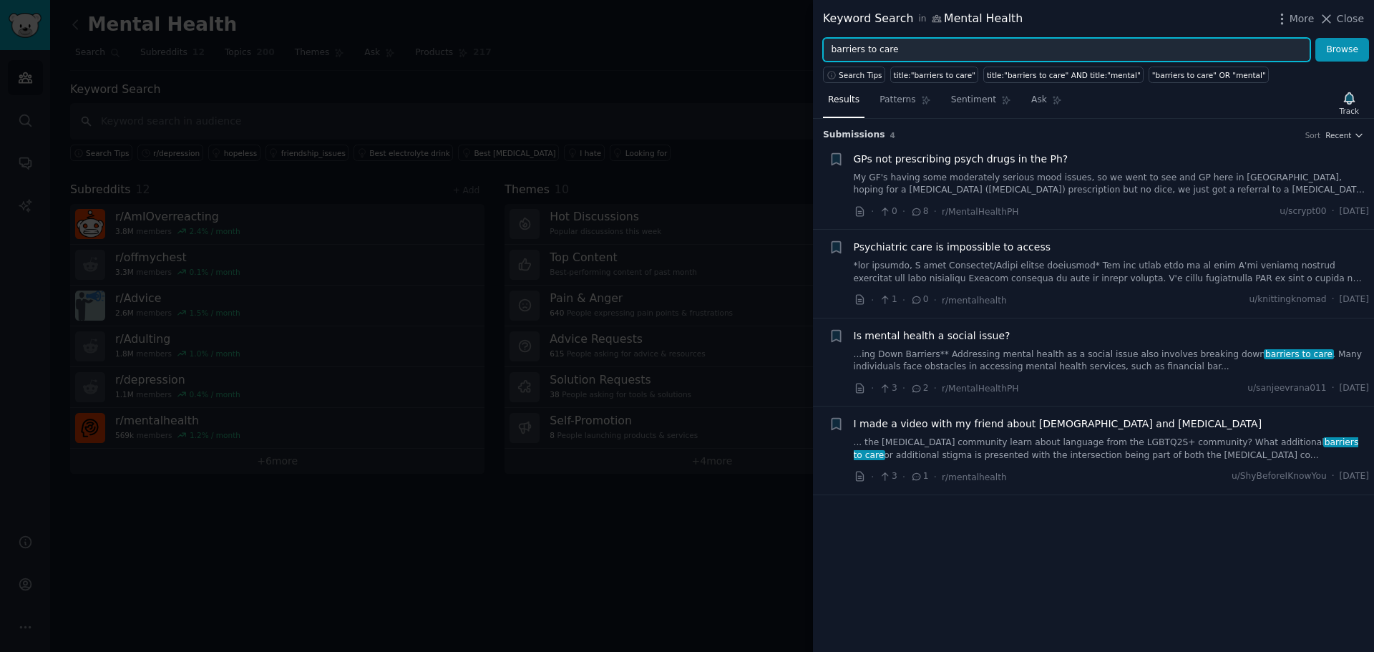
click at [886, 53] on input "barriers to care" at bounding box center [1066, 50] width 487 height 24
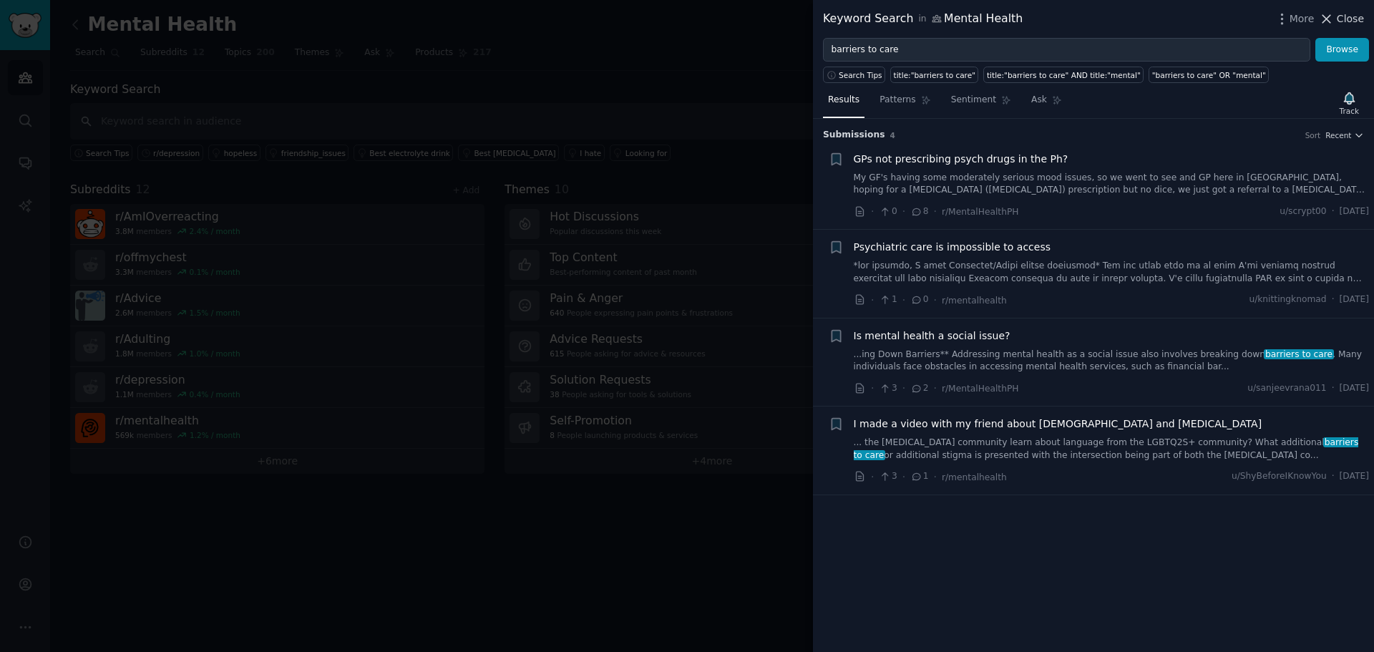
click at [1349, 16] on span "Close" at bounding box center [1350, 18] width 27 height 15
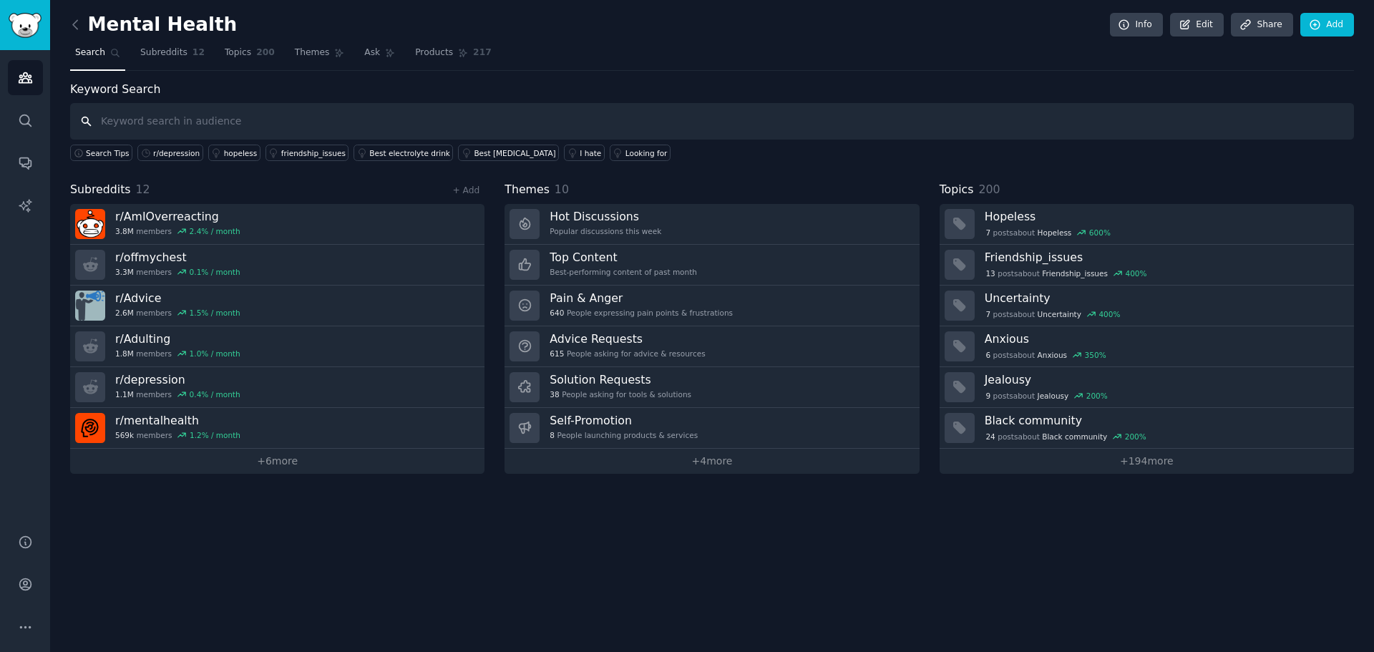
click at [107, 122] on input "text" at bounding box center [712, 121] width 1284 height 36
type input "barriers"
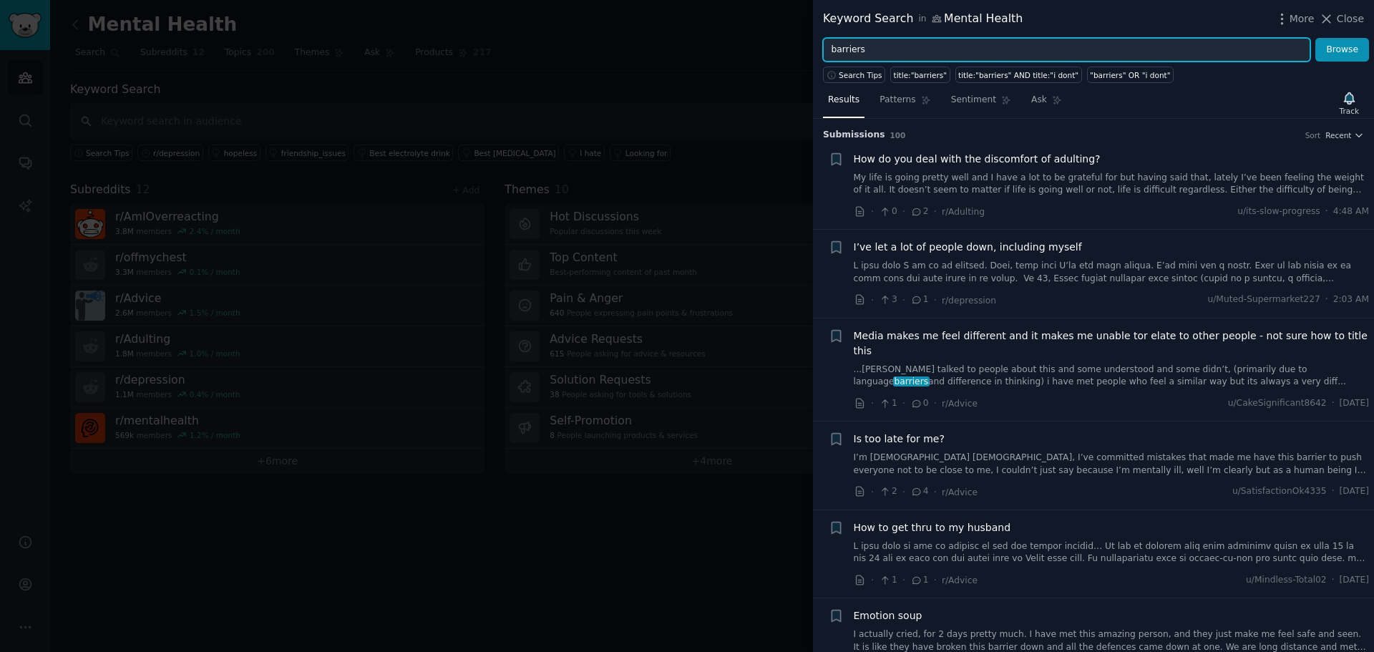
click at [910, 55] on input "barriers" at bounding box center [1066, 50] width 487 height 24
